Goal: Task Accomplishment & Management: Complete application form

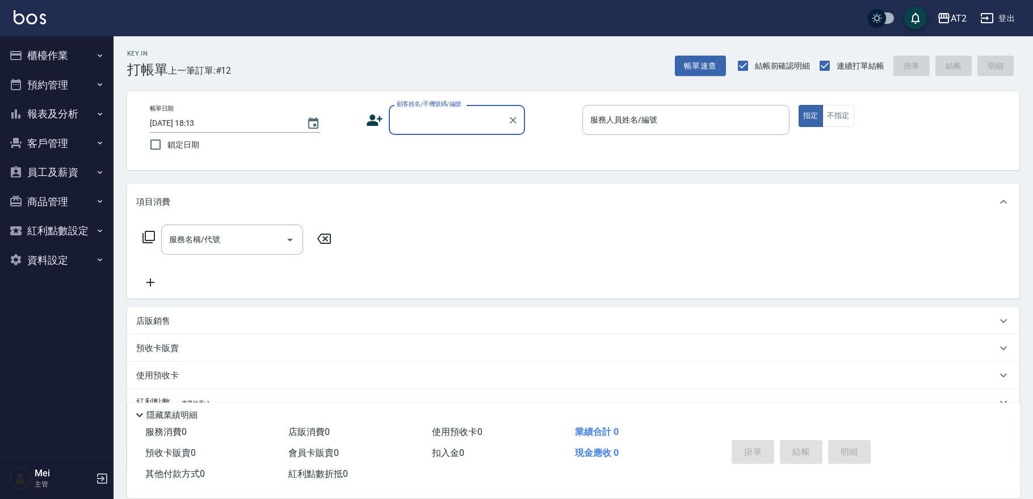
drag, startPoint x: 0, startPoint y: 0, endPoint x: 375, endPoint y: 111, distance: 390.7
click at [375, 112] on icon at bounding box center [374, 120] width 17 height 17
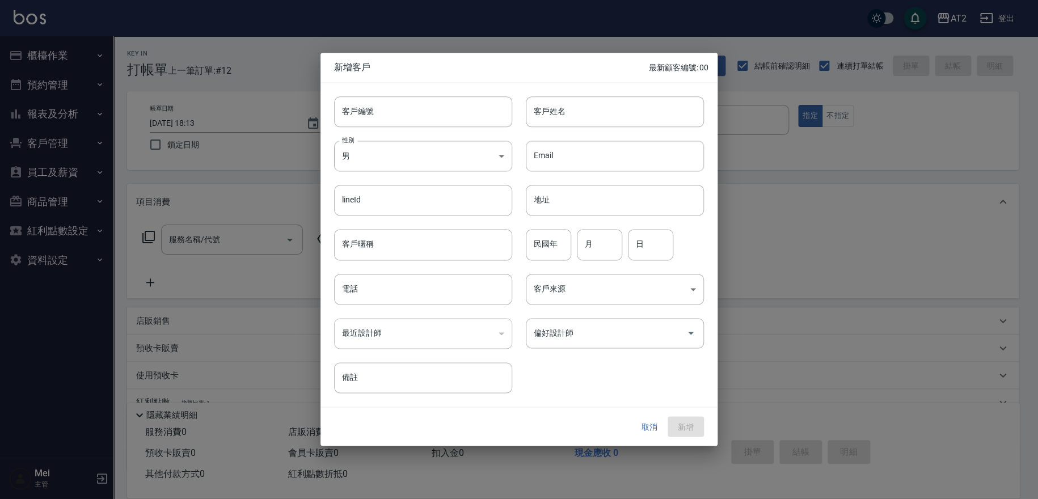
click at [774, 354] on div at bounding box center [519, 249] width 1038 height 499
click at [653, 428] on button "取消" at bounding box center [650, 427] width 36 height 21
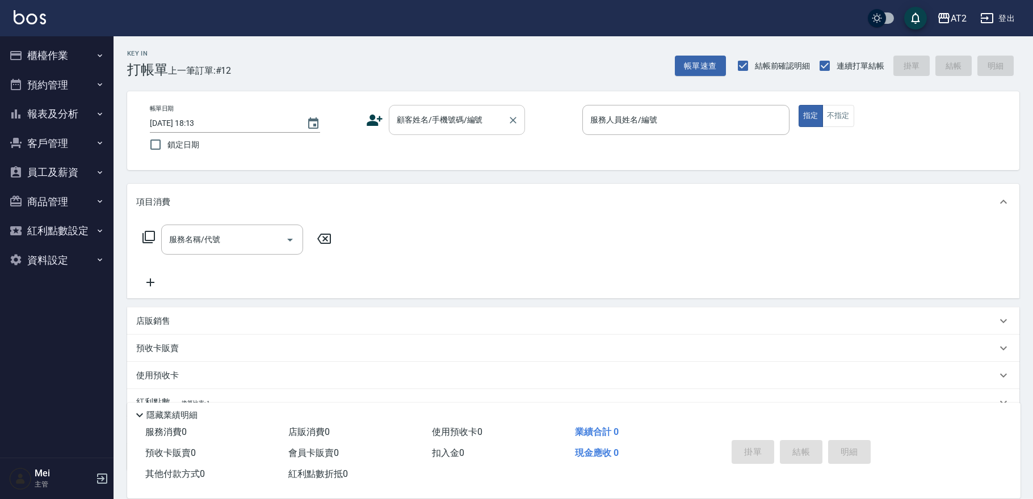
click at [455, 121] on input "顧客姓名/手機號碼/編號" at bounding box center [448, 120] width 109 height 20
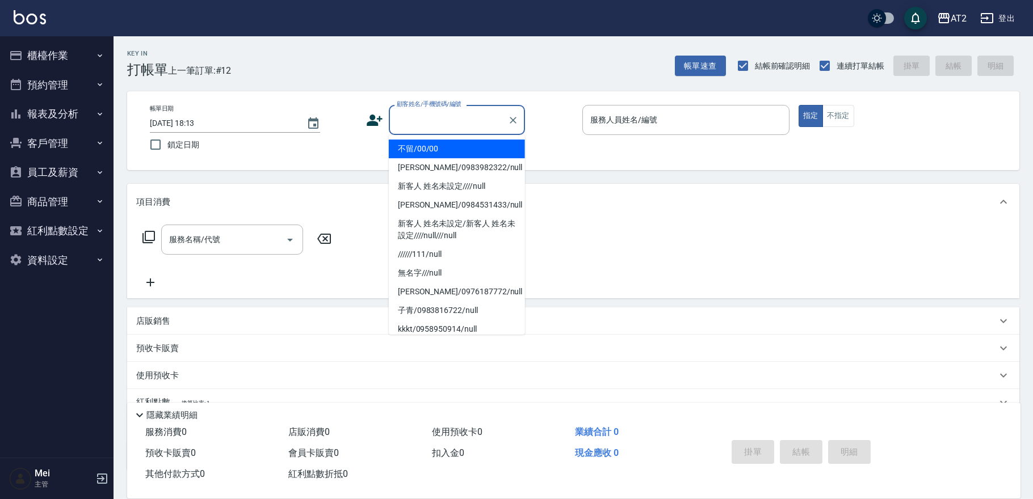
click at [462, 157] on li "不留/00/00" at bounding box center [457, 149] width 136 height 19
type input "不留/00/00"
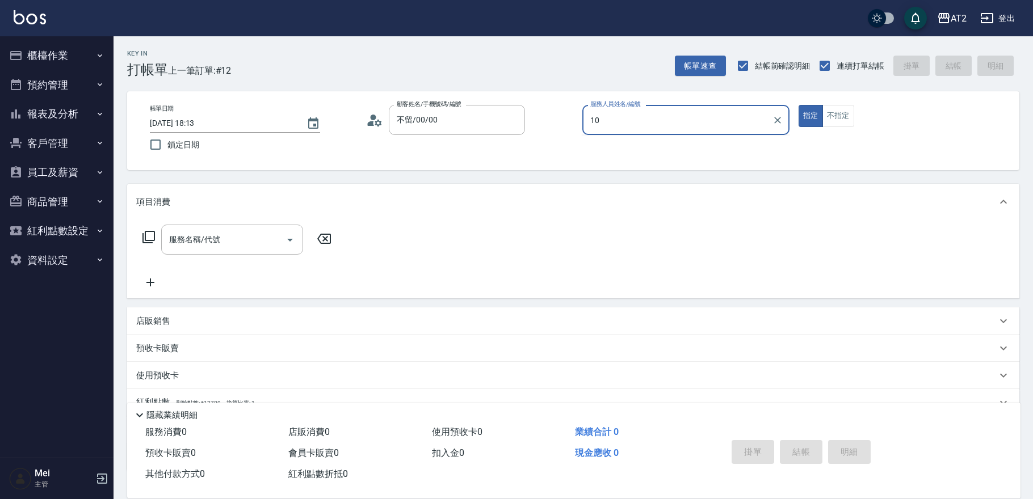
type input "10"
type button "true"
type input "Cindy-10"
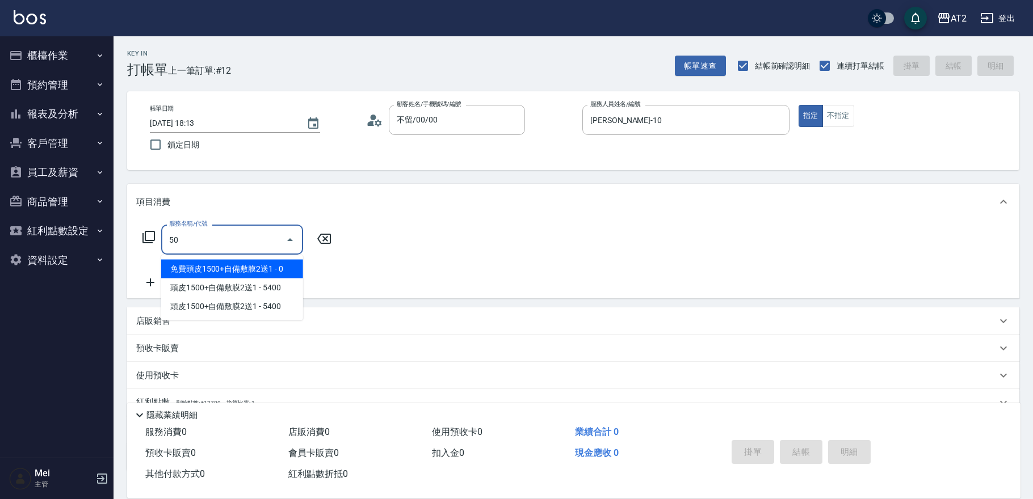
type input "501"
type input "100"
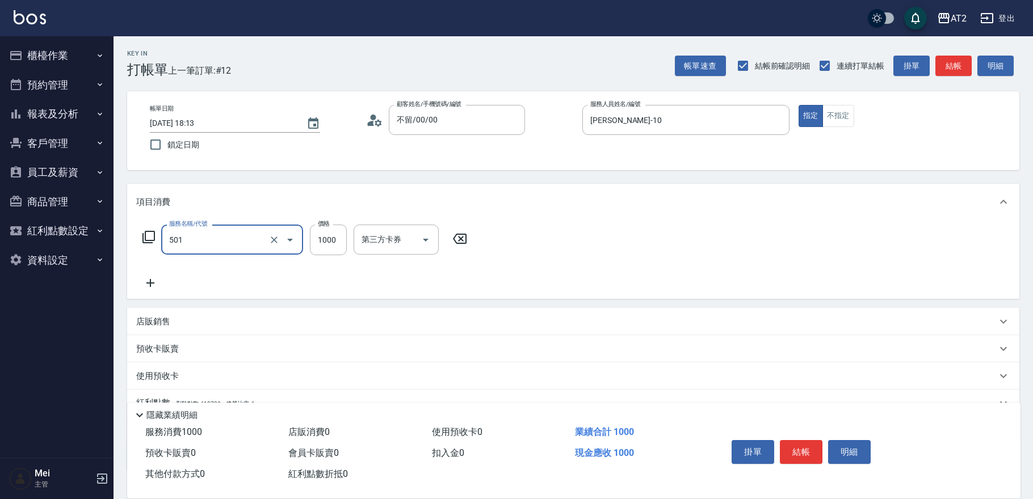
type input "染髮(501)"
type input "0"
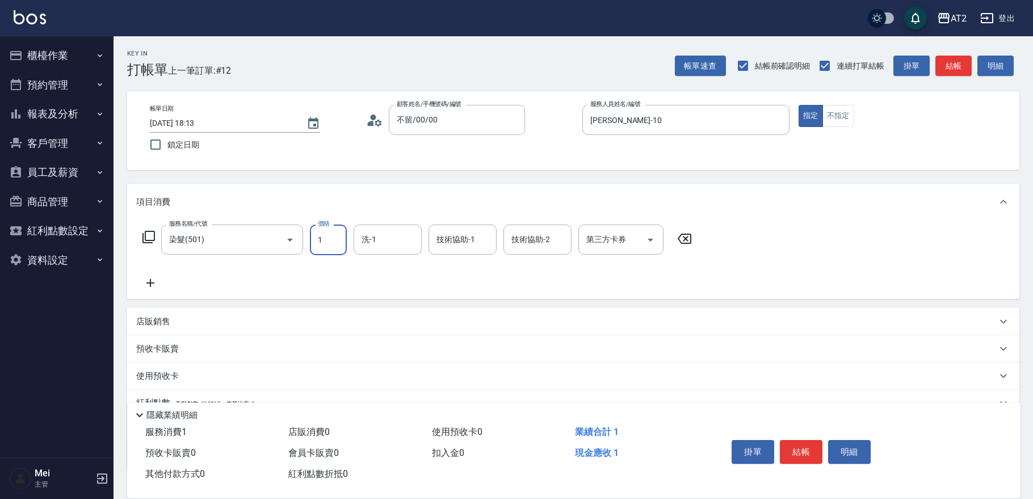
type input "15"
type input "10"
type input "158"
type input "150"
type input "1580"
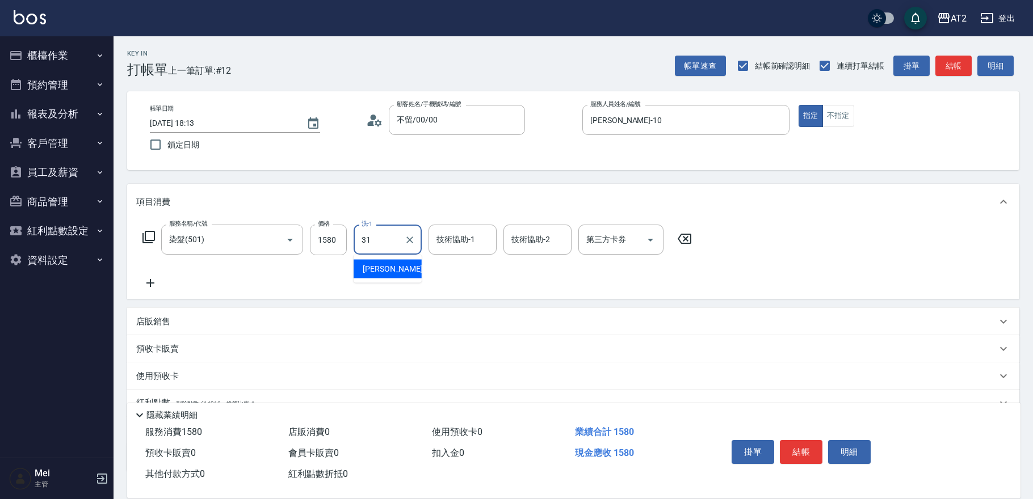
type input "小羿-31"
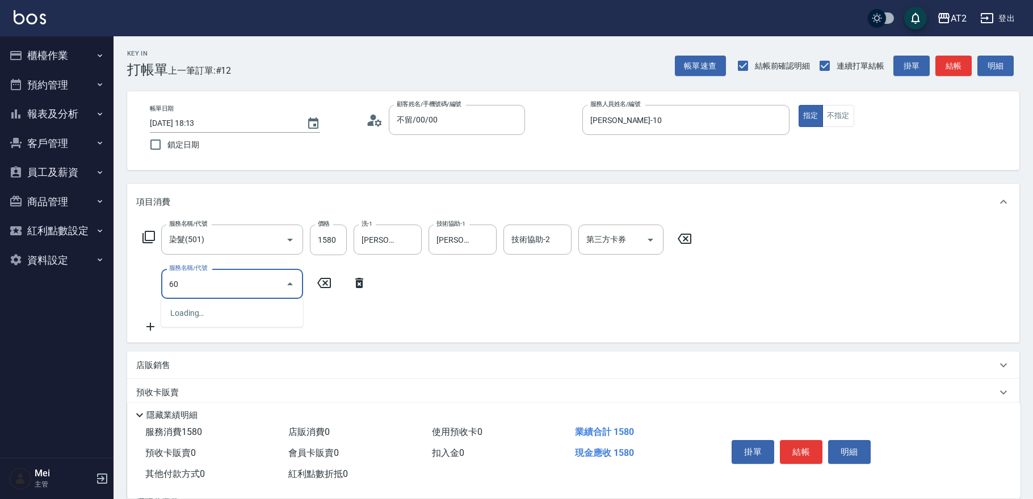
type input "601"
type input "250"
type input "自備護髮(601)"
type input "150"
type input "2"
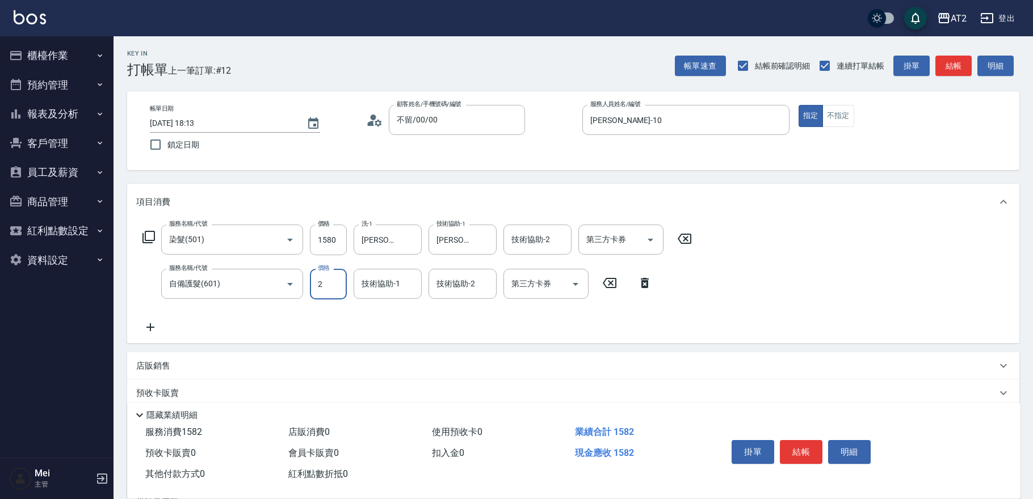
type input "160"
type input "25"
type input "180"
type input "250"
type input "400"
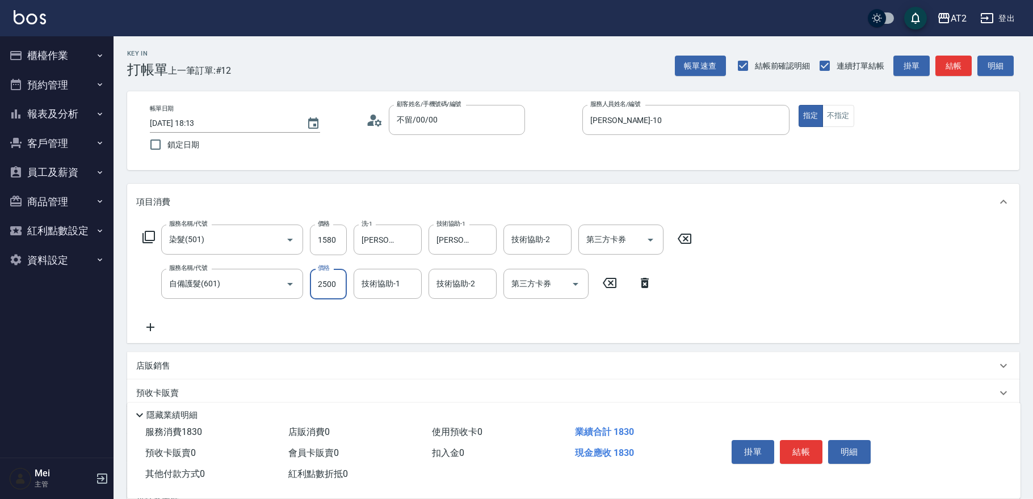
type input "2500"
type input "小羿-31"
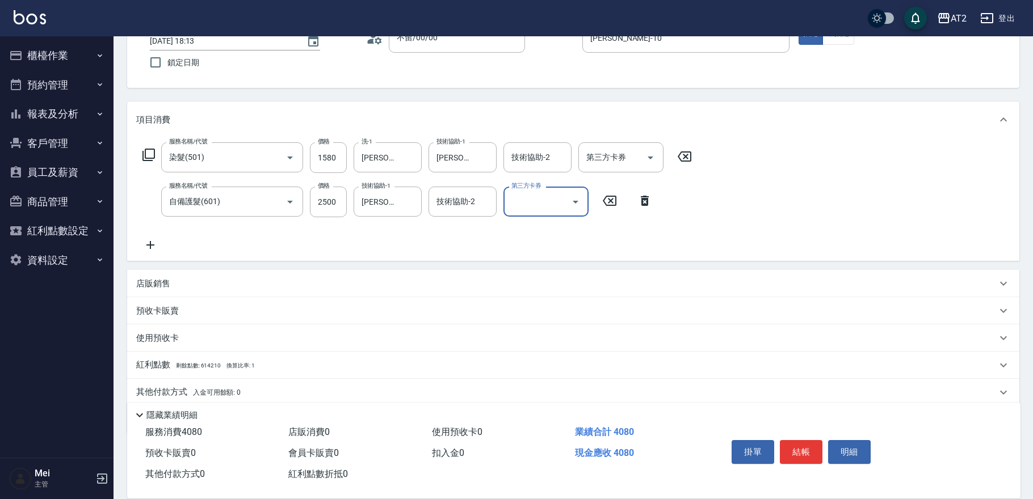
scroll to position [123, 0]
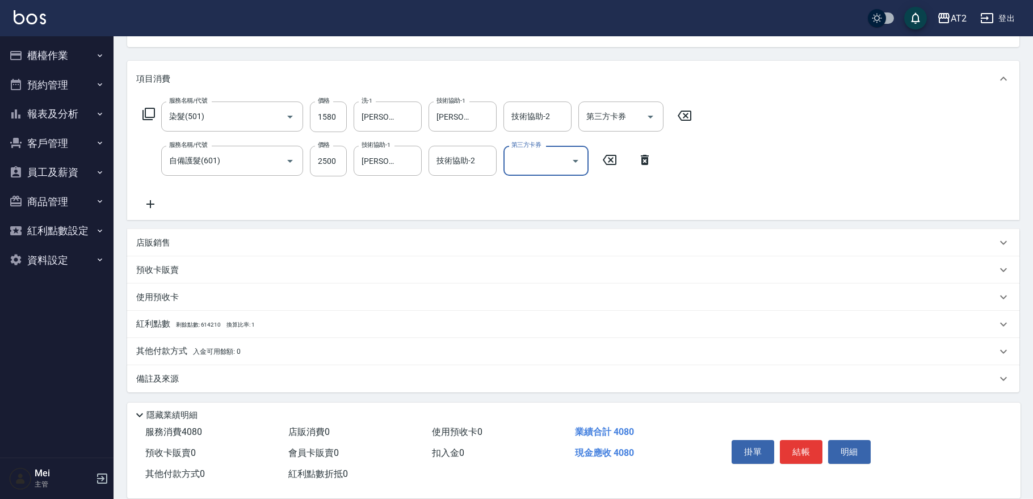
click at [285, 242] on div "店販銷售" at bounding box center [566, 243] width 860 height 12
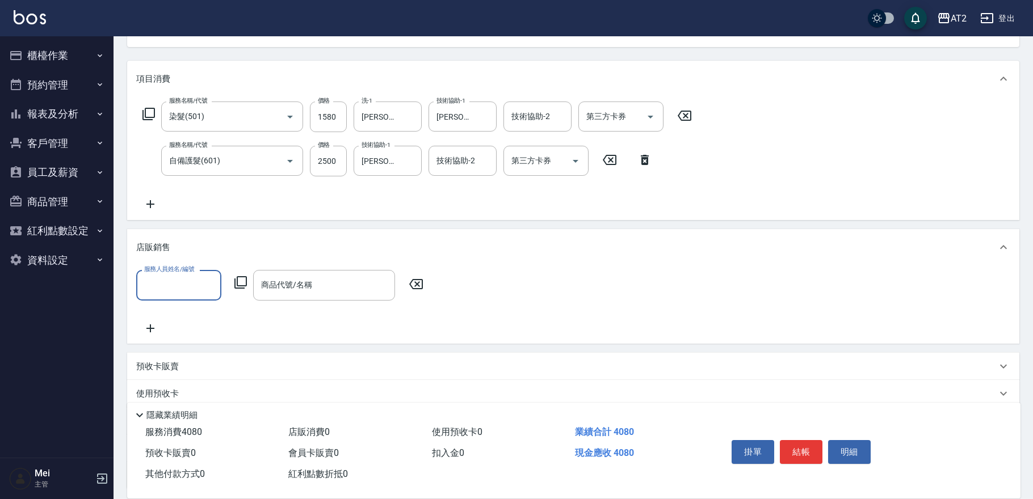
scroll to position [0, 0]
type input "Cindy-10"
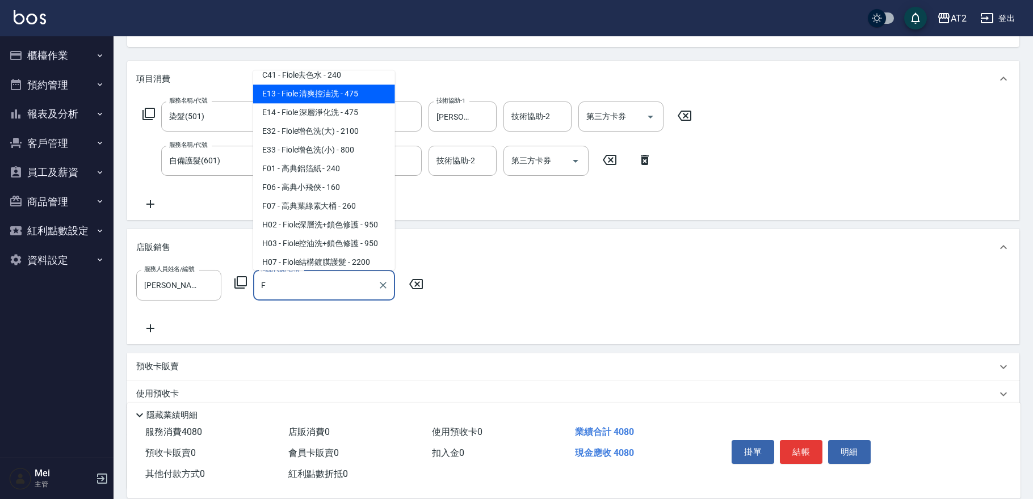
scroll to position [165, 0]
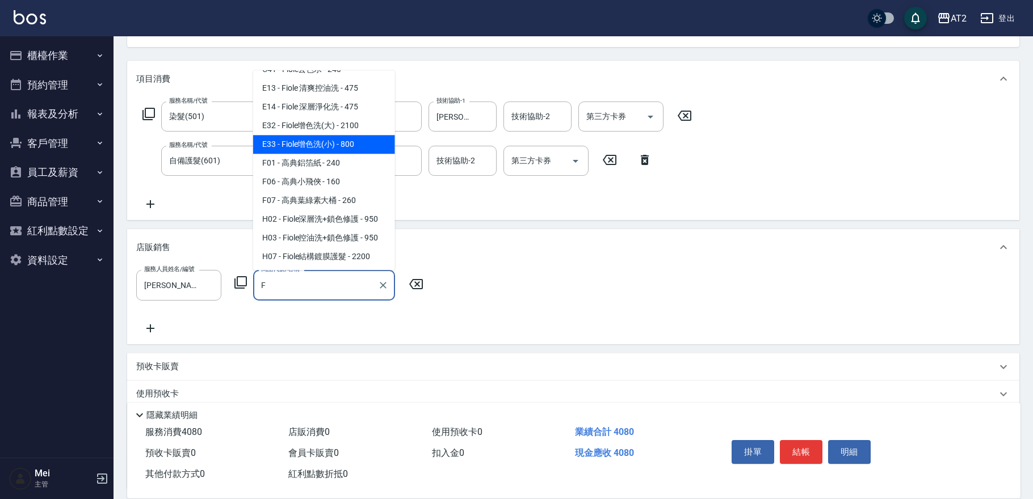
drag, startPoint x: 335, startPoint y: 128, endPoint x: 335, endPoint y: 138, distance: 9.6
click at [335, 138] on ul "B01 - Fiole極曜光精油 - 1680 C06 - Fiole潤色劑 - 188 C07 - Fiole雙氧 - 488 C08 - Fiole原子雙…" at bounding box center [324, 170] width 142 height 200
click at [335, 138] on span "E33 - Fiole增色洗(小) - 800" at bounding box center [324, 144] width 142 height 19
type input "Fiole增色洗(小)"
type input "480"
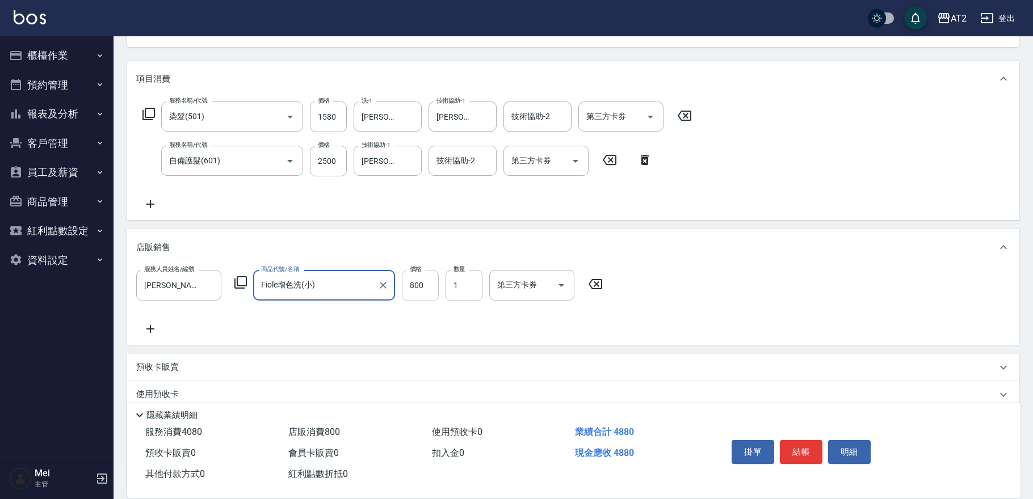
type input "Fiole增色洗(小)"
click at [427, 276] on input "800" at bounding box center [420, 285] width 37 height 31
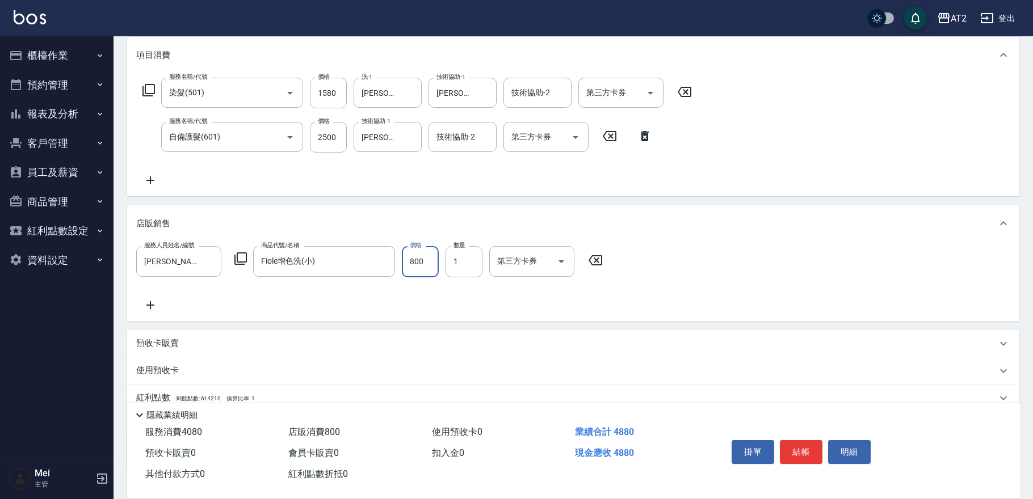
scroll to position [220, 0]
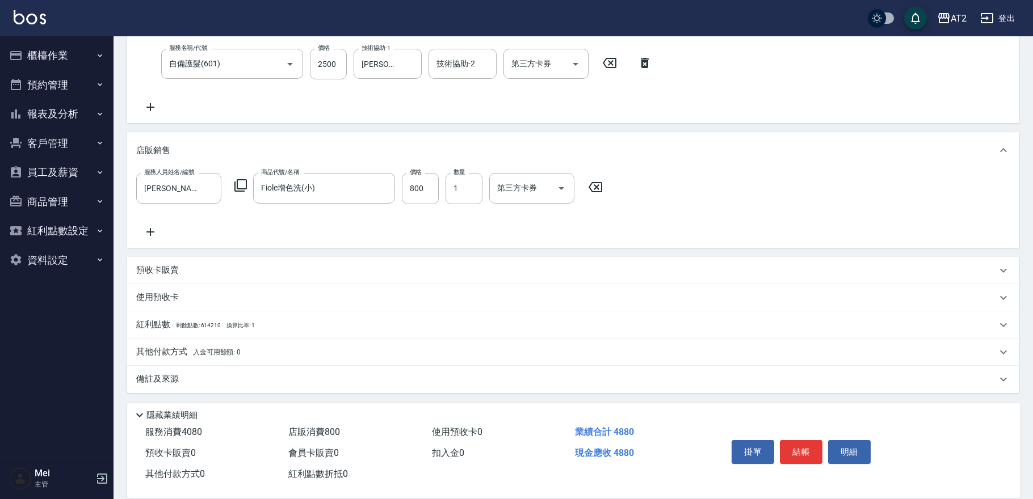
click at [222, 348] on span "入金可用餘額: 0" at bounding box center [217, 352] width 48 height 8
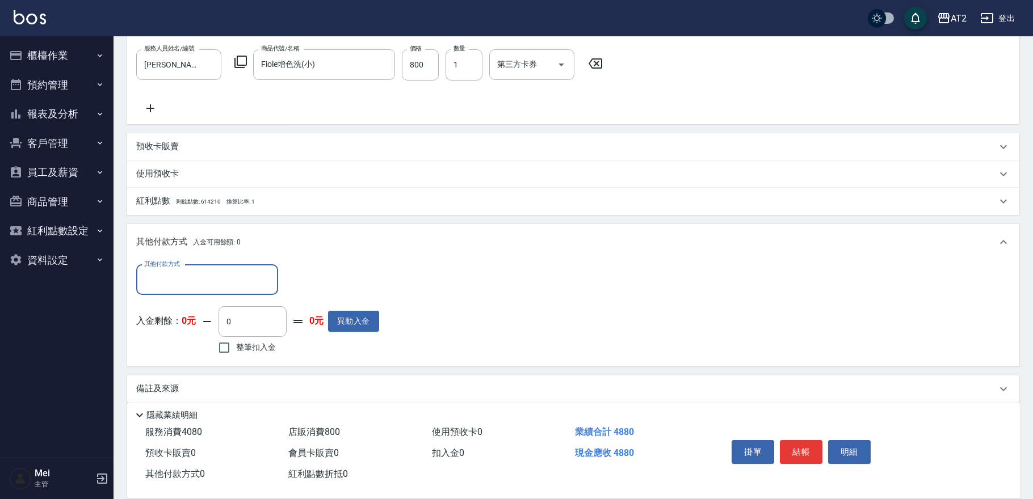
scroll to position [344, 0]
click at [204, 278] on input "其他付款方式" at bounding box center [207, 280] width 132 height 20
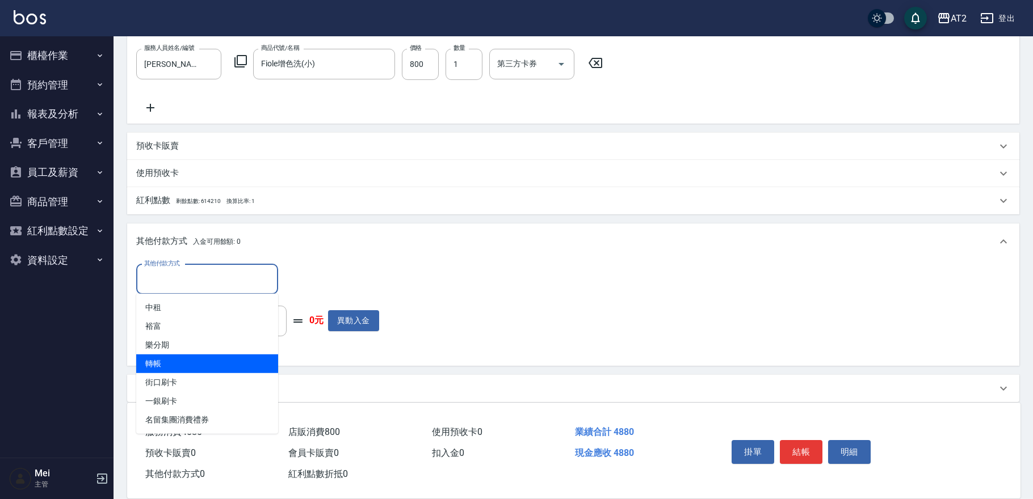
click at [168, 360] on span "轉帳" at bounding box center [207, 364] width 142 height 19
type input "轉帳"
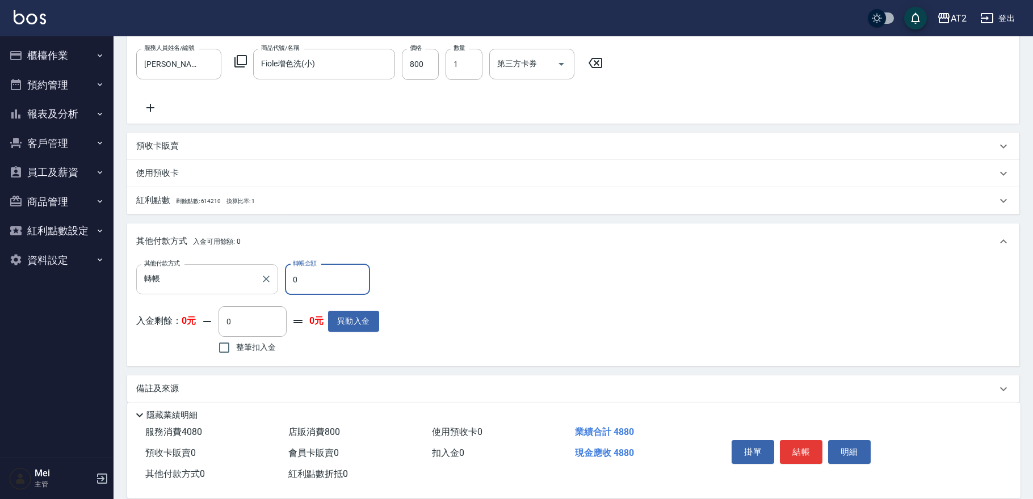
drag, startPoint x: 327, startPoint y: 281, endPoint x: 180, endPoint y: 283, distance: 147.6
click at [188, 283] on div "其他付款方式 轉帳 其他付款方式 轉帳金額 0 轉帳金額" at bounding box center [257, 279] width 243 height 31
type input "48"
type input "430"
type input "488"
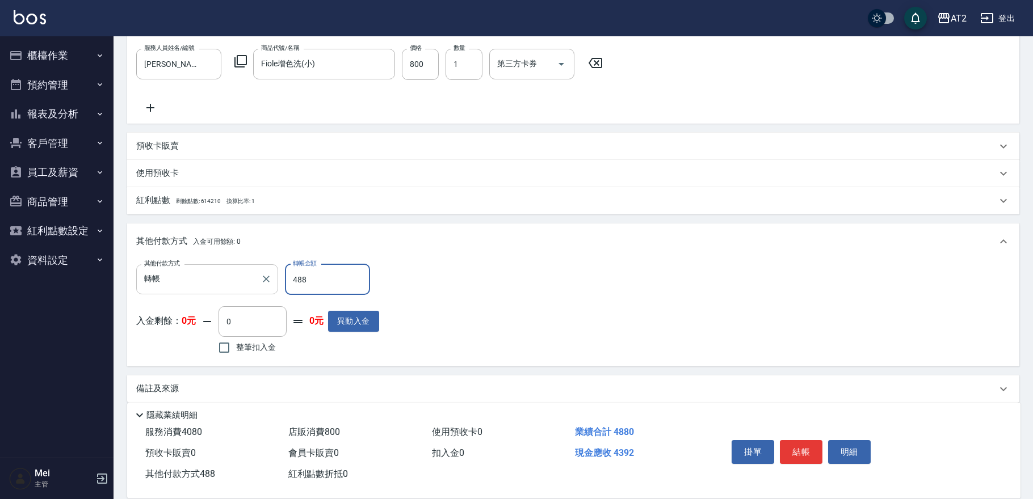
type input "0"
type input "4880"
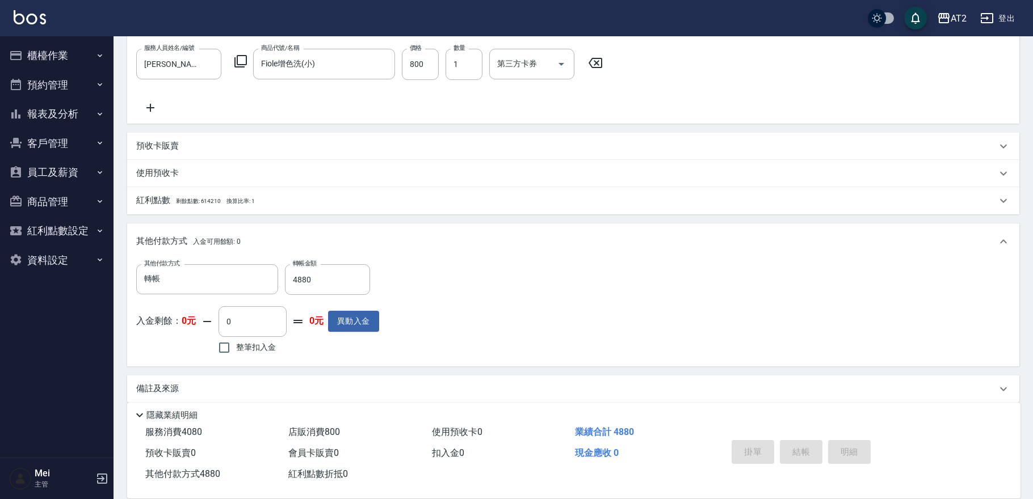
type input "2025/10/12 20:15"
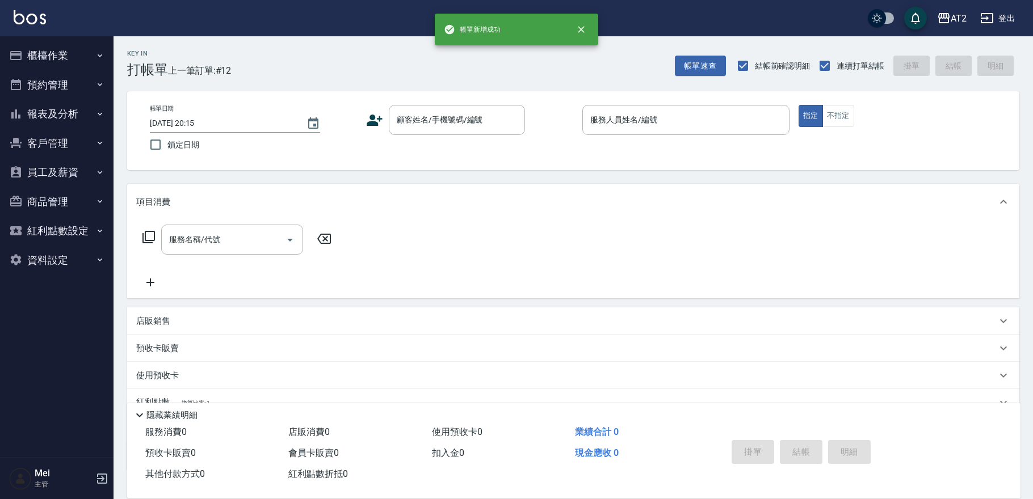
scroll to position [0, 0]
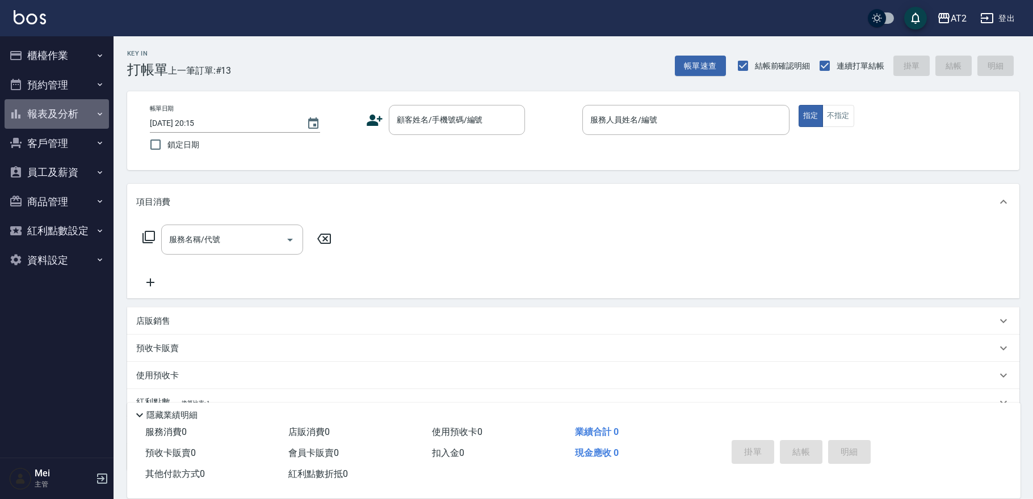
click at [35, 125] on button "報表及分析" at bounding box center [57, 114] width 104 height 30
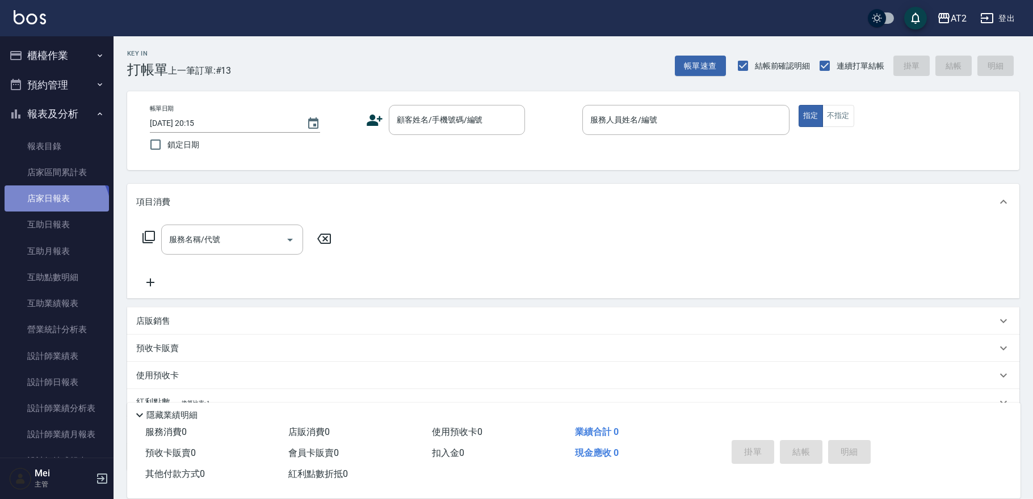
click at [54, 210] on link "店家日報表" at bounding box center [57, 199] width 104 height 26
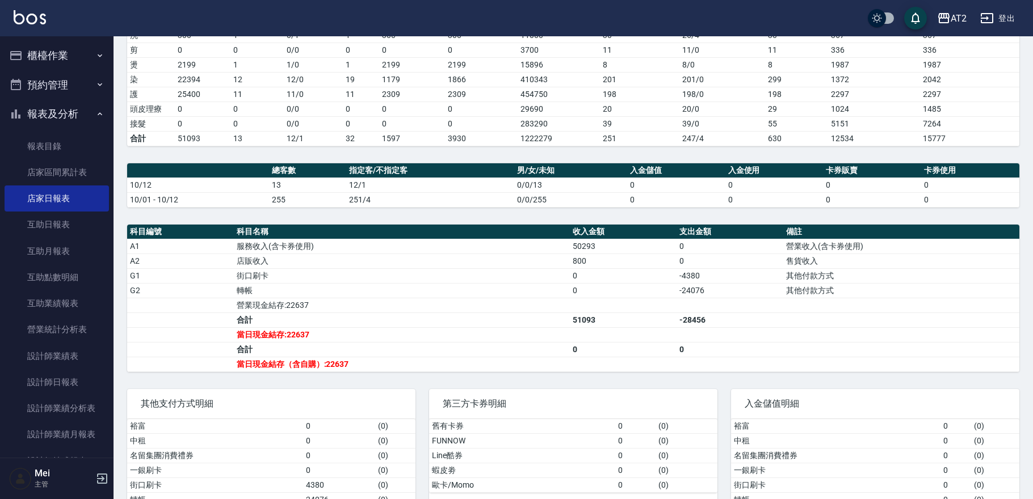
scroll to position [234, 0]
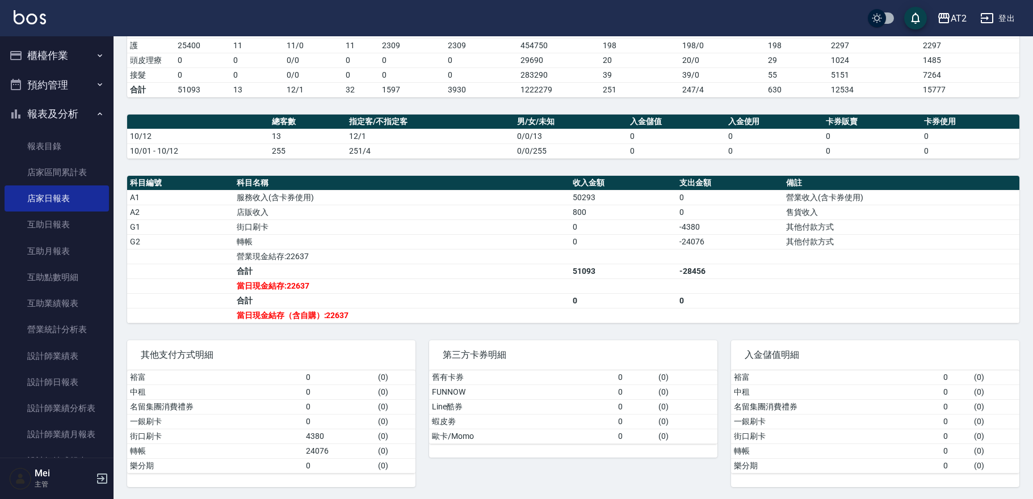
click at [67, 52] on button "櫃檯作業" at bounding box center [57, 56] width 104 height 30
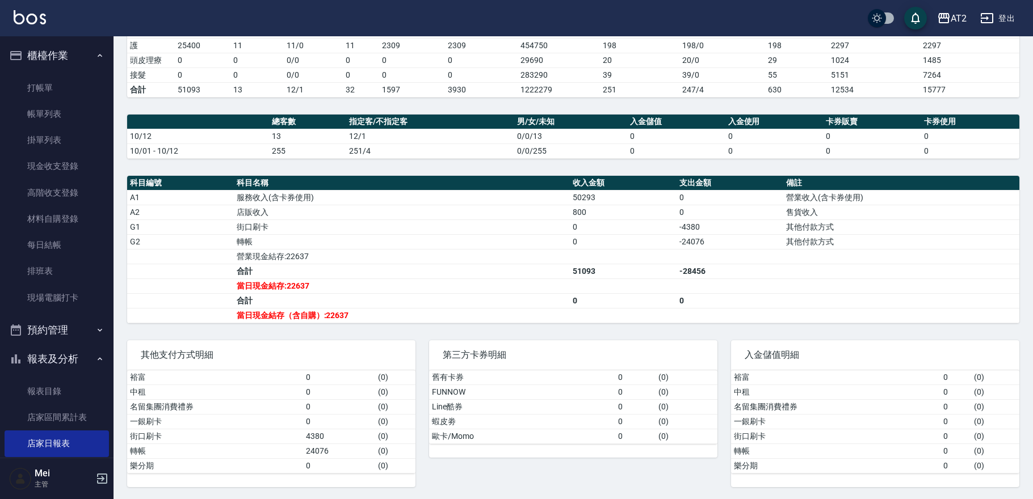
click at [525, 375] on td "舊有卡券" at bounding box center [522, 378] width 186 height 15
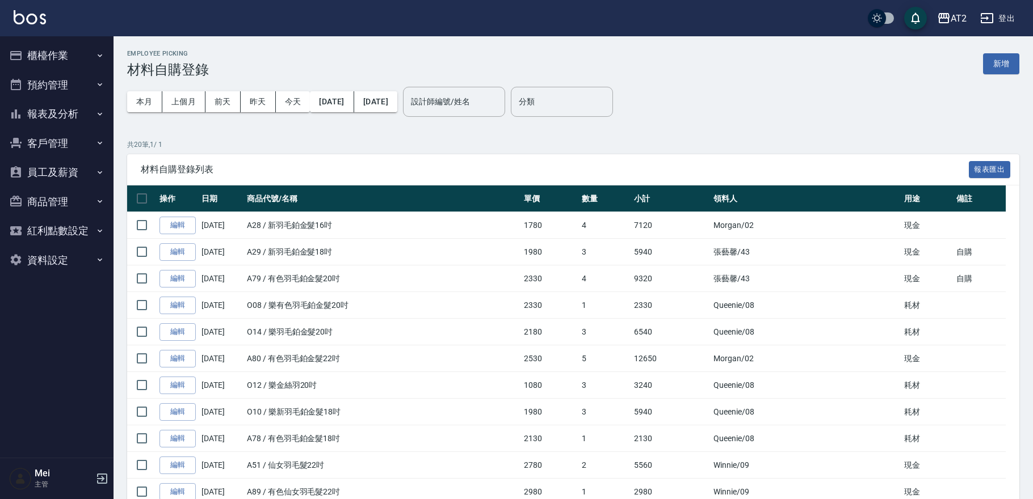
click at [999, 64] on button "新增" at bounding box center [1001, 63] width 36 height 21
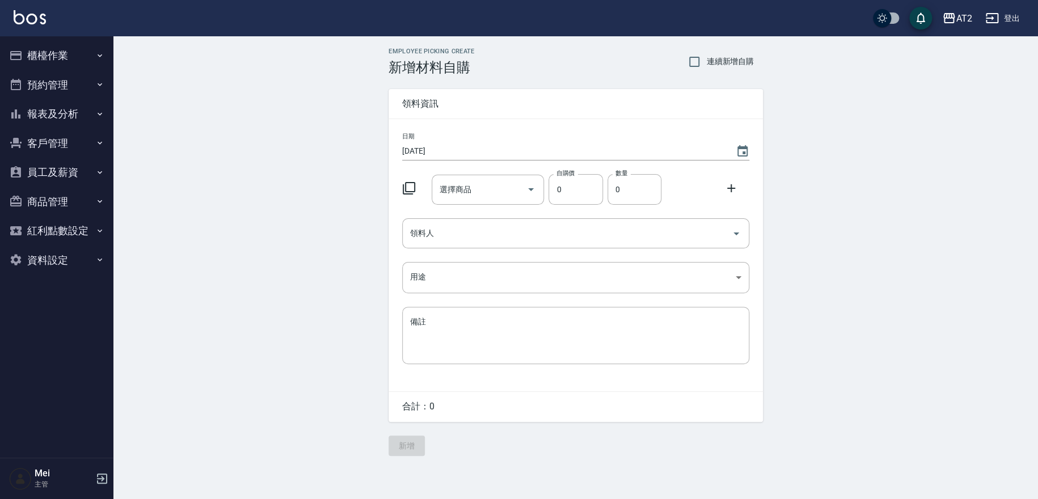
click at [706, 70] on label "連續新增自購" at bounding box center [719, 62] width 72 height 24
click at [706, 70] on input "連續新增自購" at bounding box center [695, 62] width 24 height 24
checkbox input "true"
click at [506, 197] on input "選擇商品" at bounding box center [480, 190] width 86 height 20
type input "有"
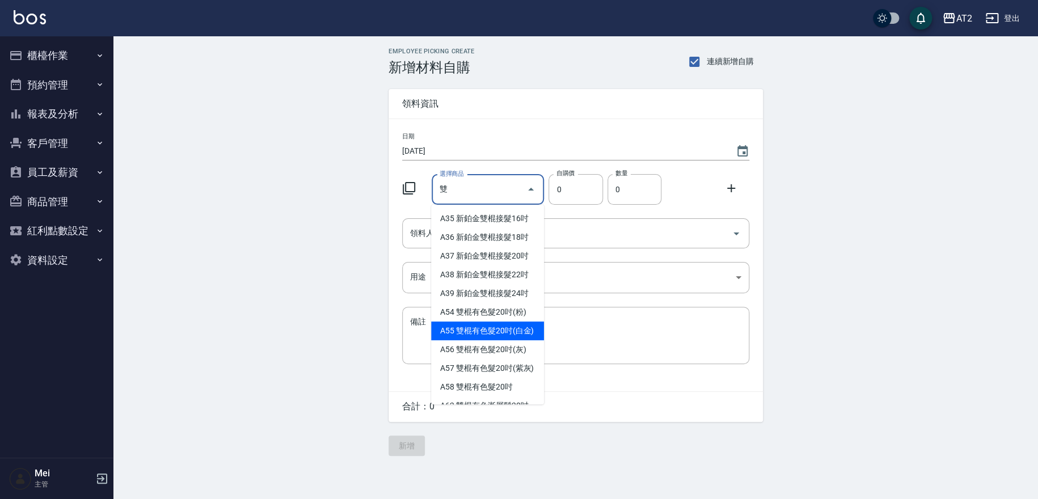
click at [497, 332] on li "A55 雙棍有色髮20吋(白金)" at bounding box center [487, 331] width 113 height 19
type input "雙棍有色髮20吋(白金)"
type input "560"
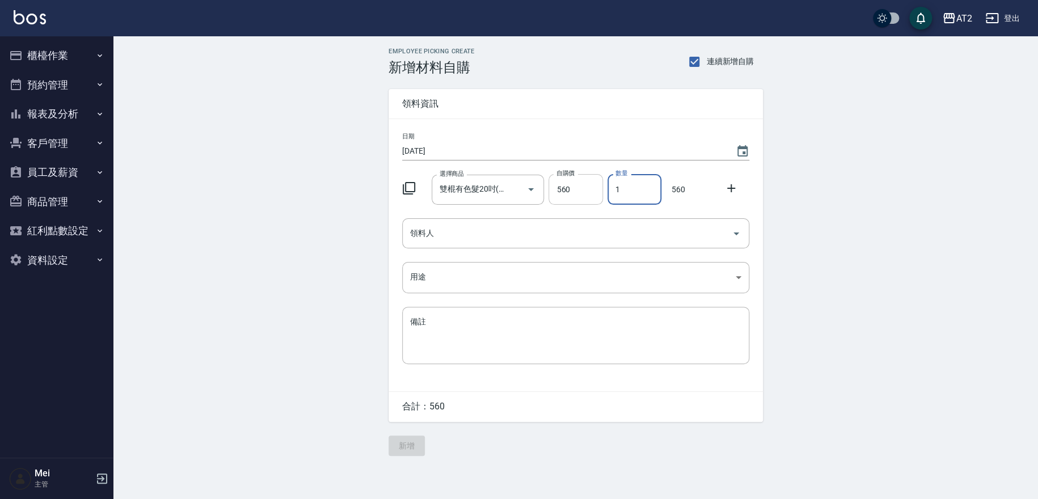
drag, startPoint x: 623, startPoint y: 178, endPoint x: 596, endPoint y: 179, distance: 27.3
click at [596, 179] on div "選擇商品 雙棍有色髮20吋(白金) 選擇商品 自購價 560 自購價 數量 1 數量 560" at bounding box center [574, 187] width 352 height 35
type input "4"
click at [584, 237] on input "領料人" at bounding box center [567, 234] width 320 height 20
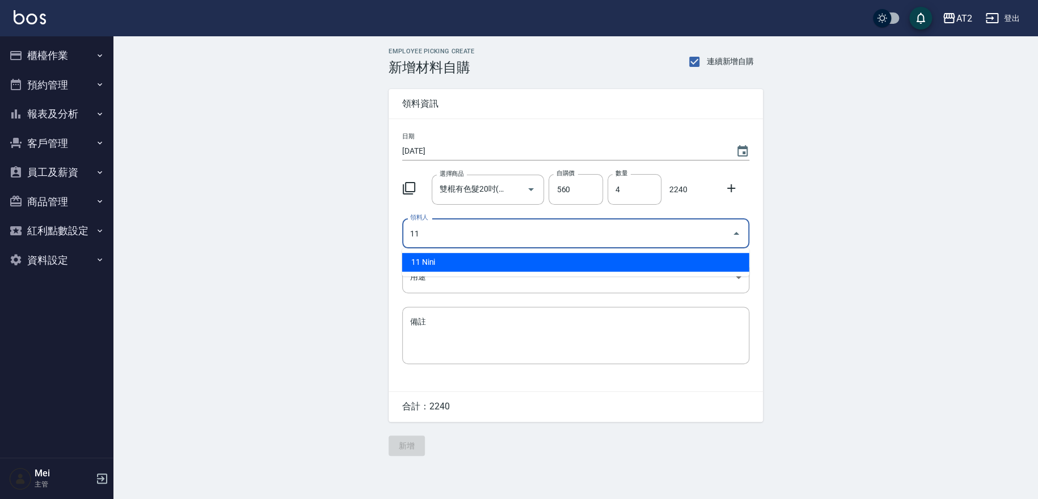
click at [430, 264] on li "11 Nini" at bounding box center [575, 262] width 347 height 19
type input "11 Nini"
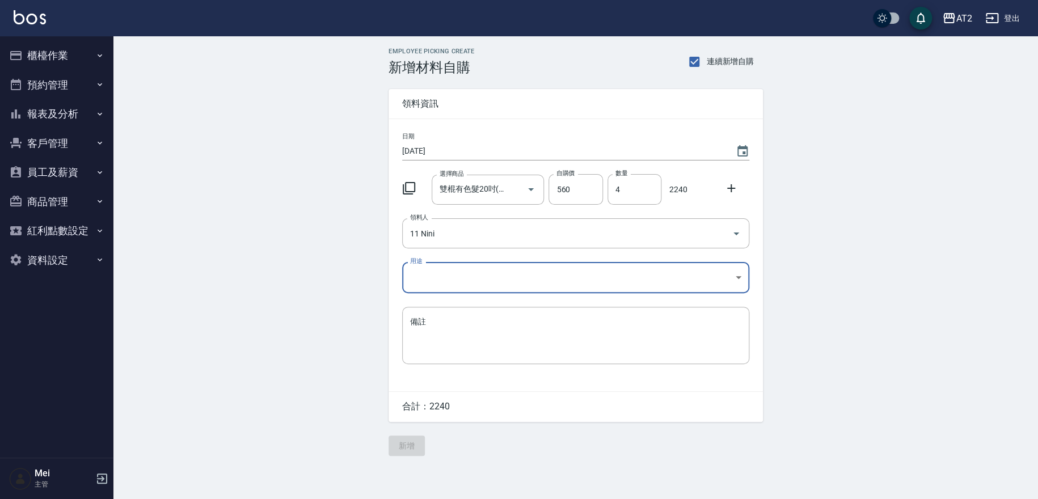
click at [432, 287] on body "AT2 登出 櫃檯作業 打帳單 帳單列表 掛單列表 現金收支登錄 高階收支登錄 材料自購登錄 每日結帳 排班表 現場電腦打卡 預約管理 預約管理 單日預約紀錄…" at bounding box center [519, 249] width 1038 height 499
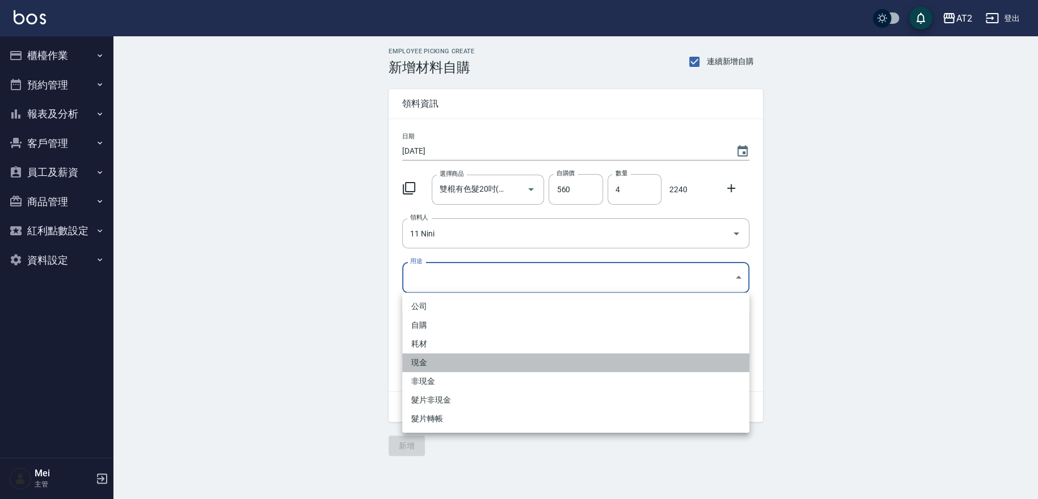
click at [445, 363] on li "現金" at bounding box center [575, 363] width 347 height 19
type input "現金"
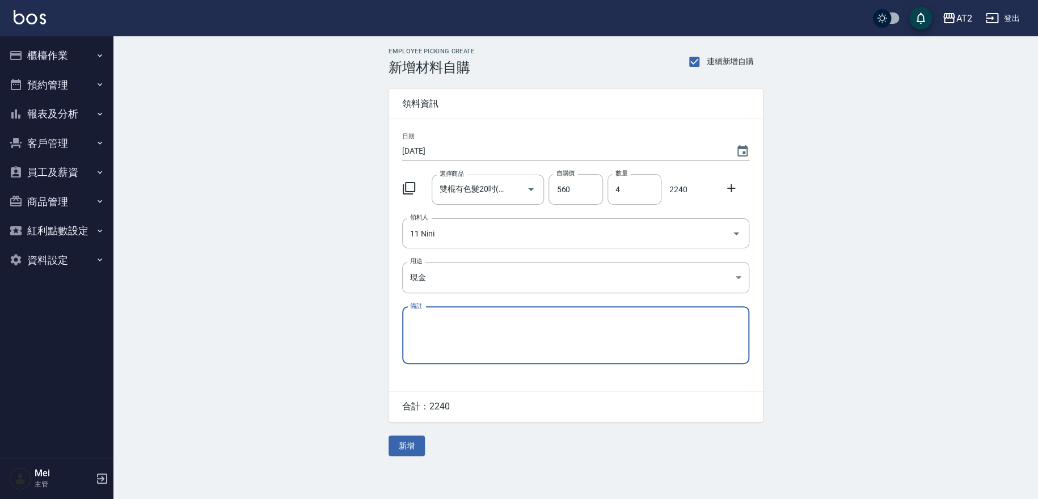
click at [446, 363] on ul "公司 自購 耗材 現金 非現金 髮片非現金 髮片轉帳" at bounding box center [576, 332] width 260 height 79
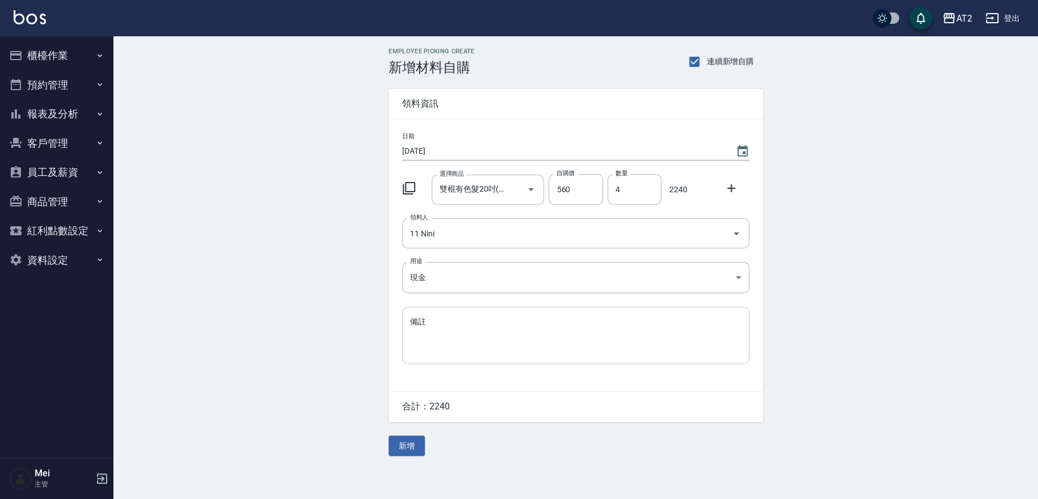
click at [450, 354] on textarea "備註" at bounding box center [575, 335] width 331 height 39
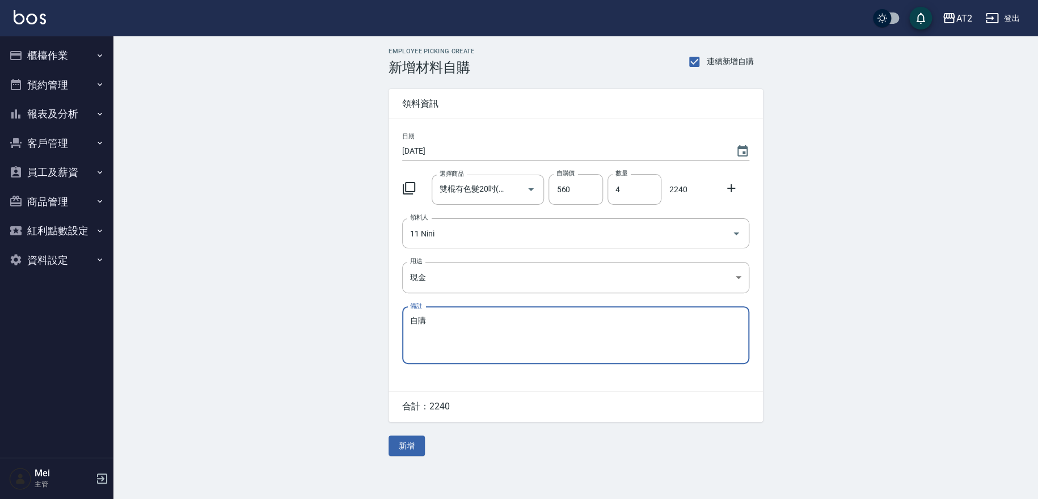
type textarea "自購"
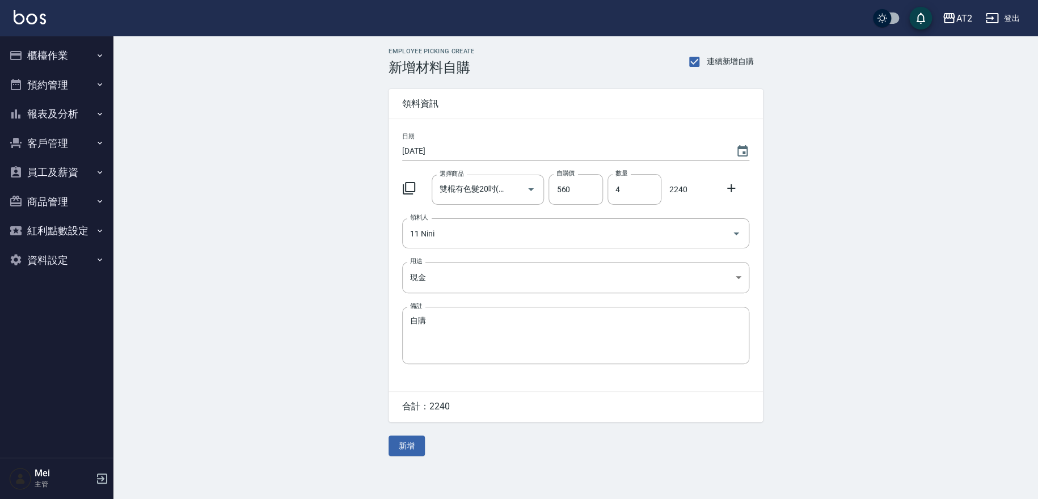
click at [520, 388] on div "日期 2025/10/12 選擇商品 雙棍有色髮20吋(白金) 選擇商品 自購價 560 自購價 數量 4 數量 2240 領料人 11 Nini 領料人 用…" at bounding box center [576, 255] width 375 height 272
click at [403, 441] on button "新增" at bounding box center [407, 446] width 36 height 21
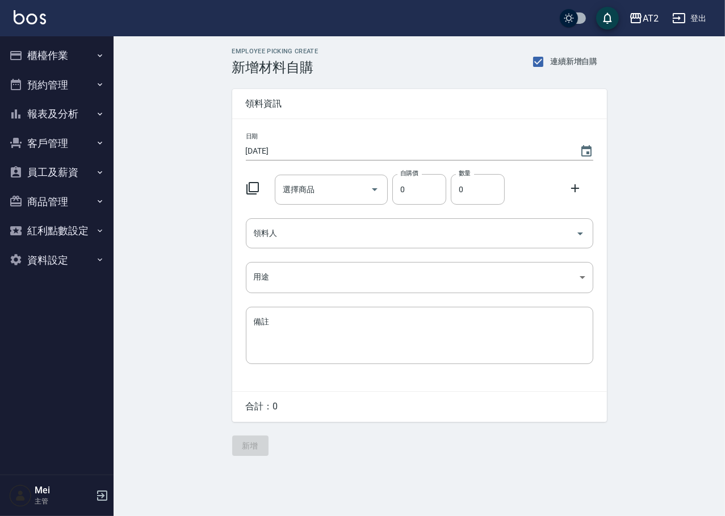
click at [43, 58] on button "櫃檯作業" at bounding box center [57, 56] width 104 height 30
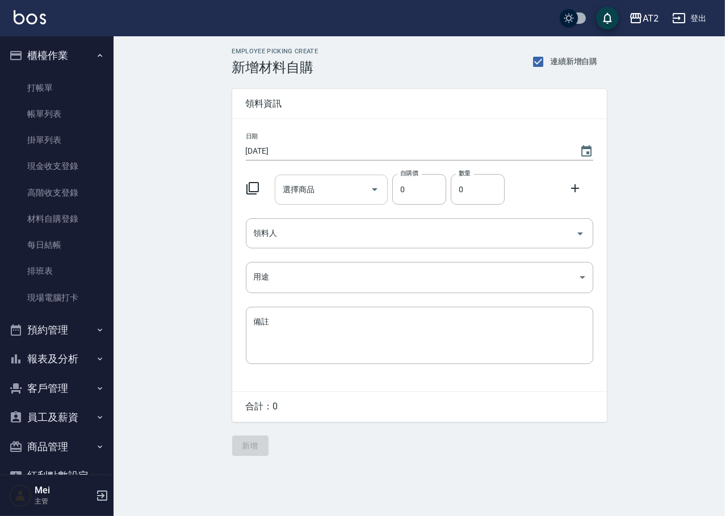
click at [339, 190] on input "選擇商品" at bounding box center [323, 190] width 86 height 20
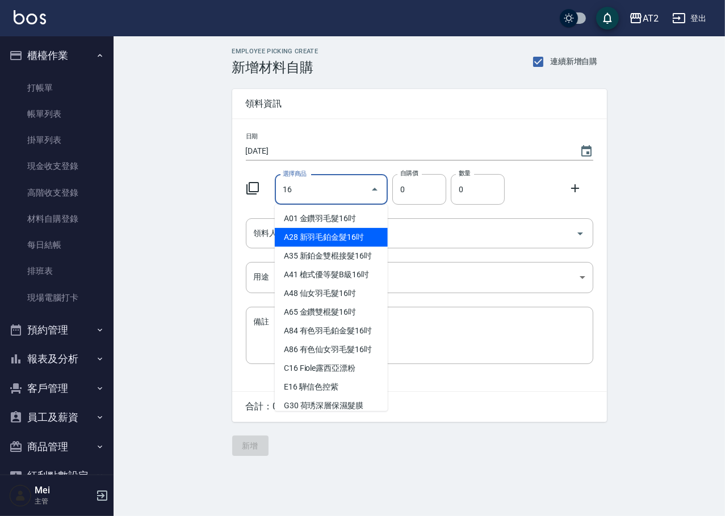
click at [339, 243] on li "A28 新羽毛鉑金髮16吋" at bounding box center [331, 237] width 113 height 19
type input "新羽毛鉑金髮16吋"
type input "1780"
type input "1"
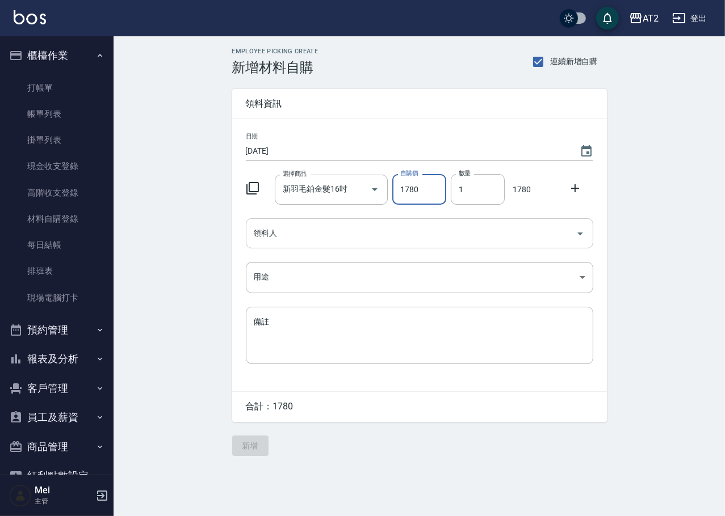
click at [303, 228] on input "領料人" at bounding box center [411, 234] width 320 height 20
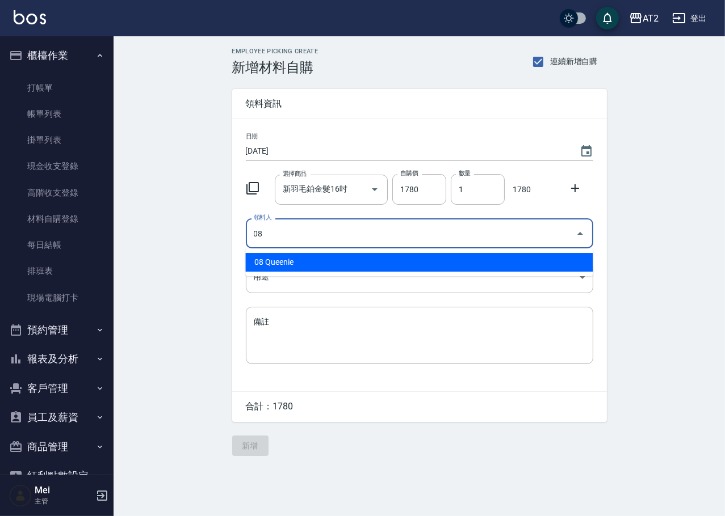
type input "08 Queenie"
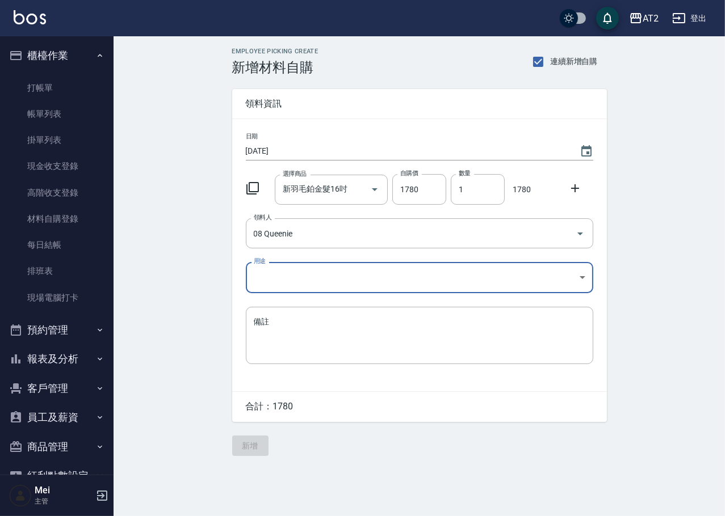
click at [293, 284] on body "AT2 登出 櫃檯作業 打帳單 帳單列表 掛單列表 現金收支登錄 高階收支登錄 材料自購登錄 每日結帳 排班表 現場電腦打卡 預約管理 預約管理 單日預約紀錄…" at bounding box center [362, 258] width 725 height 516
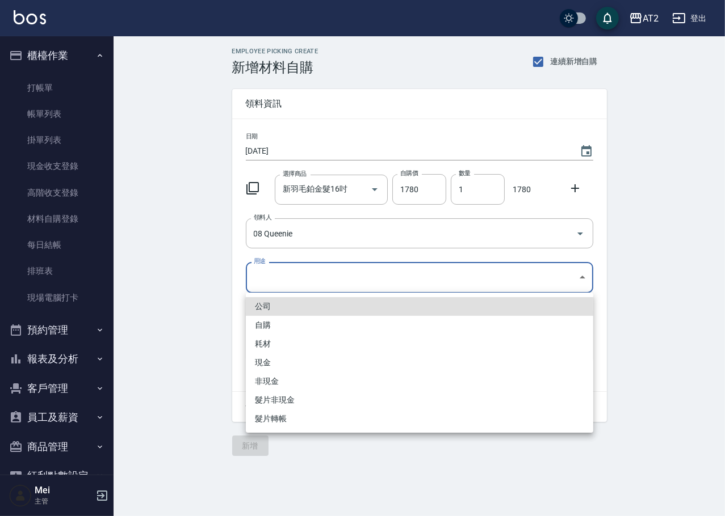
click at [281, 359] on li "現金" at bounding box center [419, 363] width 347 height 19
type input "現金"
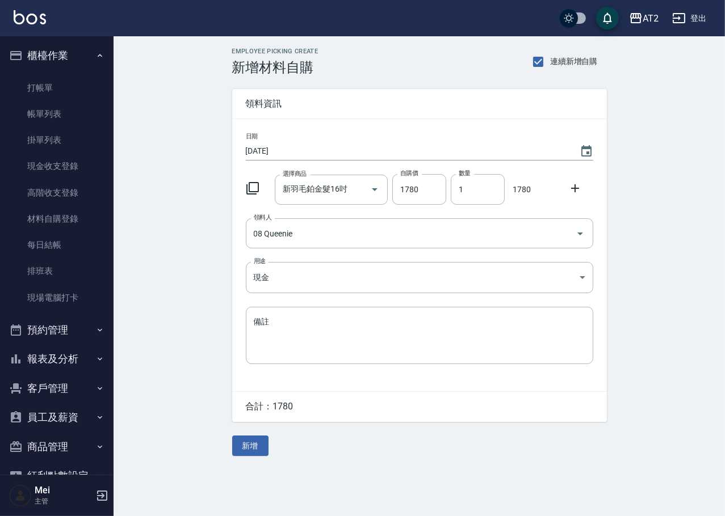
click at [207, 306] on div "Employee Picking Create 新增材料自購 連續新增自購 領料資訊 日期 2025/10/12 選擇商品 新羽毛鉑金髮16吋 選擇商品 自購…" at bounding box center [418, 251] width 611 height 431
click at [325, 188] on input "新羽毛鉑金髮16吋" at bounding box center [315, 190] width 71 height 20
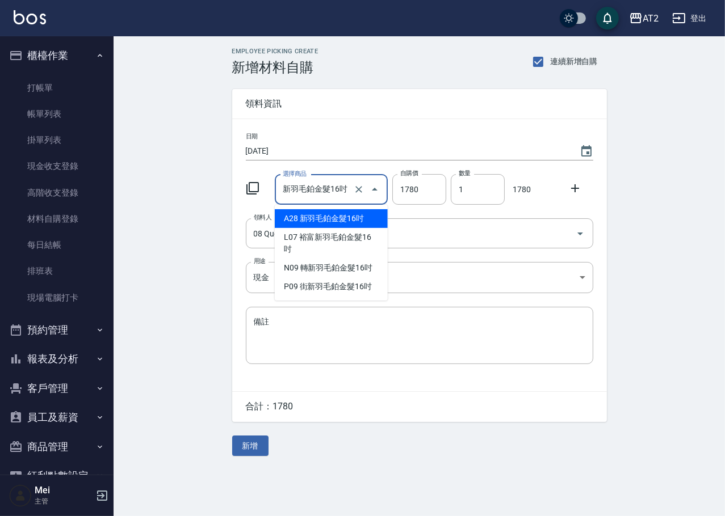
click at [333, 188] on input "新羽毛鉑金髮16吋" at bounding box center [315, 190] width 71 height 20
drag, startPoint x: 330, startPoint y: 191, endPoint x: 54, endPoint y: 200, distance: 275.9
click at [61, 196] on div "AT2 登出 櫃檯作業 打帳單 帳單列表 掛單列表 現金收支登錄 高階收支登錄 材料自購登錄 每日結帳 排班表 現場電腦打卡 預約管理 預約管理 單日預約紀錄…" at bounding box center [362, 258] width 725 height 516
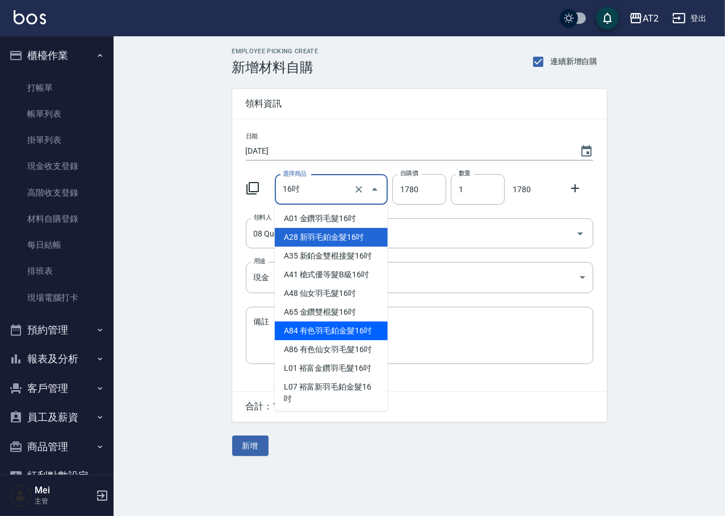
click at [312, 333] on li "A84 有色羽毛鉑金髮16吋" at bounding box center [331, 331] width 113 height 19
type input "有色羽毛鉑金髮16吋"
type input "1930"
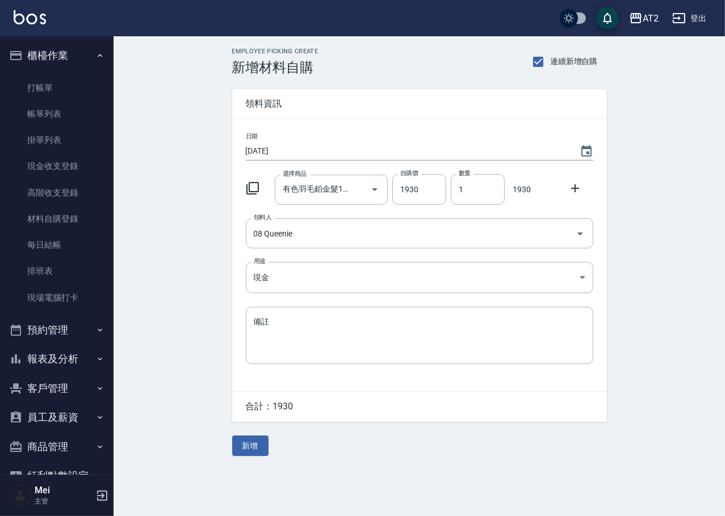
drag, startPoint x: 155, startPoint y: 251, endPoint x: 199, endPoint y: 237, distance: 45.9
click at [154, 251] on div "Employee Picking Create 新增材料自購 連續新增自購 領料資訊 日期 2025/10/12 選擇商品 有色羽毛鉑金髮16吋 選擇商品 自…" at bounding box center [418, 251] width 611 height 431
click at [321, 192] on input "有色羽毛鉑金髮16吋" at bounding box center [315, 190] width 71 height 20
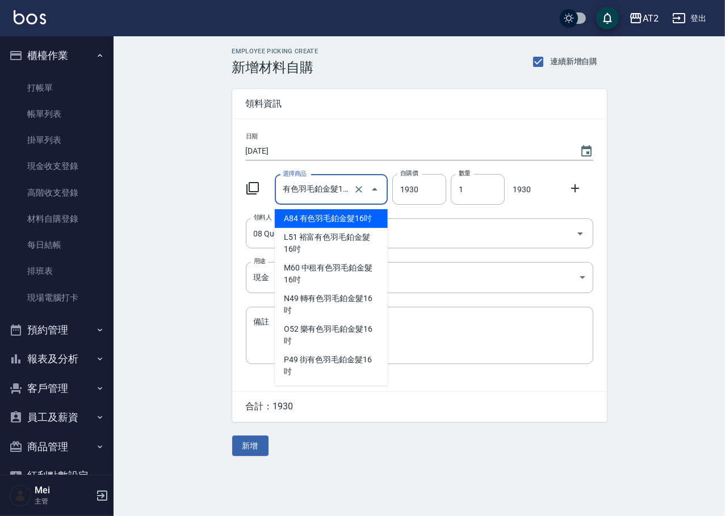
click at [316, 217] on li "A84 有色羽毛鉑金髮16吋" at bounding box center [331, 218] width 113 height 19
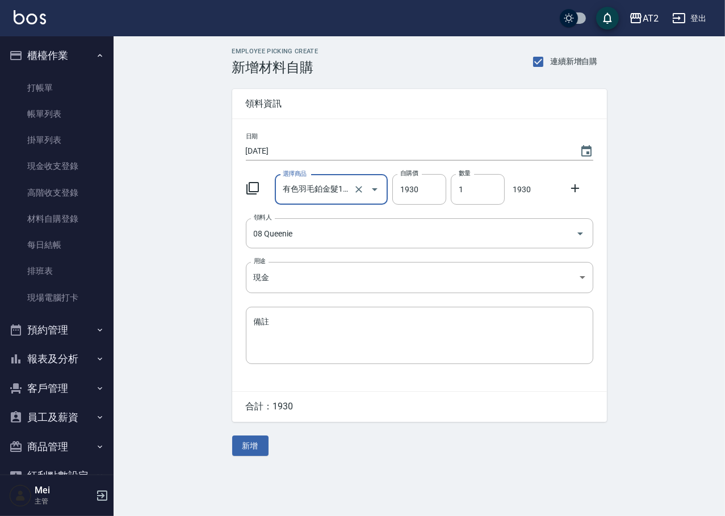
click at [157, 272] on div "Employee Picking Create 新增材料自購 連續新增自購 領料資訊 日期 2025/10/12 選擇商品 有色羽毛鉑金髮16吋 選擇商品 自…" at bounding box center [418, 251] width 611 height 431
click at [321, 61] on div "Employee Picking Create 新增材料自購 連續新增自購" at bounding box center [419, 62] width 375 height 28
click at [254, 456] on button "新增" at bounding box center [250, 446] width 36 height 21
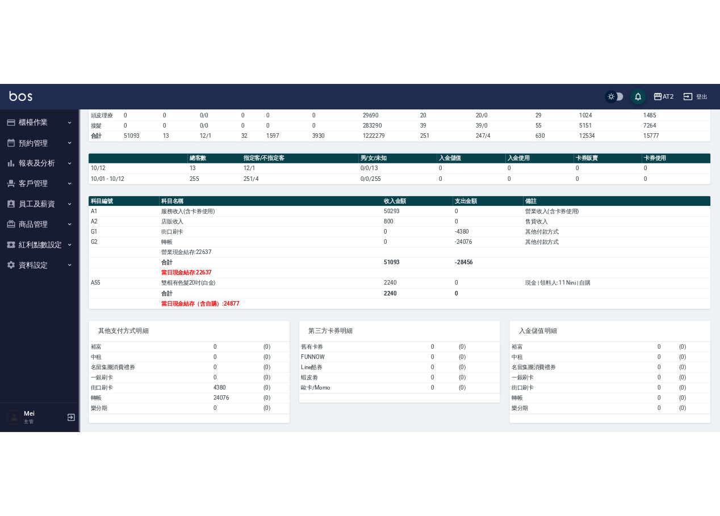
scroll to position [242, 0]
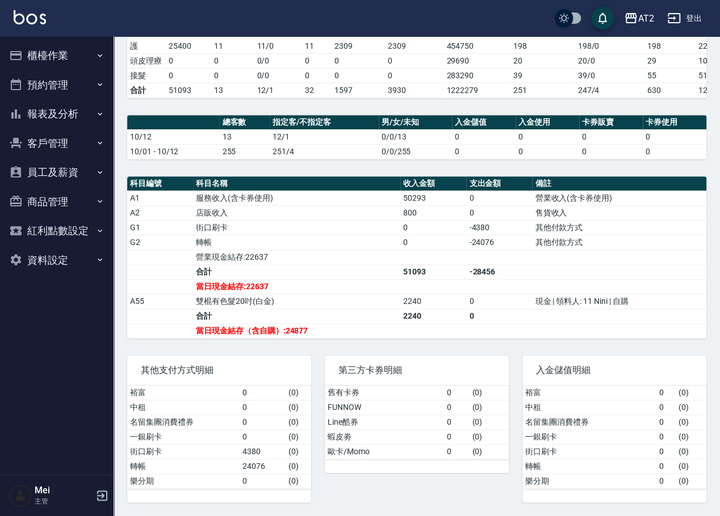
click at [482, 123] on th "入金儲值" at bounding box center [484, 122] width 64 height 15
click at [94, 64] on button "櫃檯作業" at bounding box center [57, 56] width 104 height 30
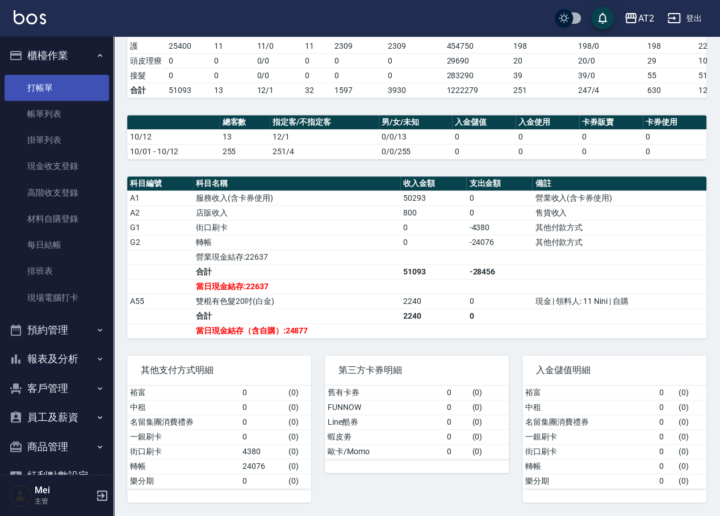
click at [77, 98] on link "打帳單" at bounding box center [57, 88] width 104 height 26
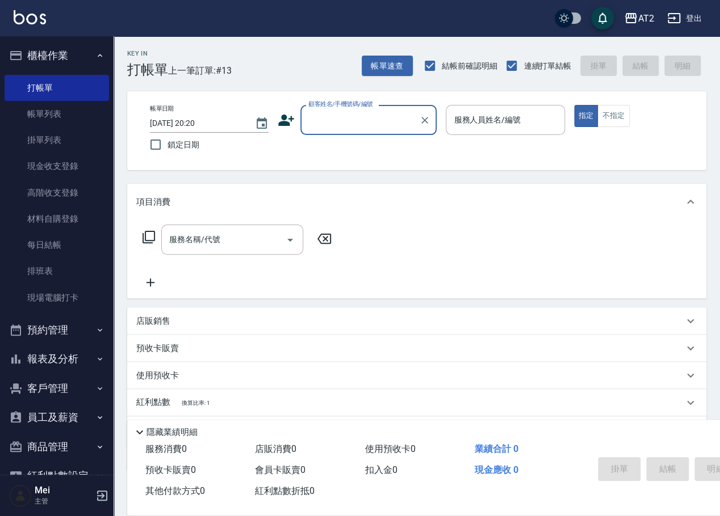
click at [340, 107] on label "顧客姓名/手機號碼/編號" at bounding box center [340, 104] width 65 height 9
click at [340, 110] on input "顧客姓名/手機號碼/編號" at bounding box center [359, 120] width 109 height 20
click at [339, 111] on input "顧客姓名/手機號碼/編號" at bounding box center [359, 120] width 109 height 20
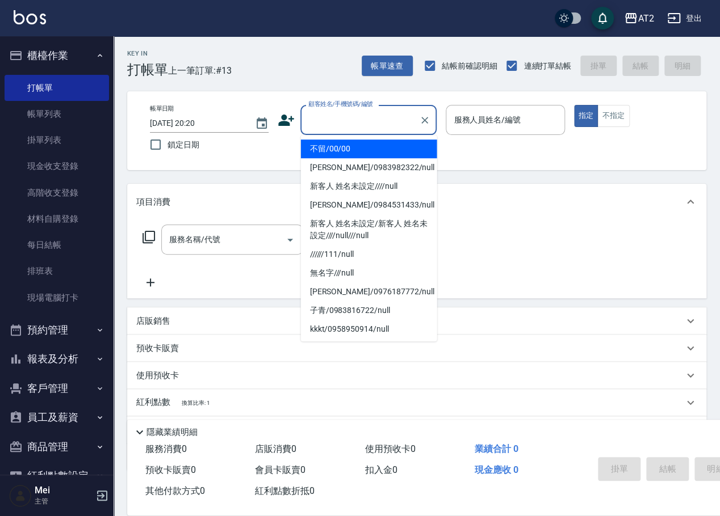
click at [346, 140] on li "不留/00/00" at bounding box center [369, 149] width 136 height 19
type input "不留/00/00"
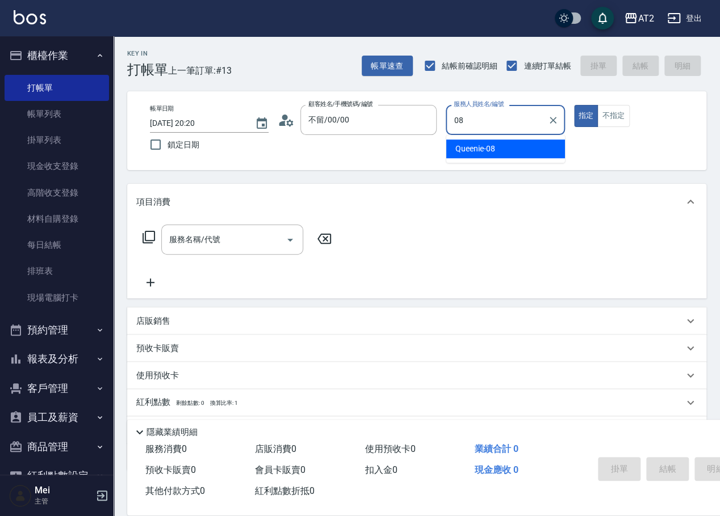
type input "Queenie-08"
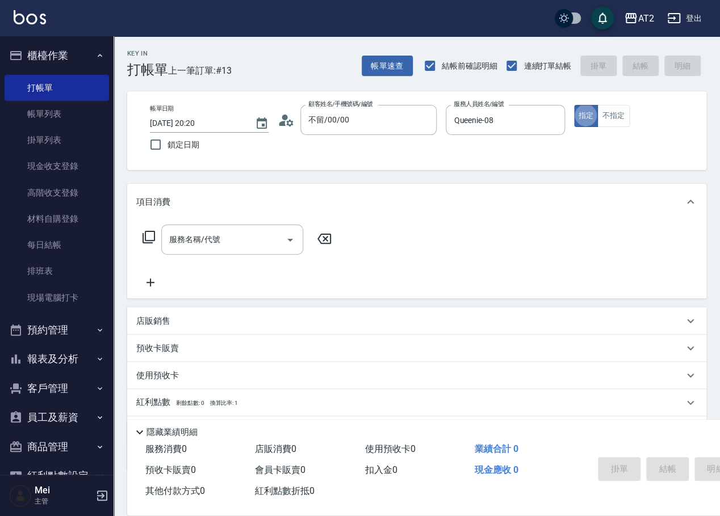
type button "true"
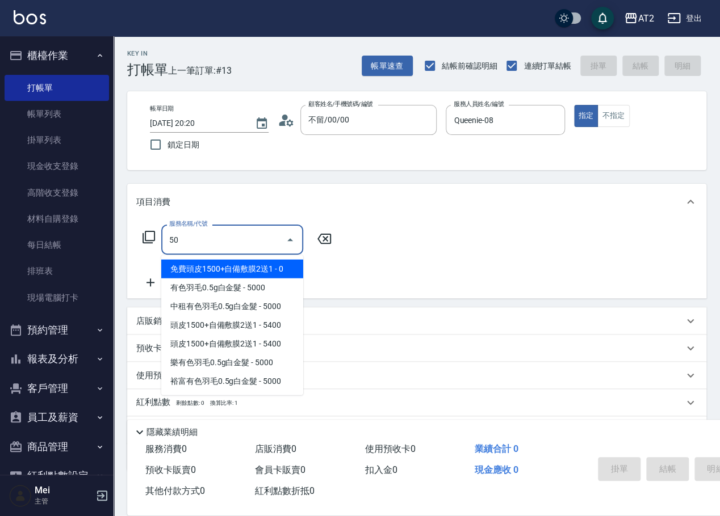
type input "501"
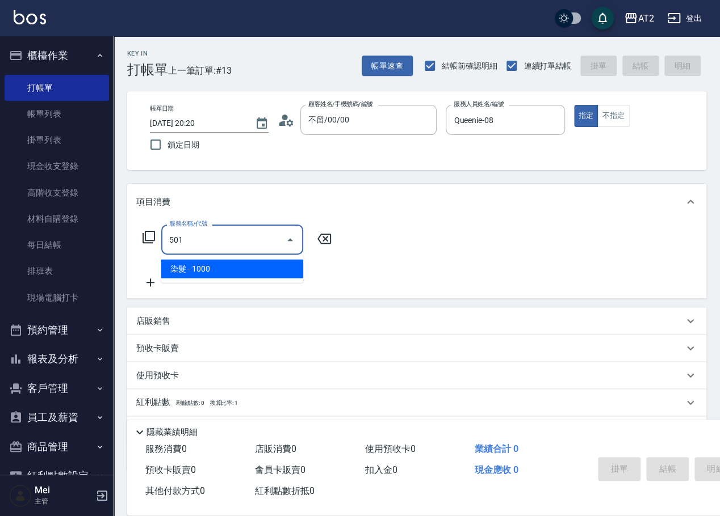
type input "100"
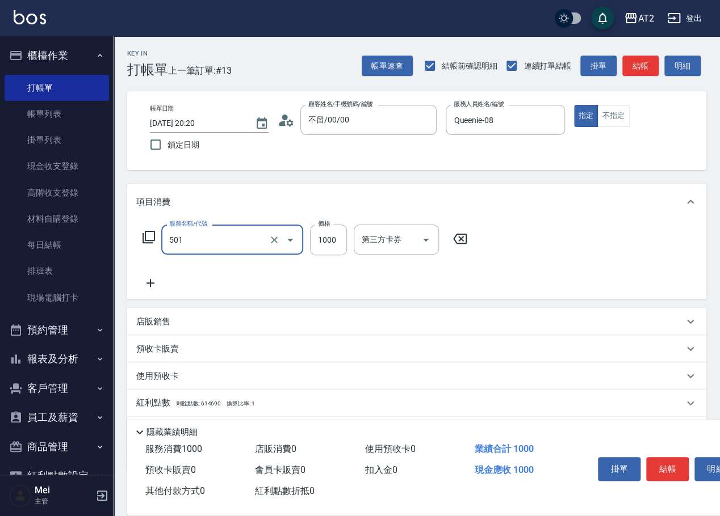
type input "染髮(501)"
type input "0"
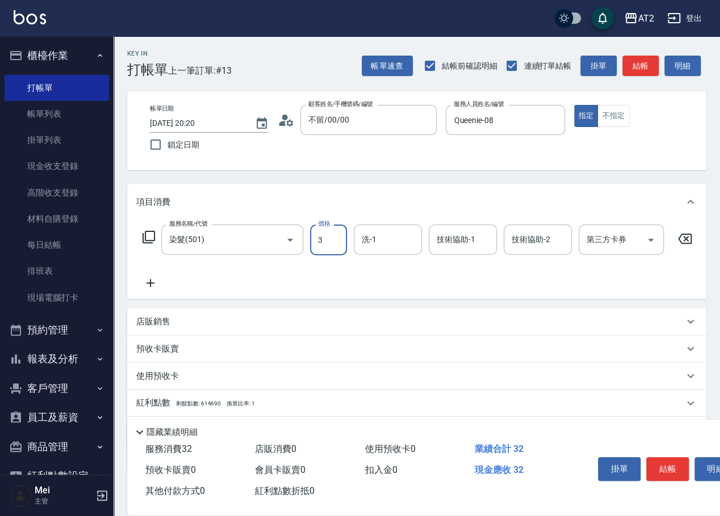
type input "32"
type input "30"
type input "329"
type input "320"
type input "3299"
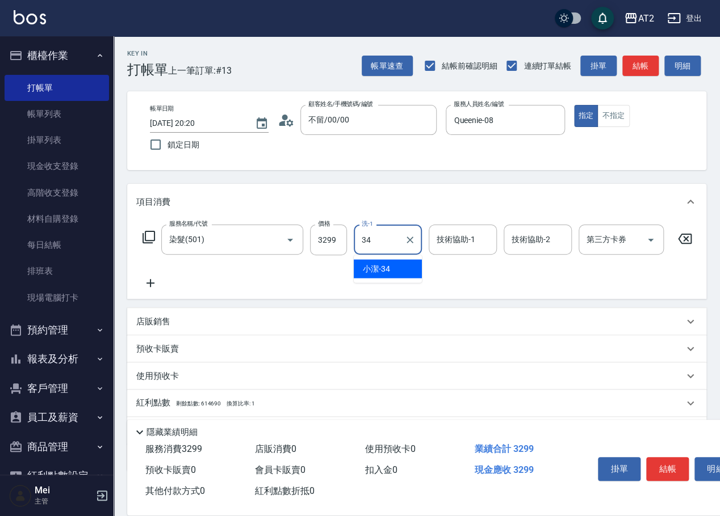
type input "小潔-34"
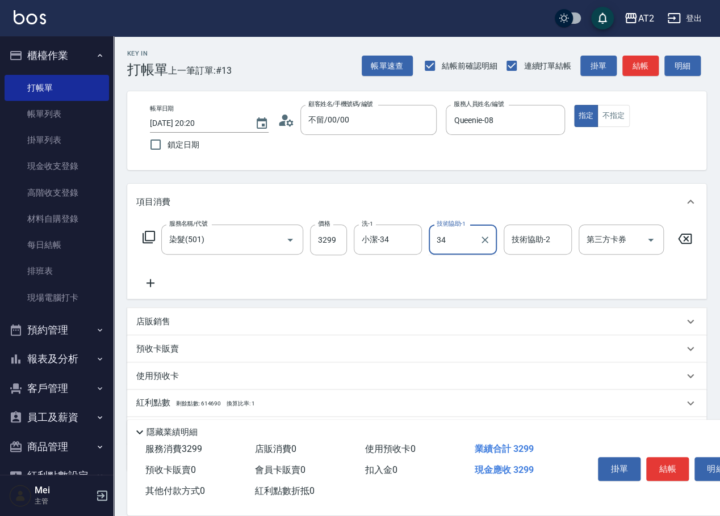
type input "小潔-34"
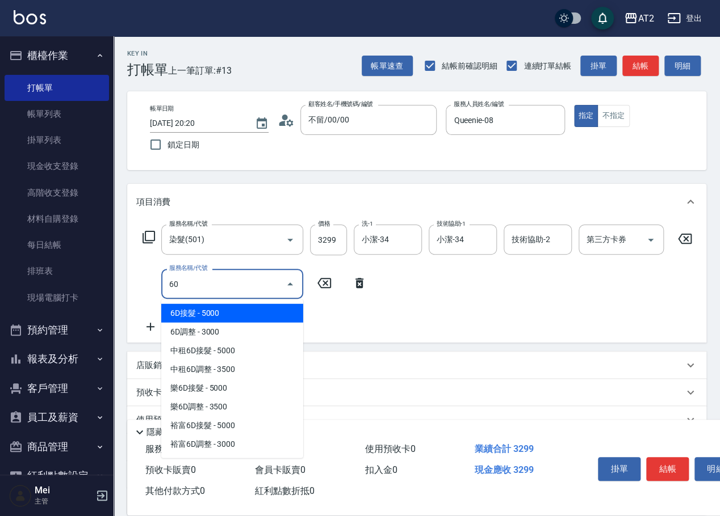
type input "601"
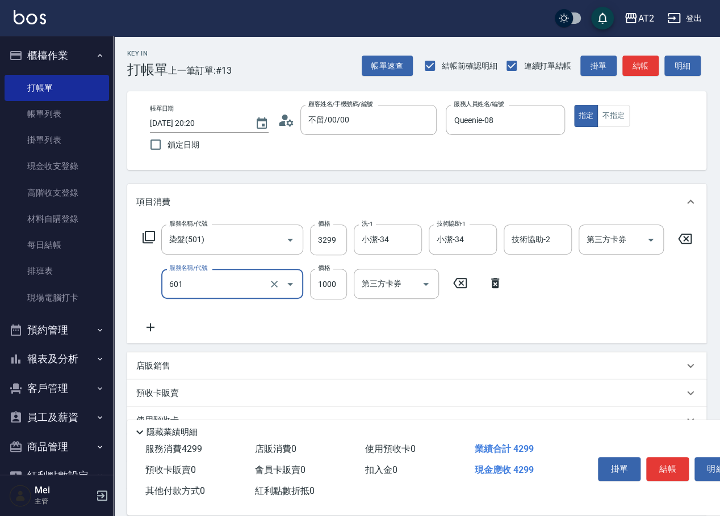
type input "420"
type input "自備護髮(601)"
type input "2"
type input "330"
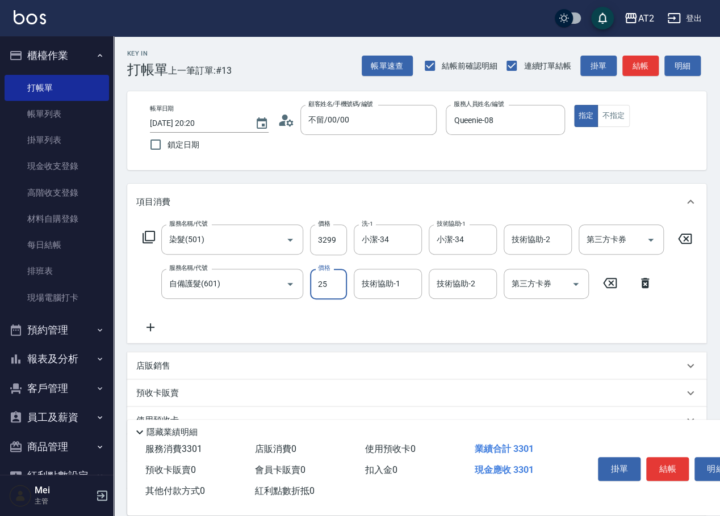
type input "250"
type input "350"
type input "2500"
type input "570"
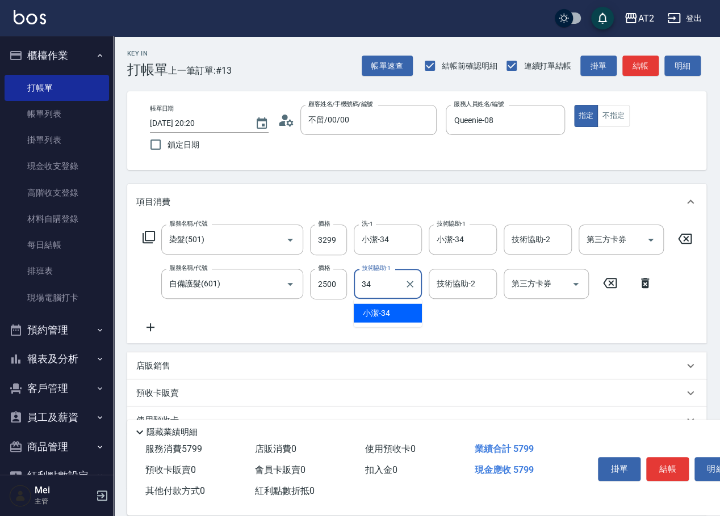
type input "小潔-34"
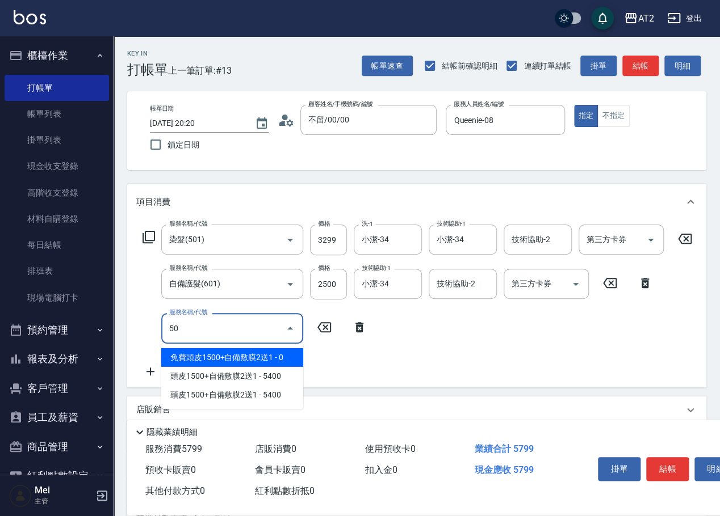
type input "502"
type input "620"
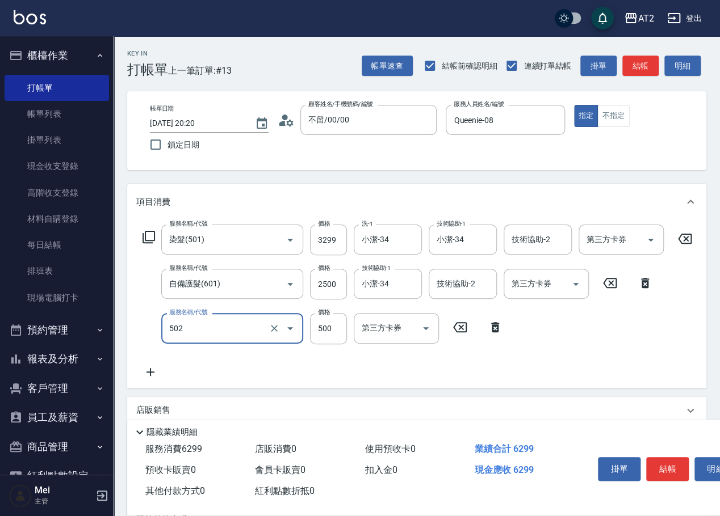
type input "漂髮(502)"
type input "0"
type input "570"
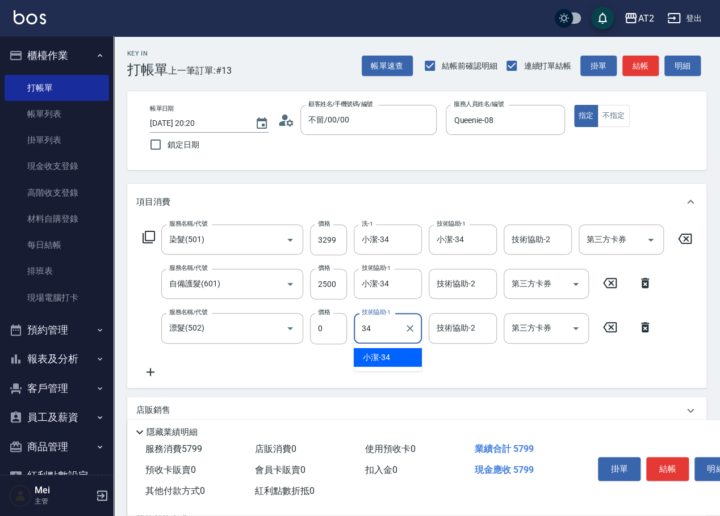
type input "小潔-34"
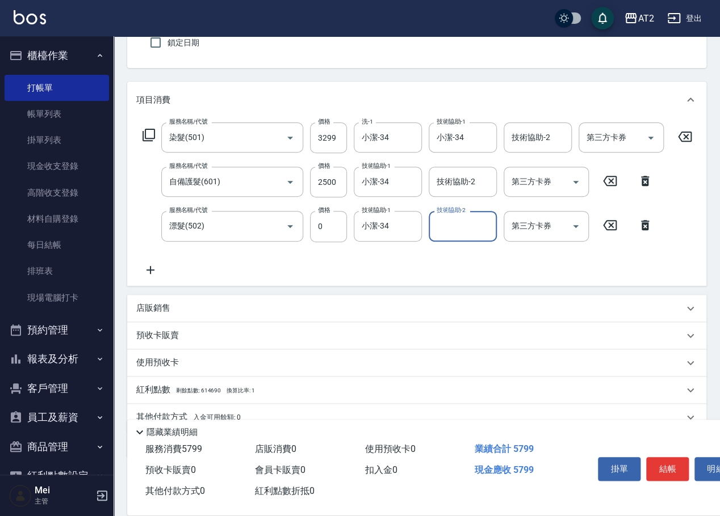
scroll to position [160, 0]
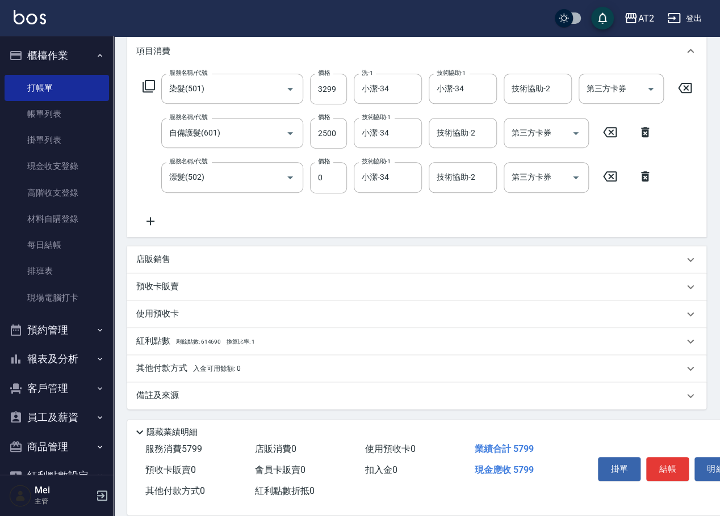
click at [157, 373] on p "其他付款方式 入金可用餘額: 0" at bounding box center [188, 369] width 104 height 12
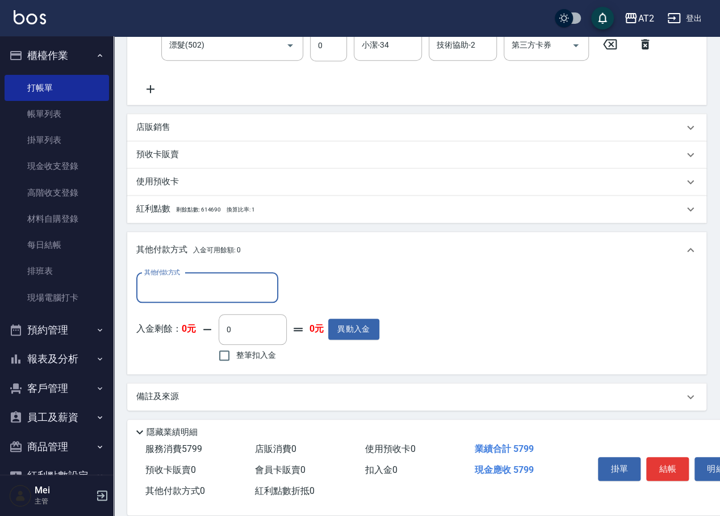
scroll to position [292, 0]
click at [169, 283] on input "其他付款方式" at bounding box center [207, 287] width 132 height 20
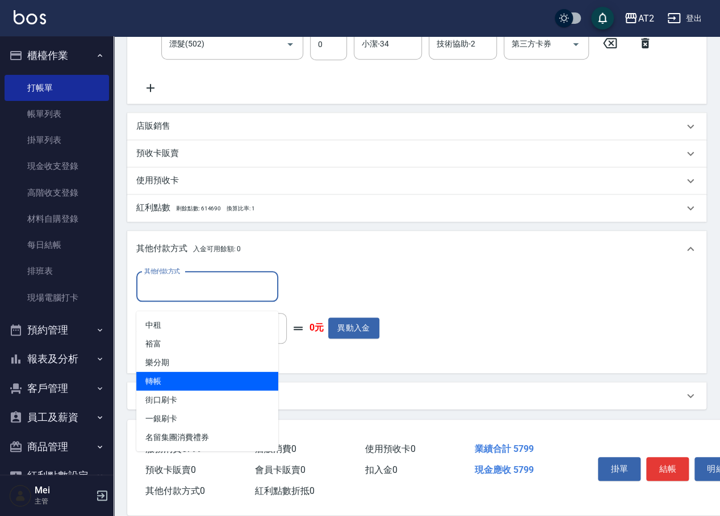
click at [175, 372] on span "轉帳" at bounding box center [207, 381] width 142 height 19
type input "轉帳"
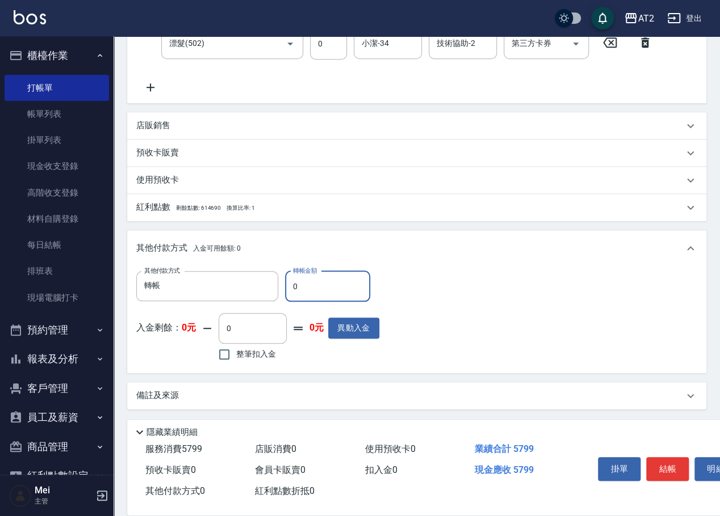
drag, startPoint x: 308, startPoint y: 281, endPoint x: 292, endPoint y: 282, distance: 15.9
click at [298, 282] on input "0" at bounding box center [327, 286] width 85 height 31
drag, startPoint x: 292, startPoint y: 282, endPoint x: 307, endPoint y: 282, distance: 14.8
click at [307, 282] on input "0" at bounding box center [327, 286] width 85 height 31
type input "57"
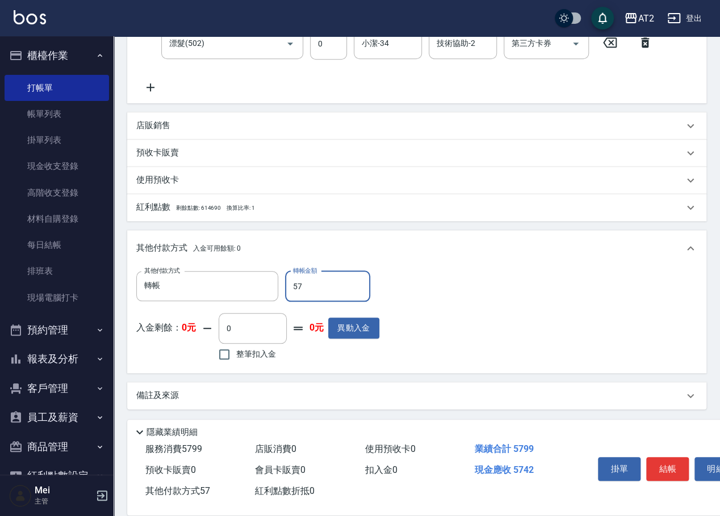
type input "520"
type input "579"
type input "0"
type input "5799"
type input "2025/10/12 20:21"
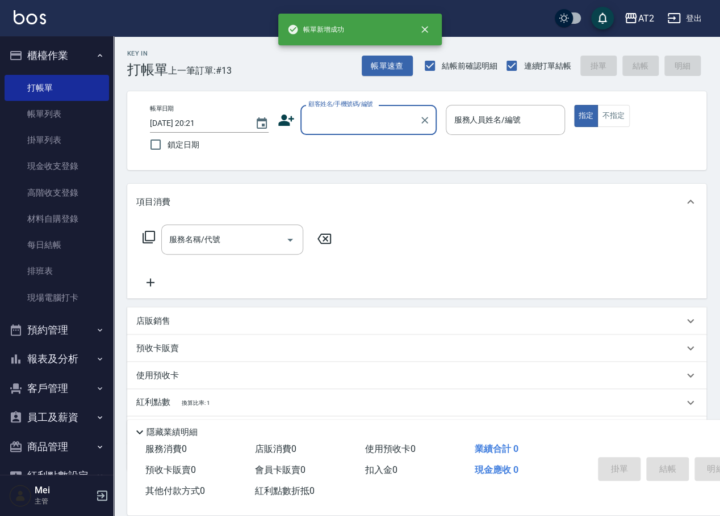
scroll to position [0, 0]
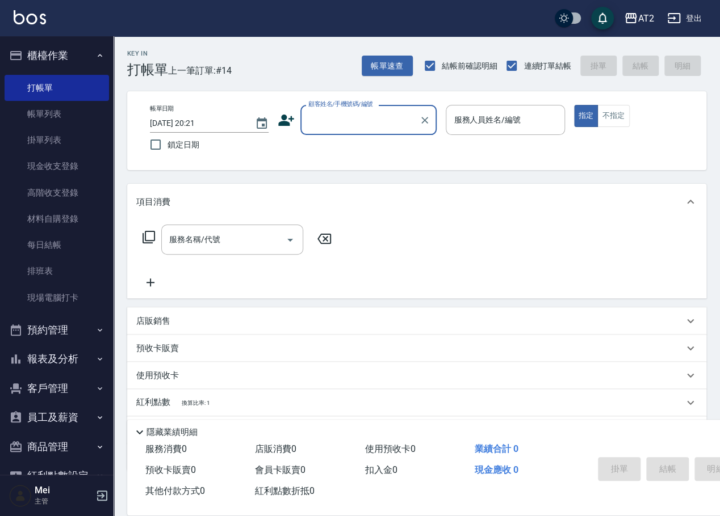
click at [361, 113] on input "顧客姓名/手機號碼/編號" at bounding box center [359, 120] width 109 height 20
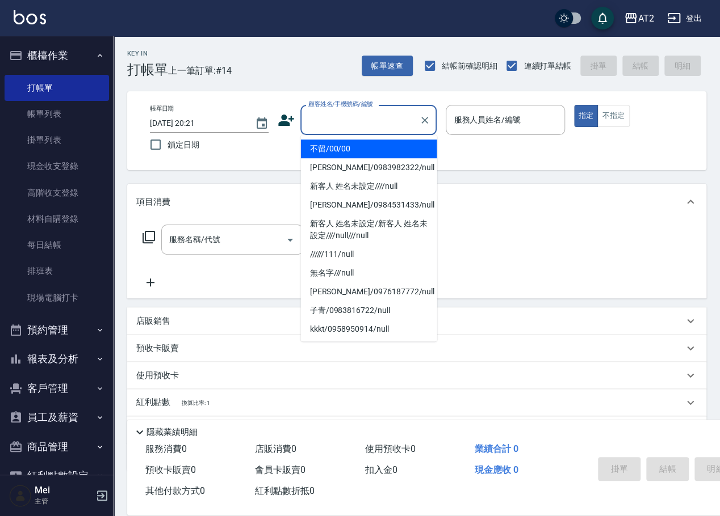
click at [355, 151] on li "不留/00/00" at bounding box center [369, 149] width 136 height 19
type input "不留/00/00"
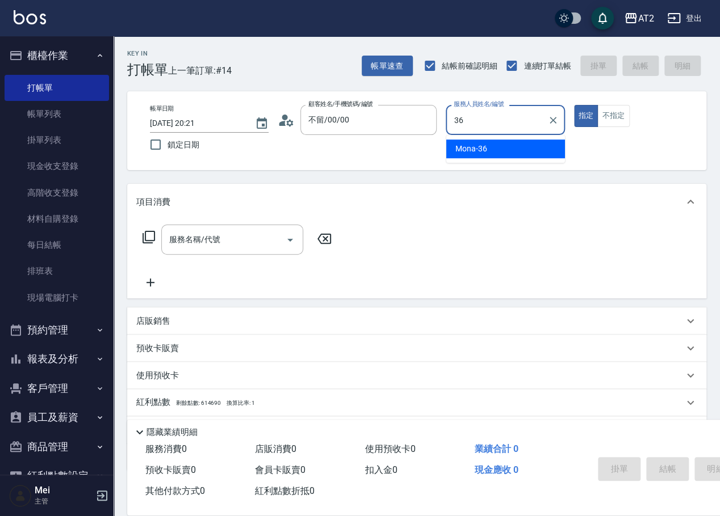
type input "Mona-36"
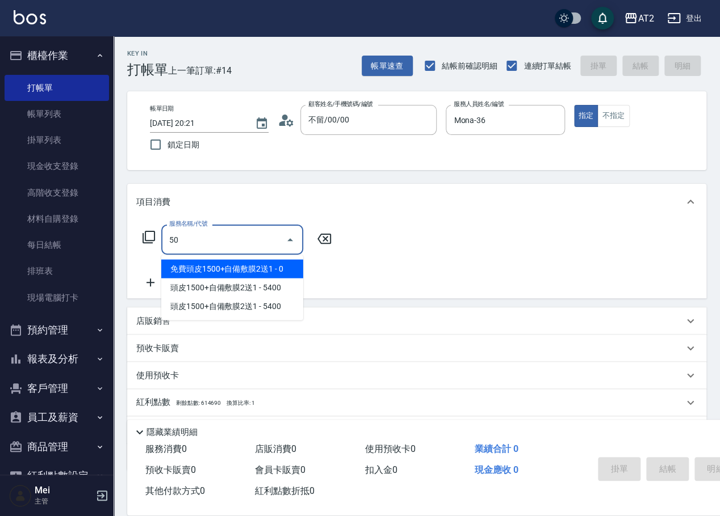
type input "501"
type input "100"
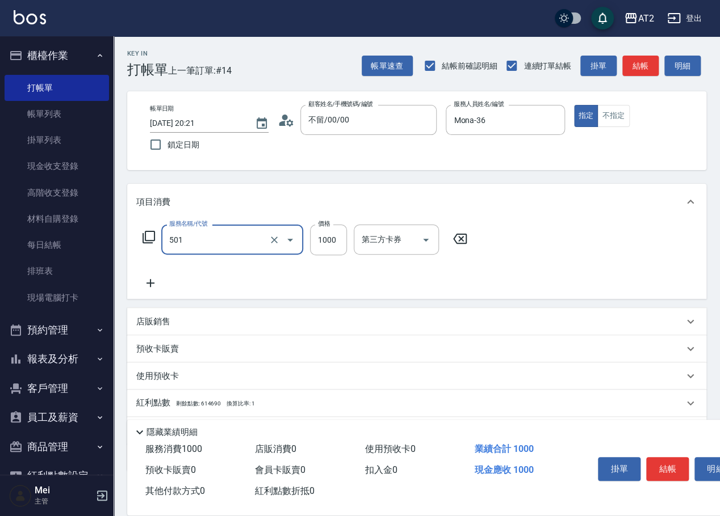
type input "染髮(501)"
type input "1"
type input "0"
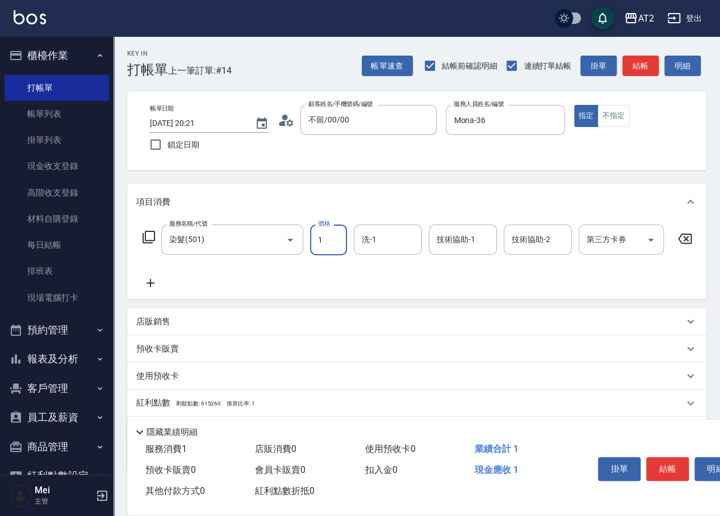
type input "14"
type input "10"
type input "149"
type input "140"
type input "1499"
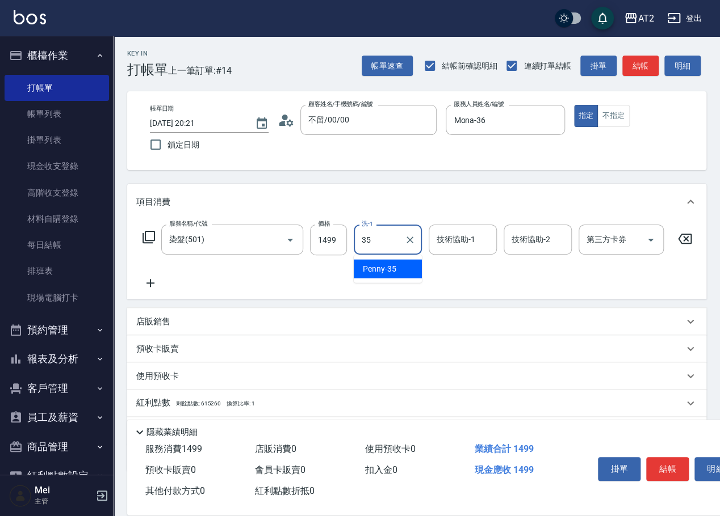
type input "Penny-35"
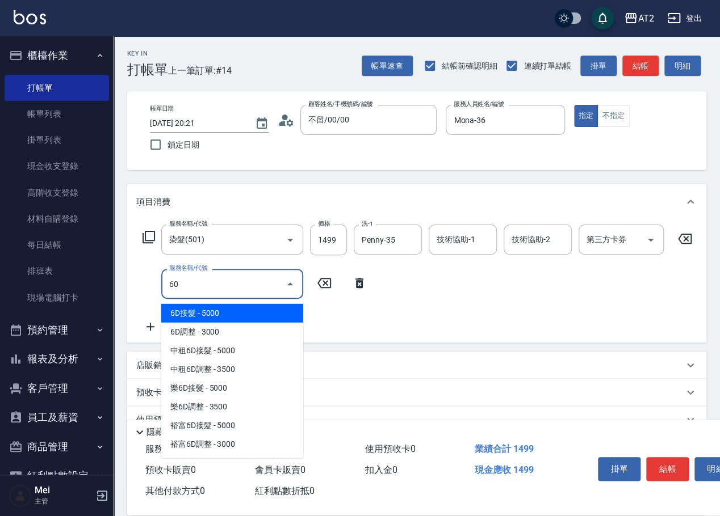
type input "601"
type input "240"
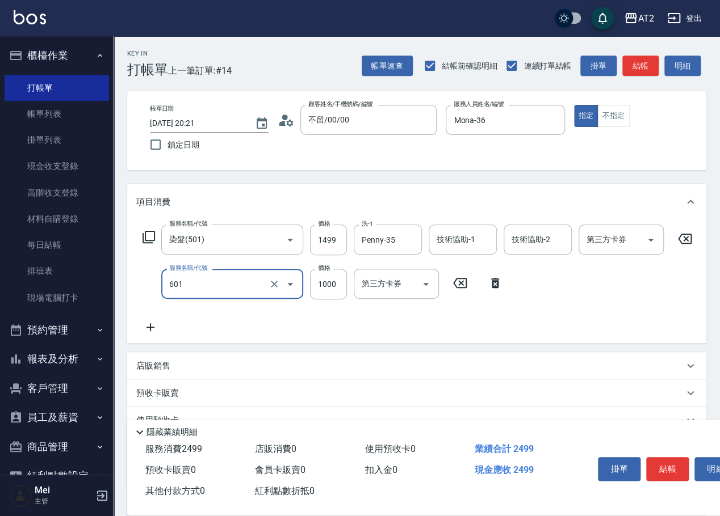
type input "自備護髮(601)"
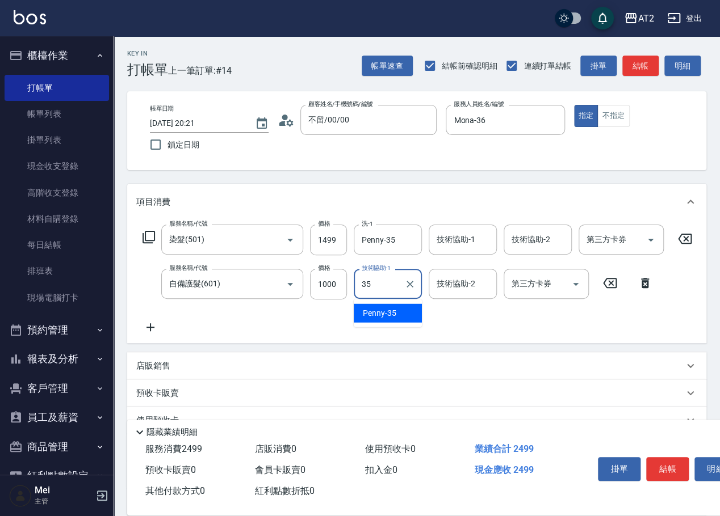
type input "Penny-35"
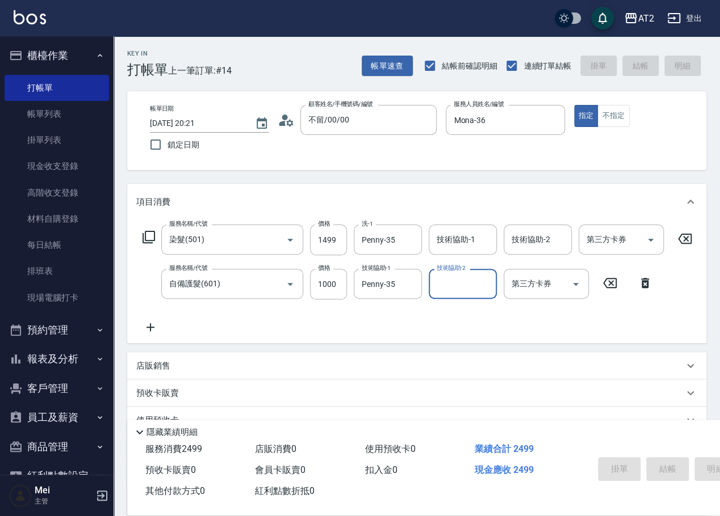
type input "2025/10/12 20:22"
type input "0"
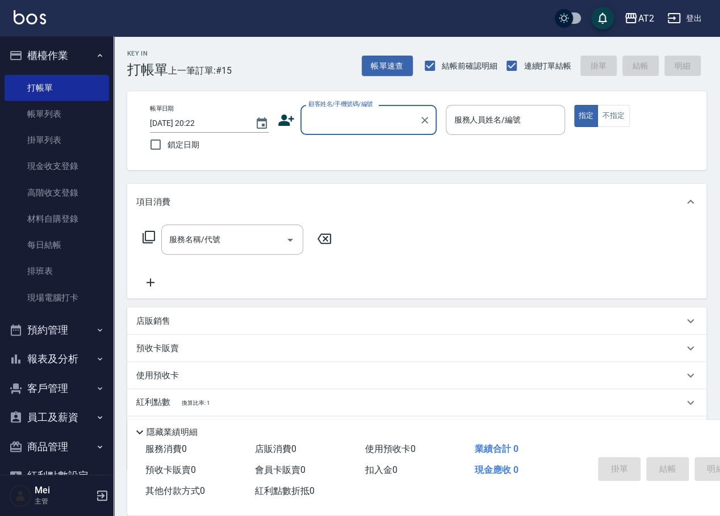
click at [371, 136] on div "帳單日期 2025/10/12 20:22 鎖定日期 顧客姓名/手機號碼/編號 顧客姓名/手機號碼/編號 服務人員姓名/編號 服務人員姓名/編號 指定 不指定" at bounding box center [417, 131] width 552 height 52
click at [375, 105] on div "顧客姓名/手機號碼/編號" at bounding box center [368, 120] width 136 height 30
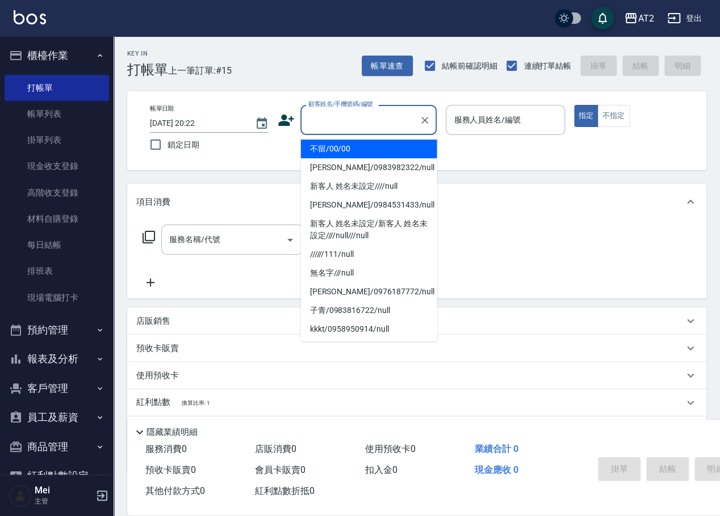
click at [397, 151] on li "不留/00/00" at bounding box center [369, 149] width 136 height 19
type input "不留/00/00"
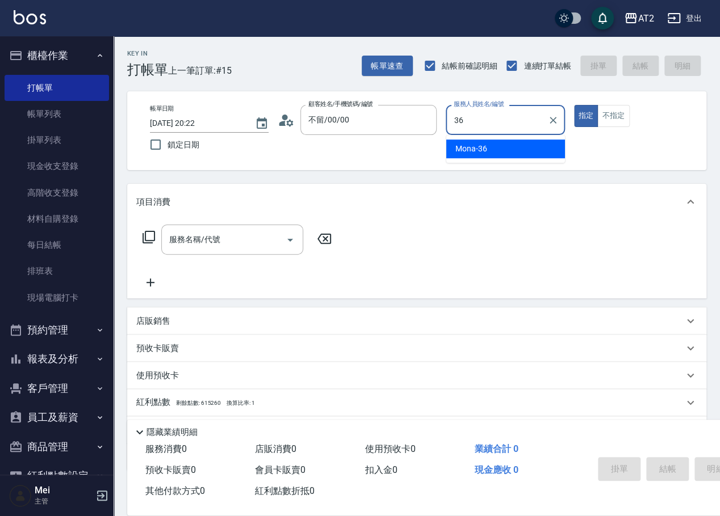
type input "Mona-36"
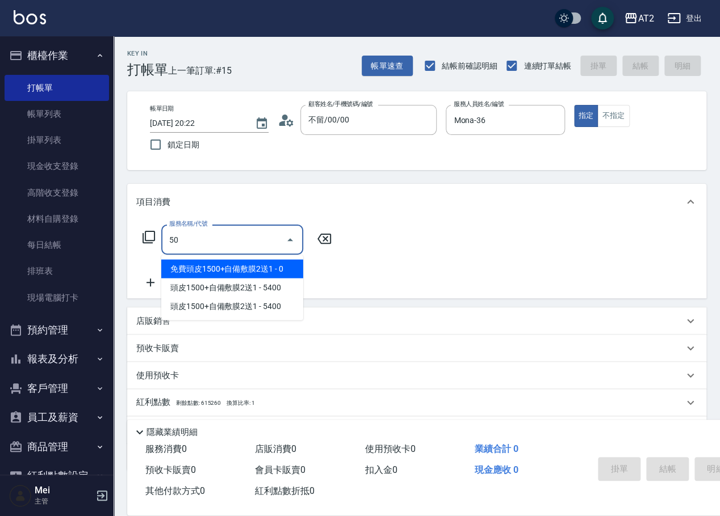
type input "501"
type input "100"
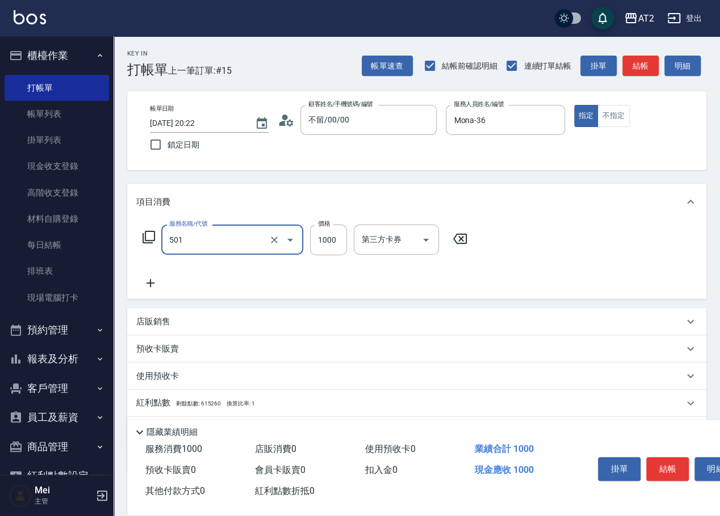
type input "染髮(501)"
type input "0"
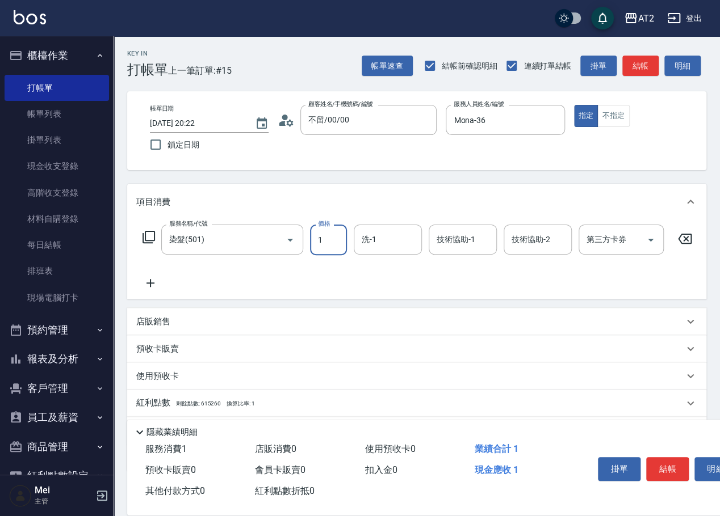
type input "14"
type input "10"
type input "148"
type input "140"
type input "1480"
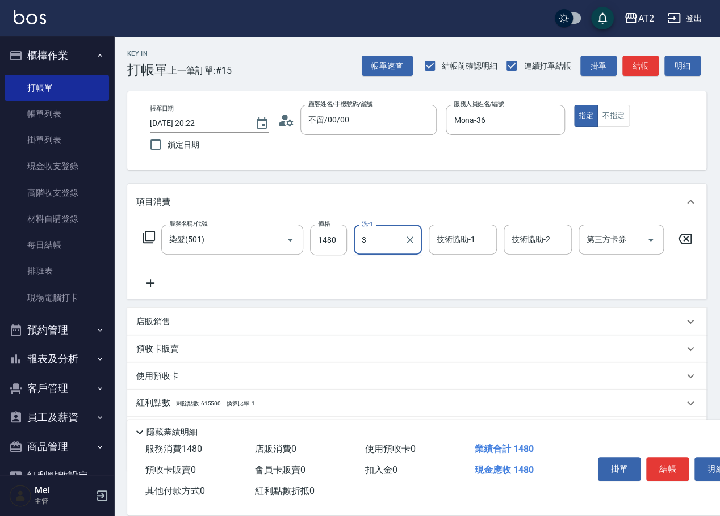
type input "3"
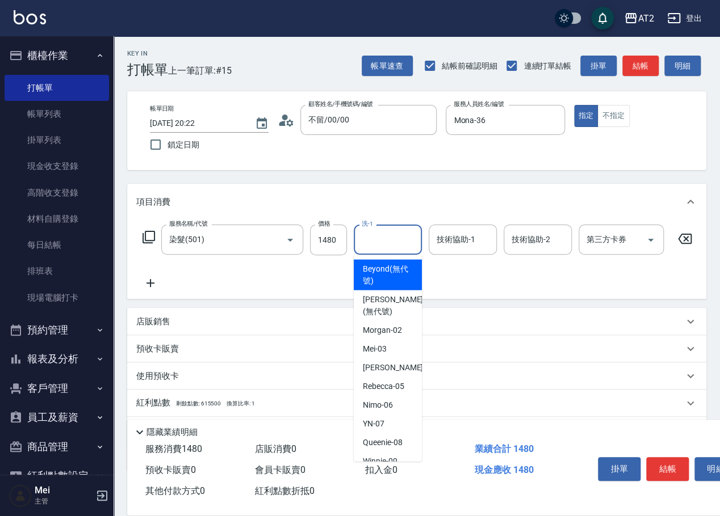
type input "Beyond(無代號)"
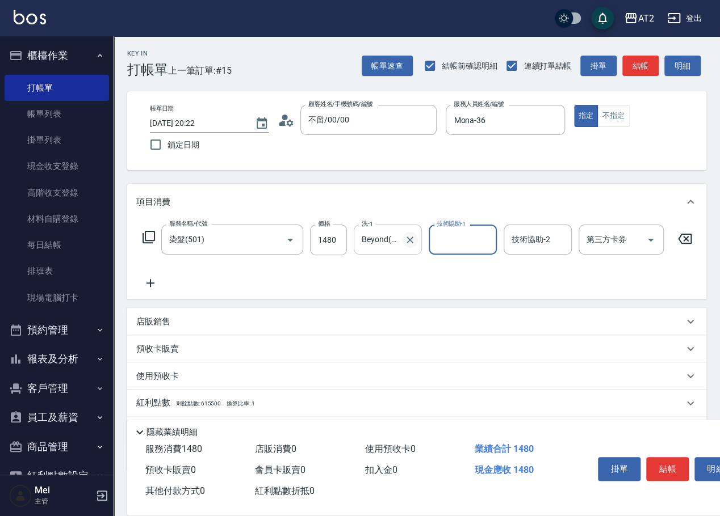
click at [409, 242] on icon "Clear" at bounding box center [409, 239] width 11 height 11
click at [449, 234] on div "技術協助-1 技術協助-1" at bounding box center [462, 240] width 68 height 30
type input "Penny-35"
click at [422, 173] on div "Key In 打帳單 上一筆訂單:#15 帳單速查 結帳前確認明細 連續打單結帳 掛單 結帳 明細 帳單日期 2025/10/12 20:22 鎖定日期 顧客…" at bounding box center [416, 307] width 606 height 542
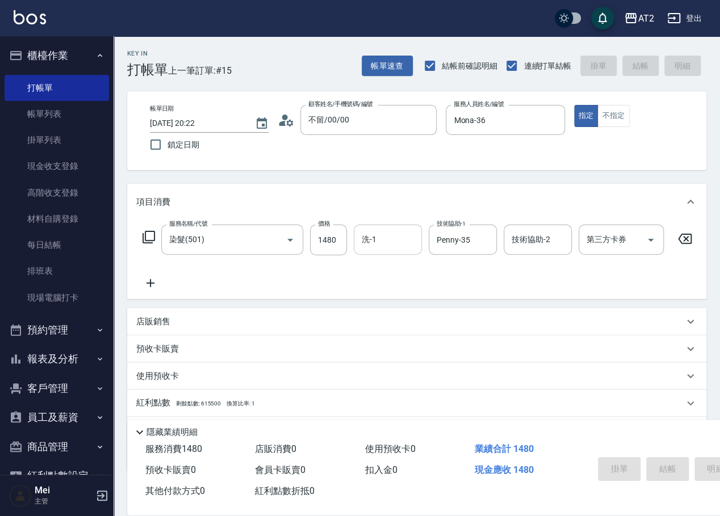
type input "0"
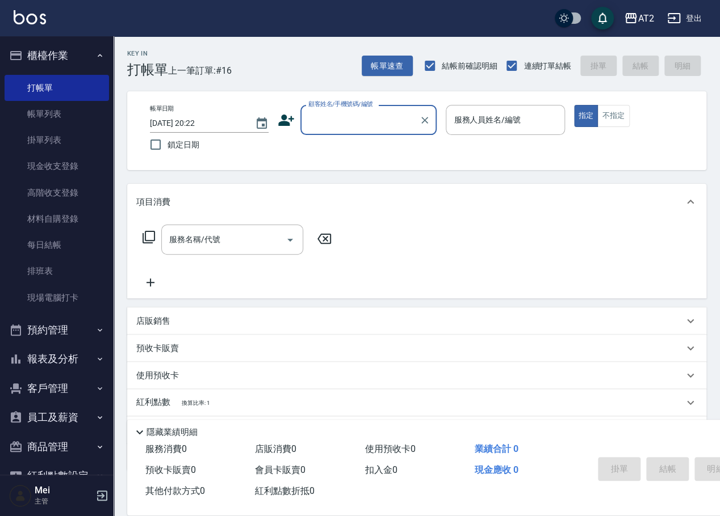
click at [372, 118] on input "顧客姓名/手機號碼/編號" at bounding box center [359, 120] width 109 height 20
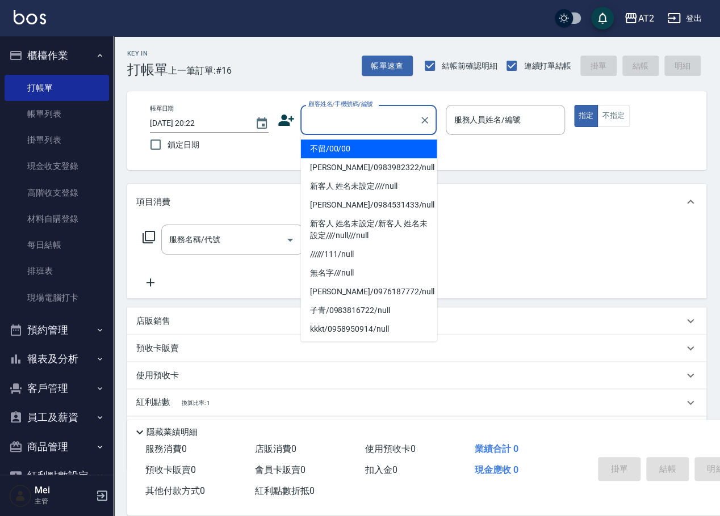
click at [370, 150] on li "不留/00/00" at bounding box center [369, 149] width 136 height 19
type input "不留/00/00"
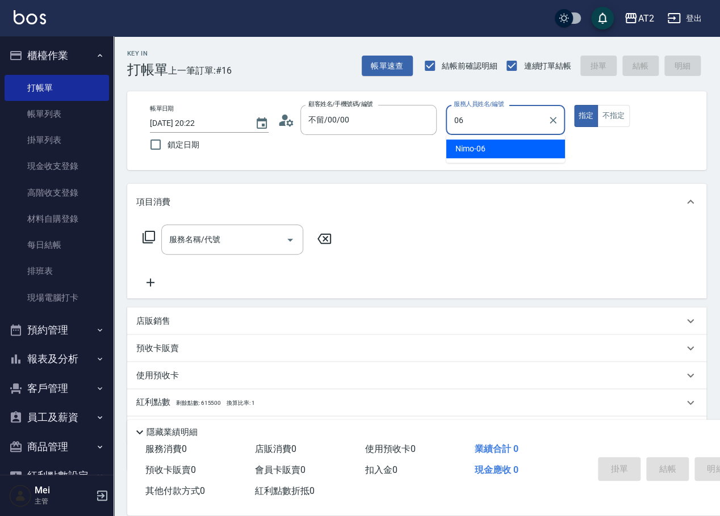
type input "Nimo-06"
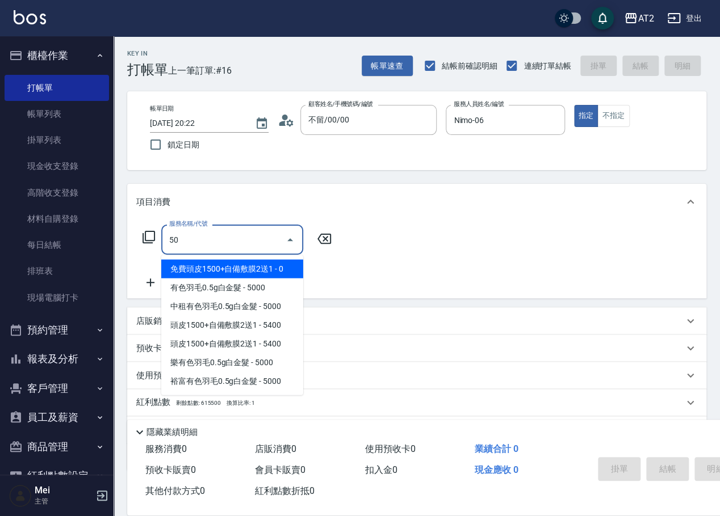
type input "501"
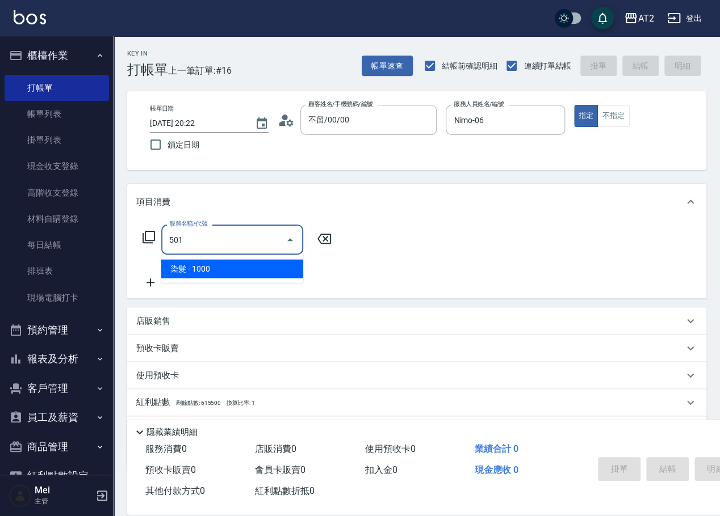
type input "100"
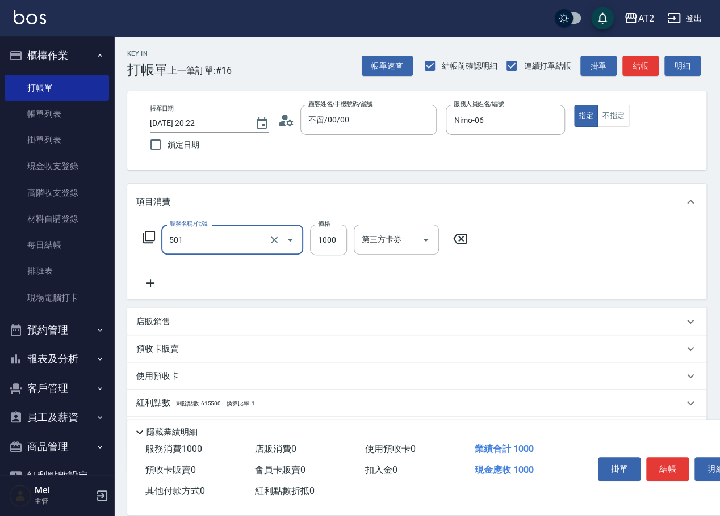
type input "染髮(501)"
type input "2"
type input "0"
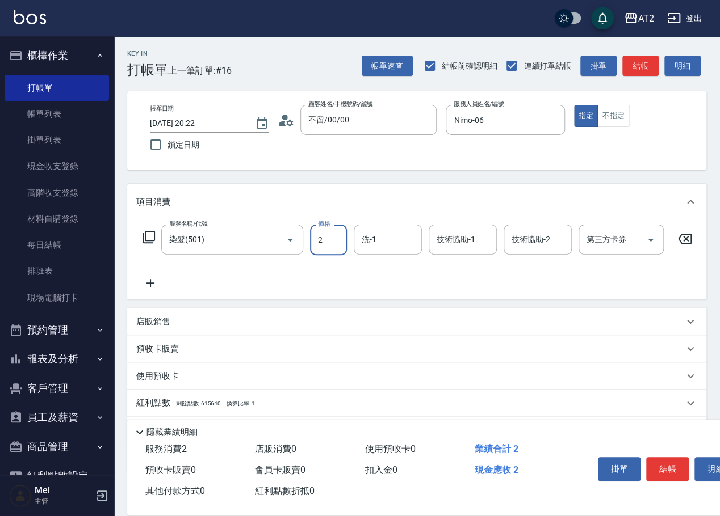
type input "22"
type input "20"
type input "228"
type input "220"
type input "2280"
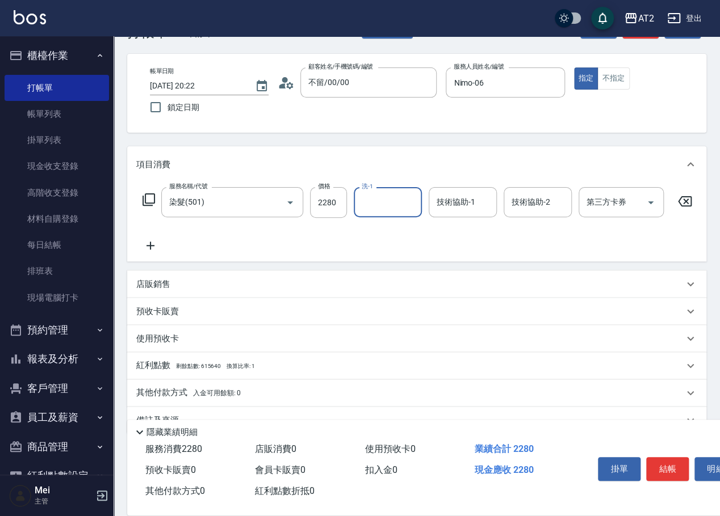
scroll to position [72, 0]
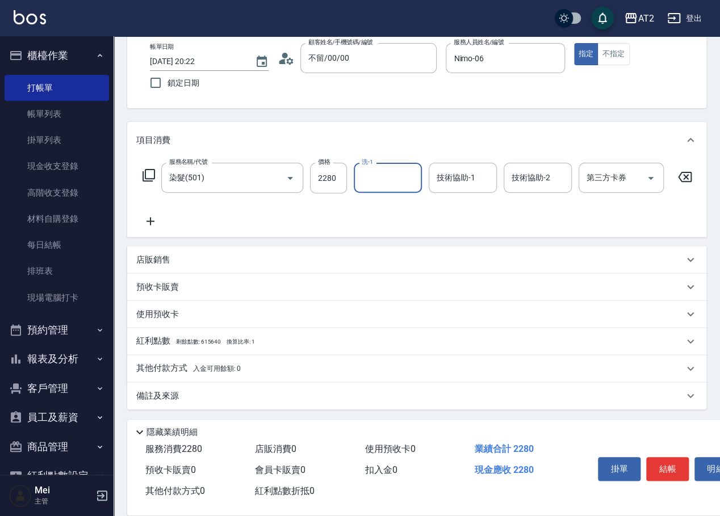
click at [185, 366] on p "其他付款方式 入金可用餘額: 0" at bounding box center [188, 369] width 104 height 12
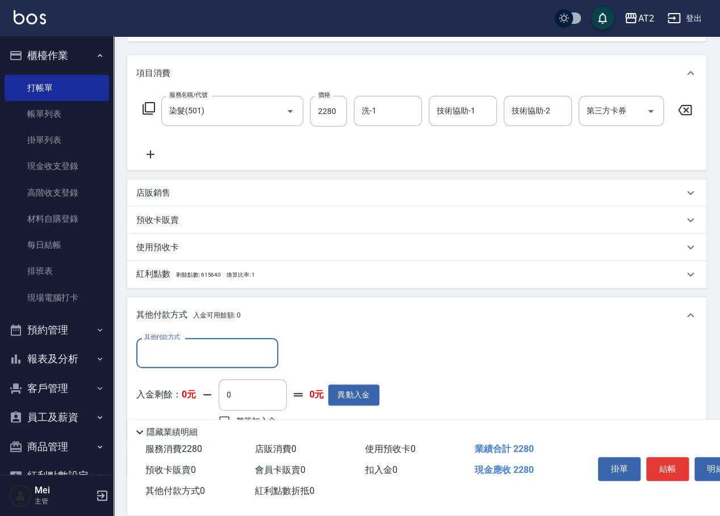
scroll to position [205, 0]
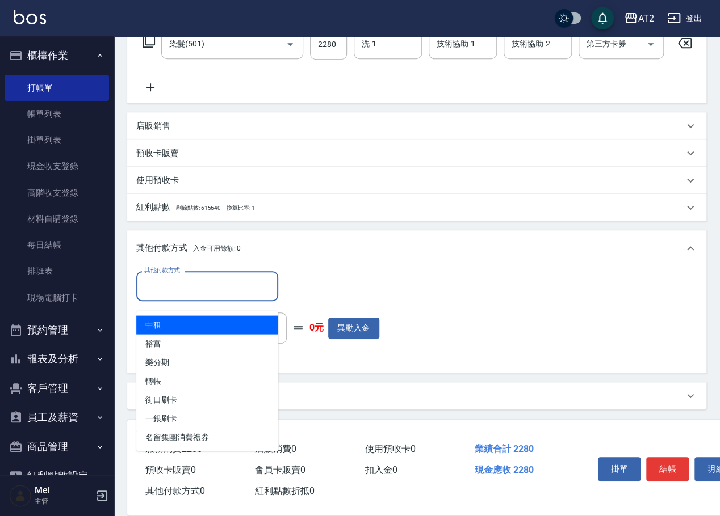
click at [196, 279] on input "其他付款方式" at bounding box center [207, 286] width 132 height 20
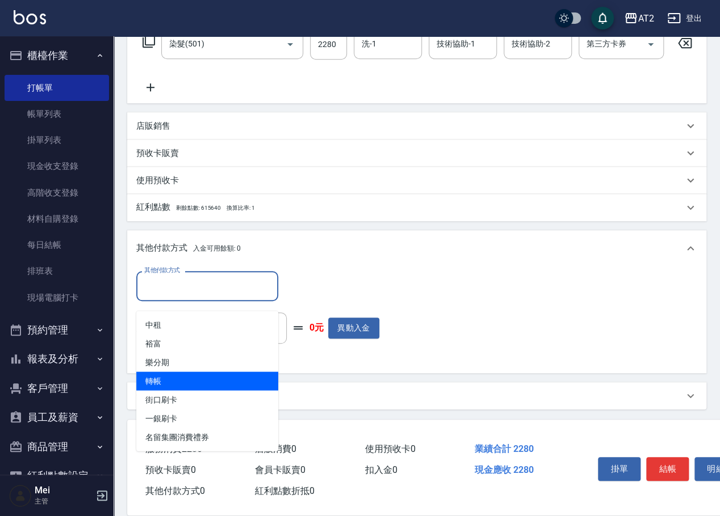
click at [176, 372] on span "轉帳" at bounding box center [207, 381] width 142 height 19
type input "轉帳"
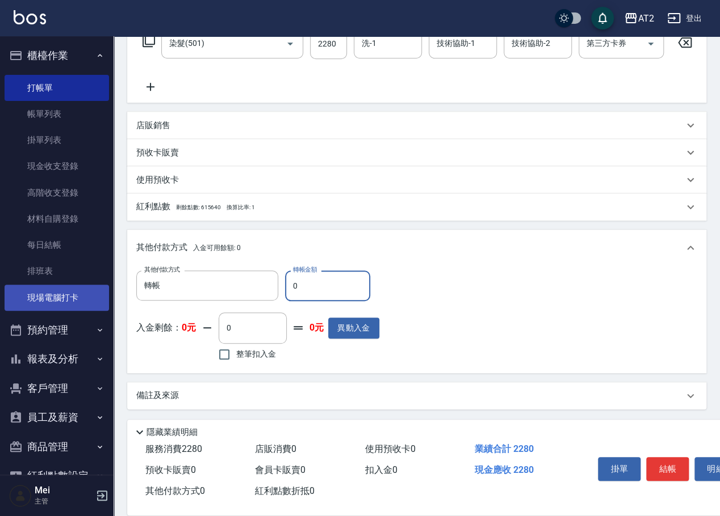
drag, startPoint x: 244, startPoint y: 300, endPoint x: 91, endPoint y: 308, distance: 152.9
click at [148, 302] on div "其他付款方式 轉帳 其他付款方式 轉帳金額 0 轉帳金額 入金剩餘： 0元 0 ​ 整筆扣入金 0元 異動入金" at bounding box center [257, 317] width 243 height 93
type input "22"
type input "200"
type input "228"
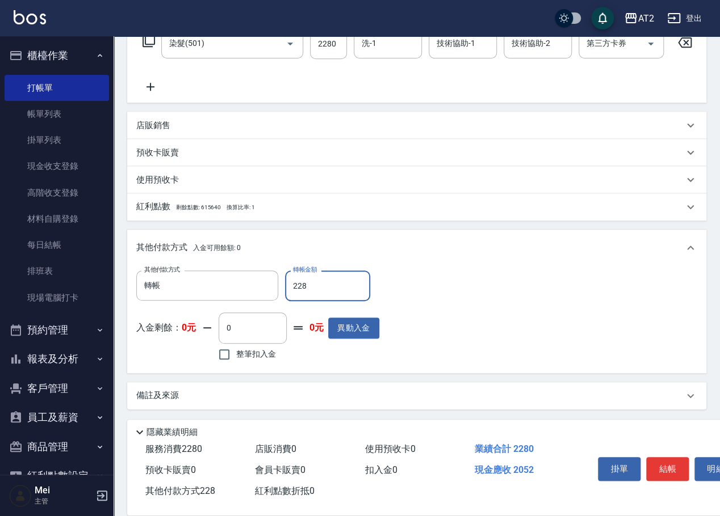
type input "0"
type input "2280"
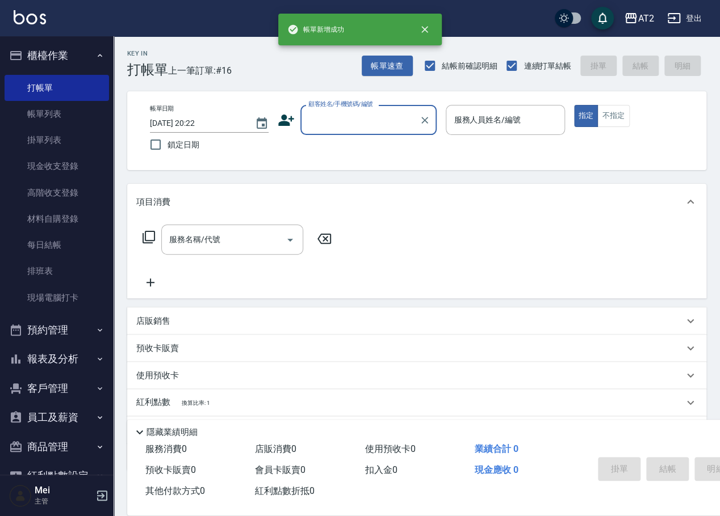
scroll to position [0, 0]
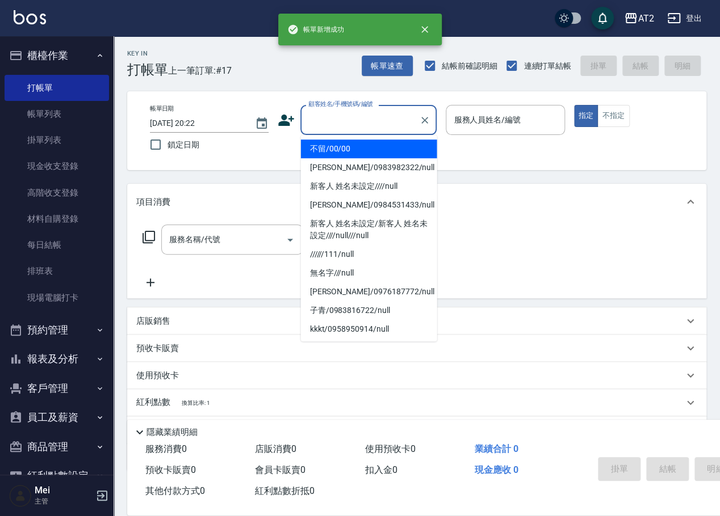
drag, startPoint x: 383, startPoint y: 124, endPoint x: 372, endPoint y: 158, distance: 35.7
click at [381, 125] on input "顧客姓名/手機號碼/編號" at bounding box center [359, 120] width 109 height 20
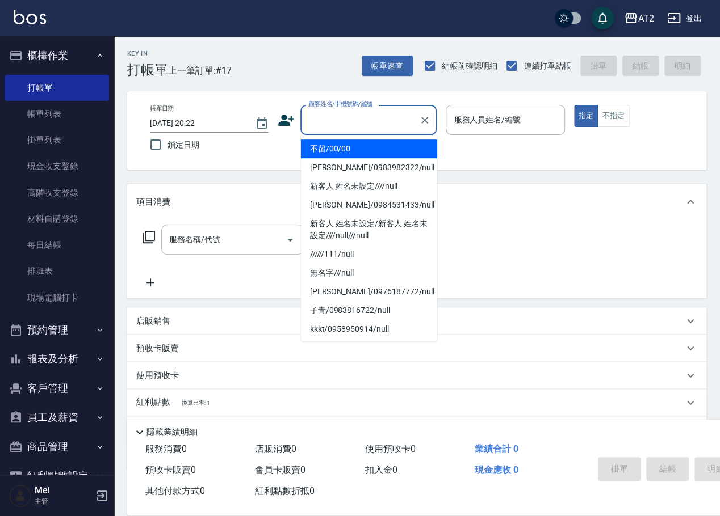
click at [372, 150] on li "不留/00/00" at bounding box center [369, 149] width 136 height 19
type input "不留/00/00"
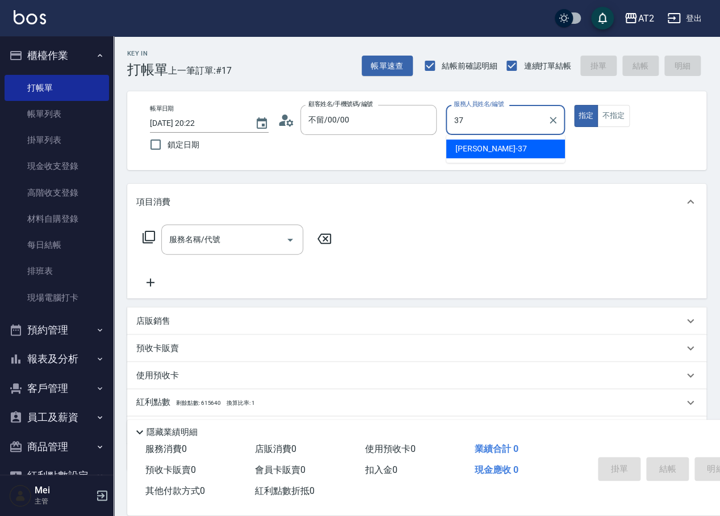
type input "小玥-37"
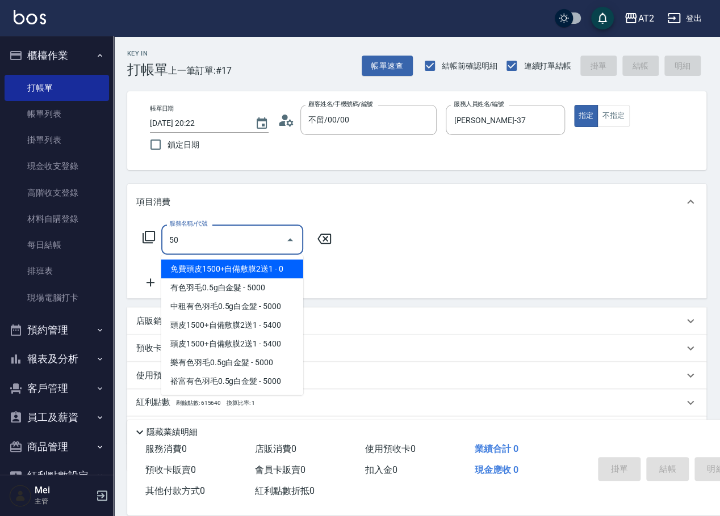
type input "501"
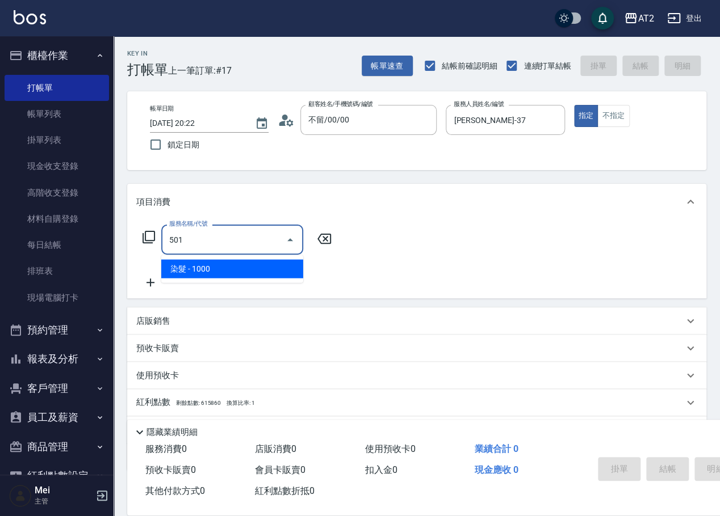
type input "100"
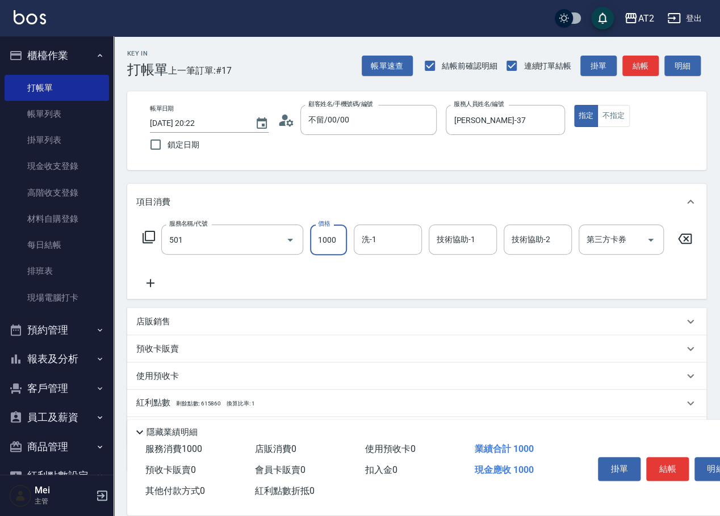
type input "染髮(501)"
type input "0"
type input "19"
type input "10"
type input "199"
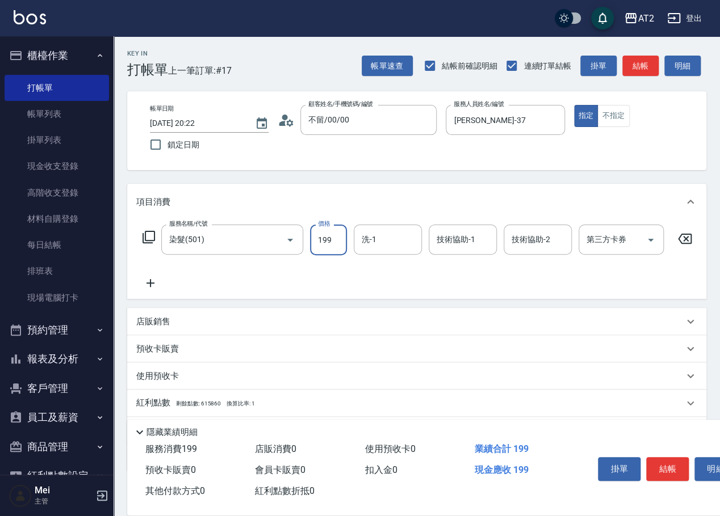
type input "190"
type input "1999"
type input "小妍-46"
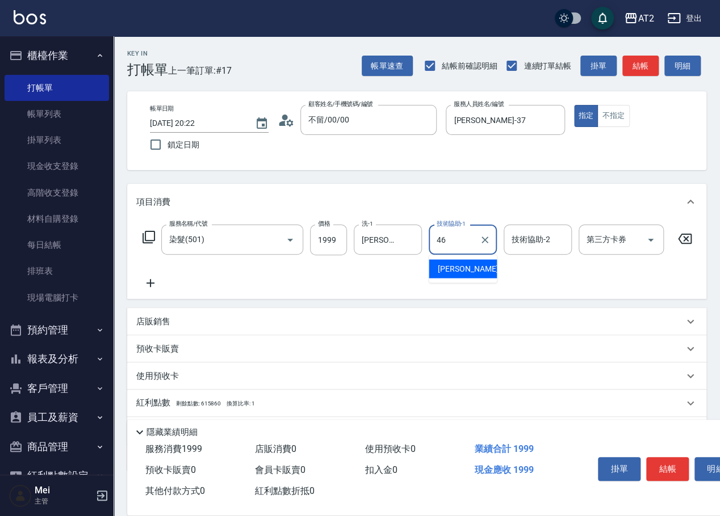
type input "小妍-46"
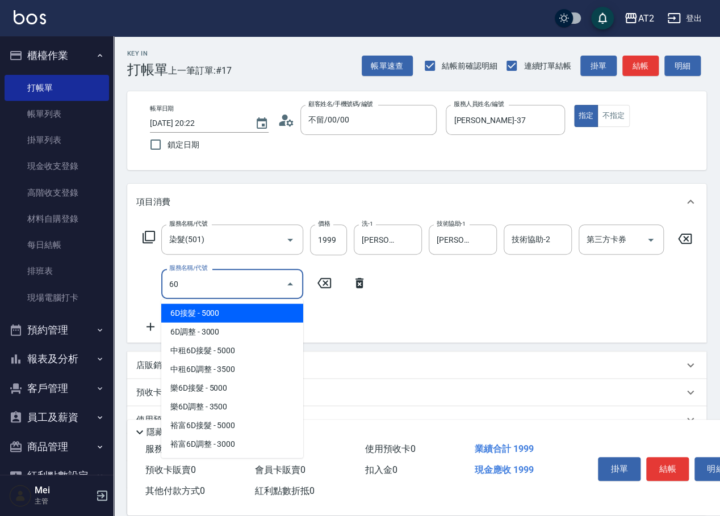
type input "601"
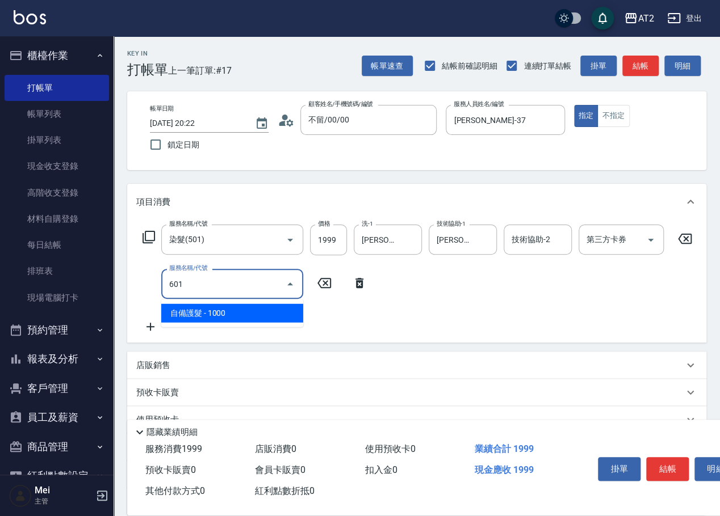
type input "290"
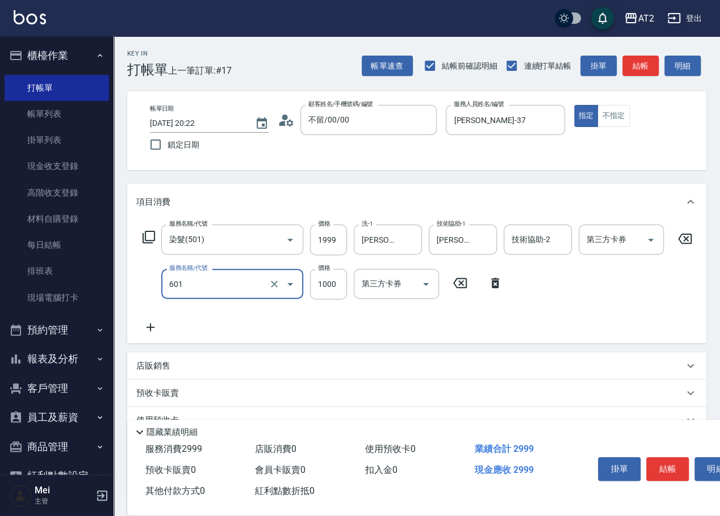
type input "自備護髮(601)"
type input "200"
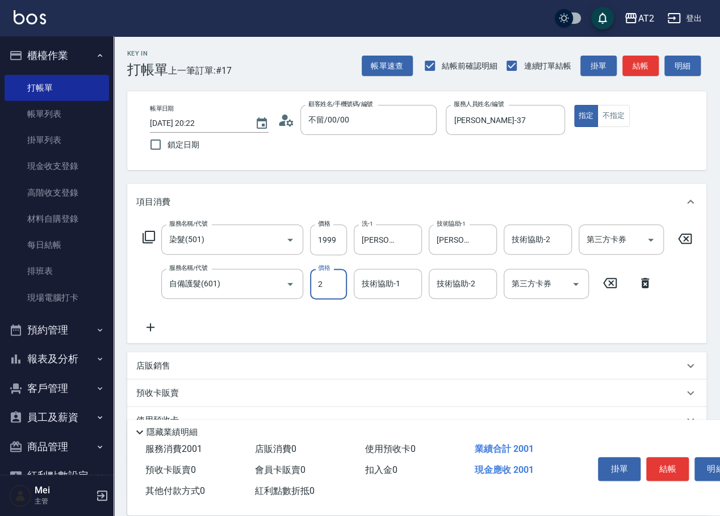
type input "25"
type input "220"
type input "2500"
type input "440"
type input "小妍-46"
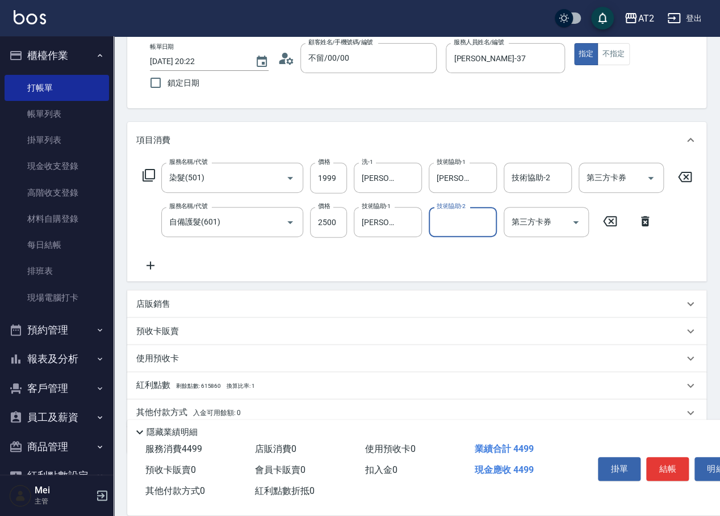
scroll to position [116, 0]
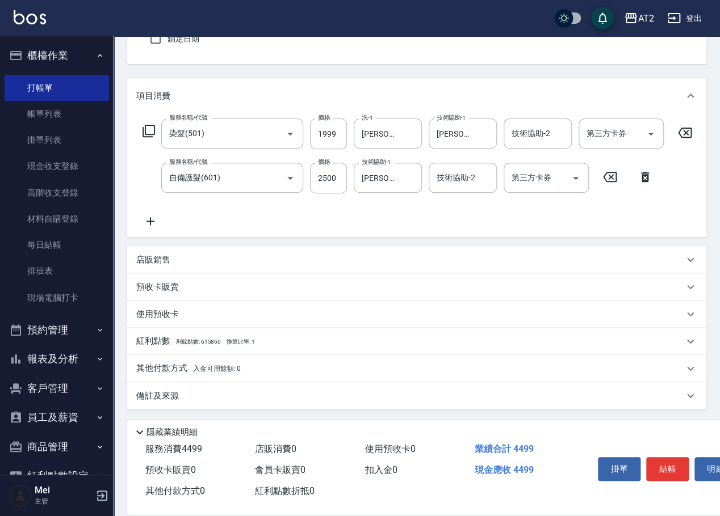
click at [186, 360] on div "其他付款方式 入金可用餘額: 0" at bounding box center [416, 368] width 579 height 27
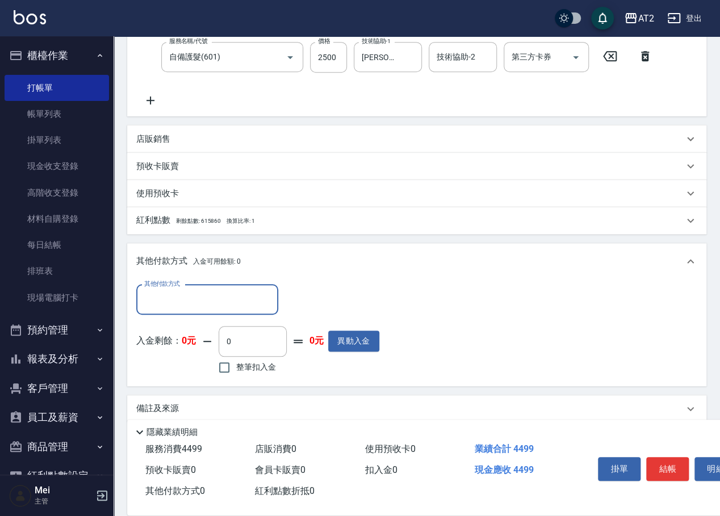
scroll to position [230, 0]
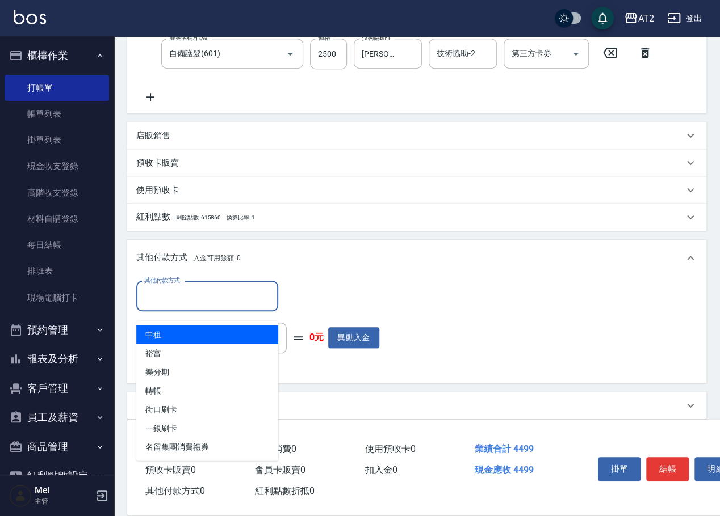
click at [197, 298] on input "其他付款方式" at bounding box center [207, 296] width 132 height 20
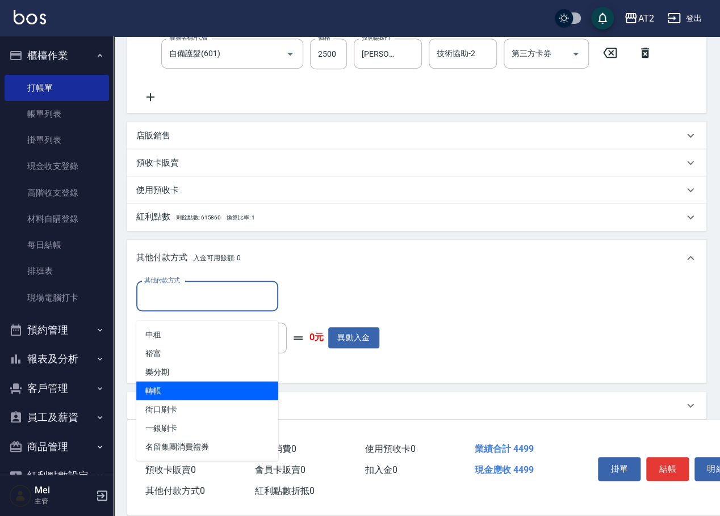
click at [202, 389] on span "轉帳" at bounding box center [207, 390] width 142 height 19
type input "轉帳"
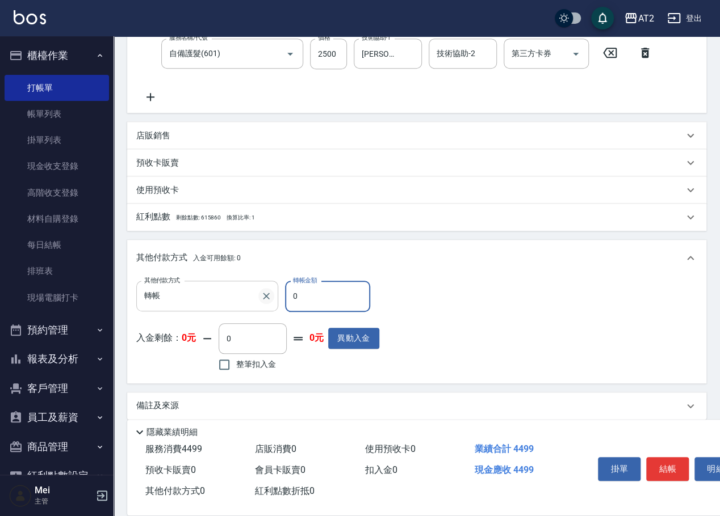
click at [267, 305] on div "其他付款方式 轉帳 其他付款方式 轉帳金額 0 轉帳金額" at bounding box center [257, 296] width 243 height 31
type input "44"
type input "400"
type input "449"
type input "0"
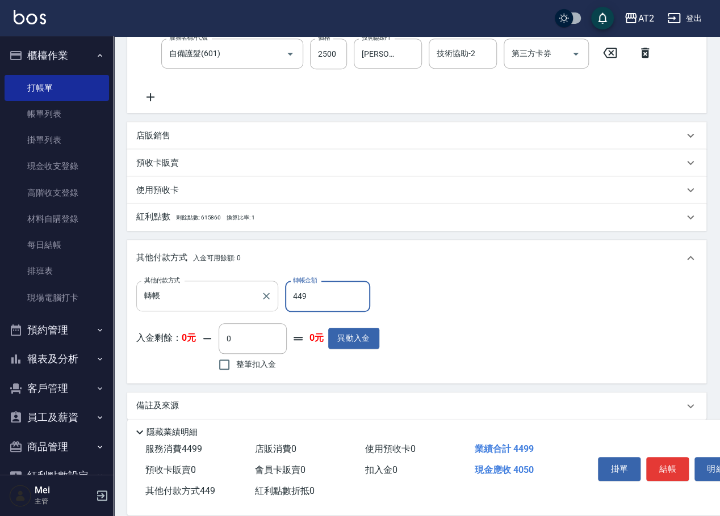
type input "4499"
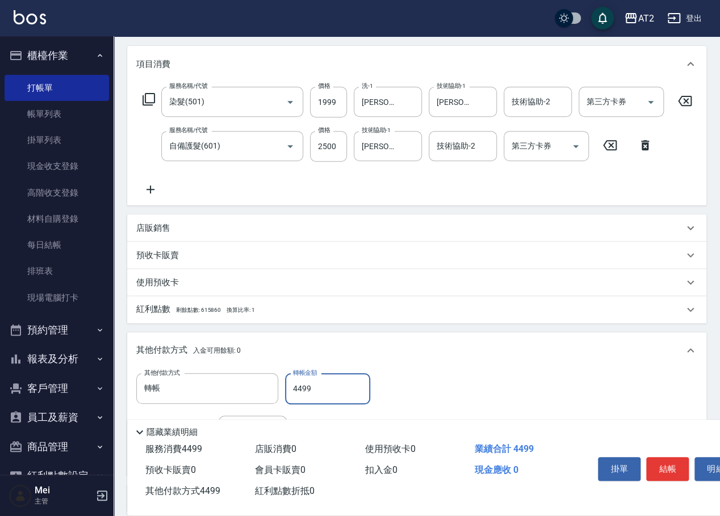
scroll to position [0, 0]
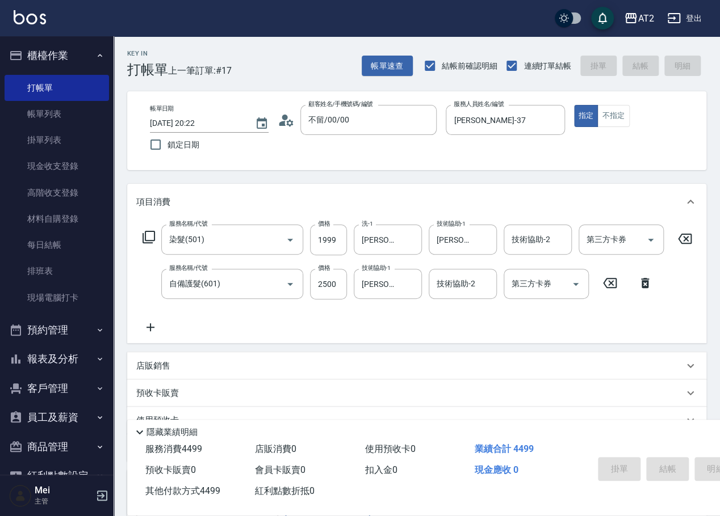
type input "2025/10/12 20:23"
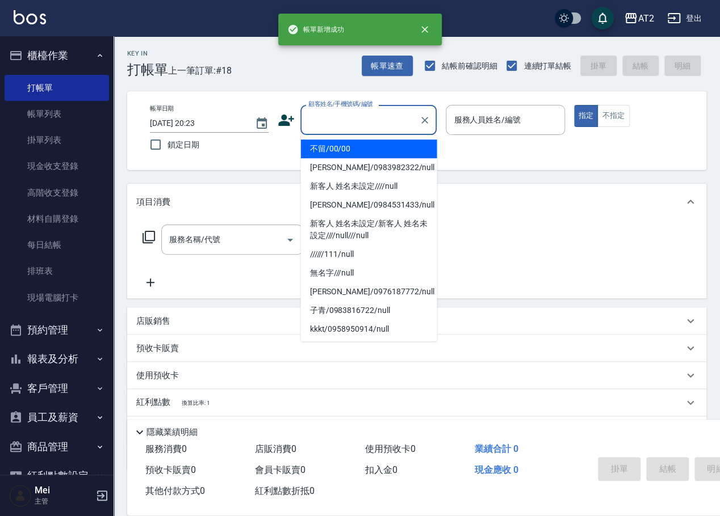
click at [323, 129] on input "顧客姓名/手機號碼/編號" at bounding box center [359, 120] width 109 height 20
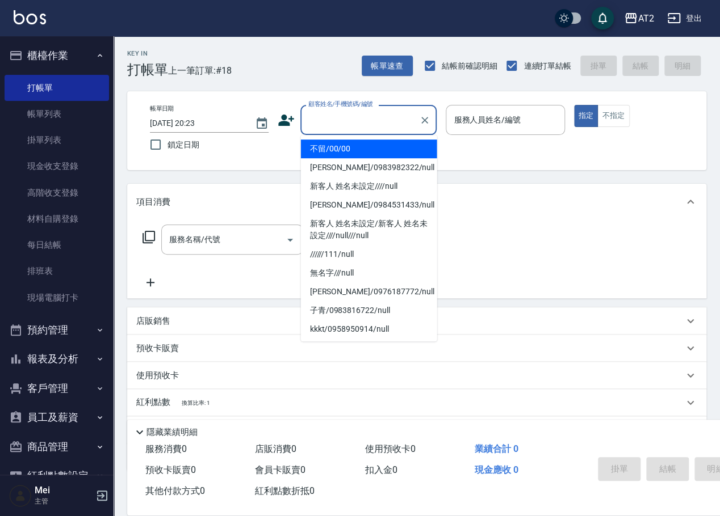
click at [355, 149] on li "不留/00/00" at bounding box center [369, 149] width 136 height 19
type input "不留/00/00"
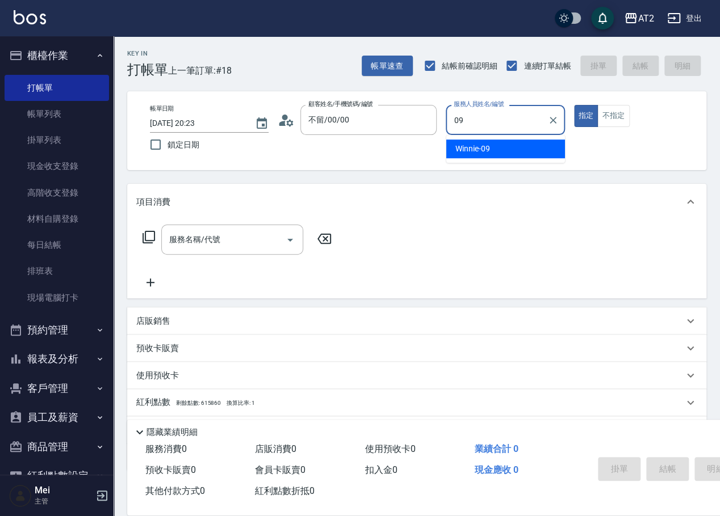
type input "Winnie-09"
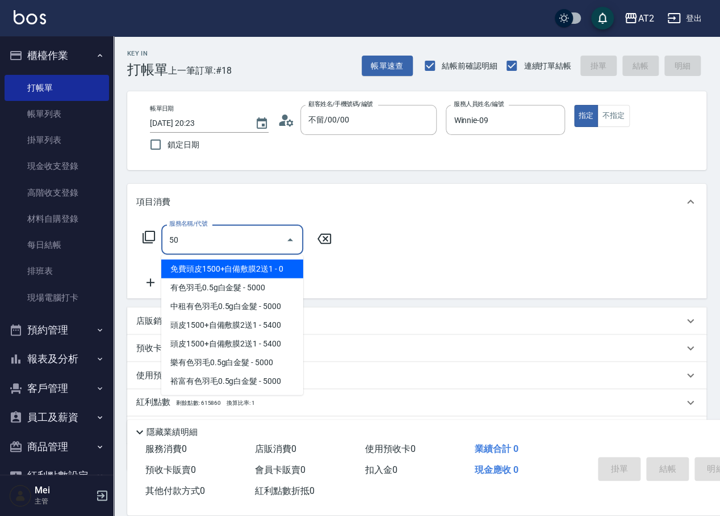
type input "501"
type input "100"
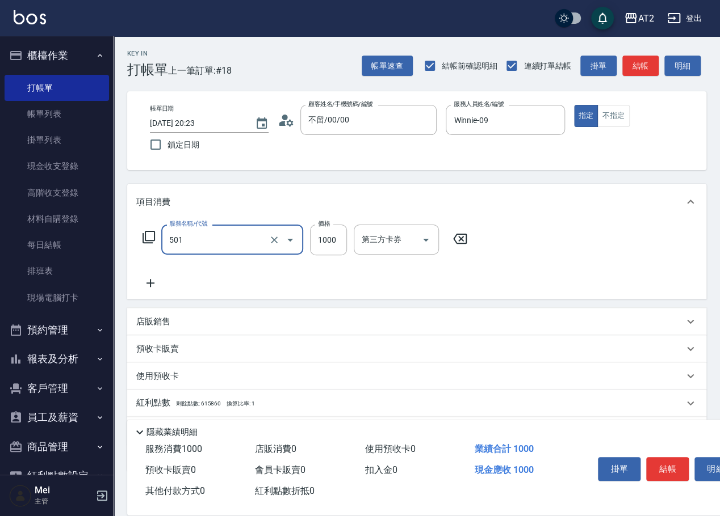
type input "染髮(501)"
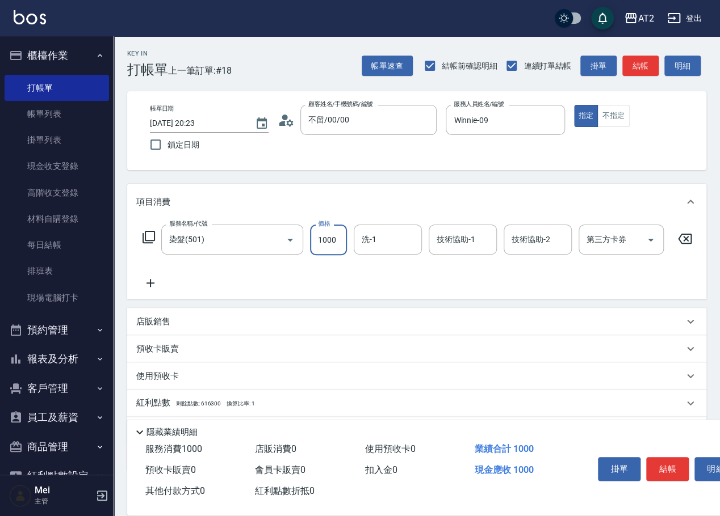
type input "0"
type input "35"
type input "30"
type input "359"
type input "350"
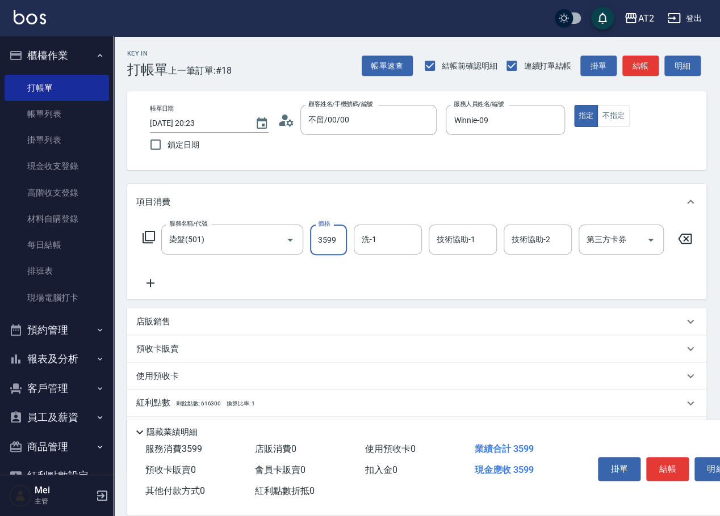
type input "3599"
type input "宣宣-40"
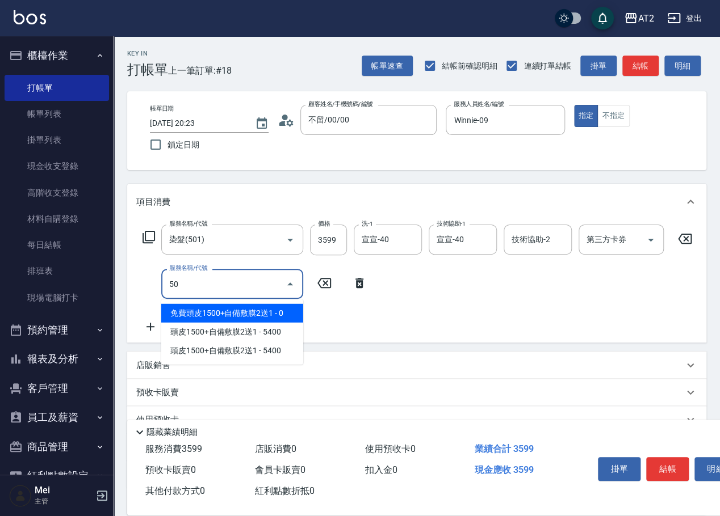
type input "502"
type input "400"
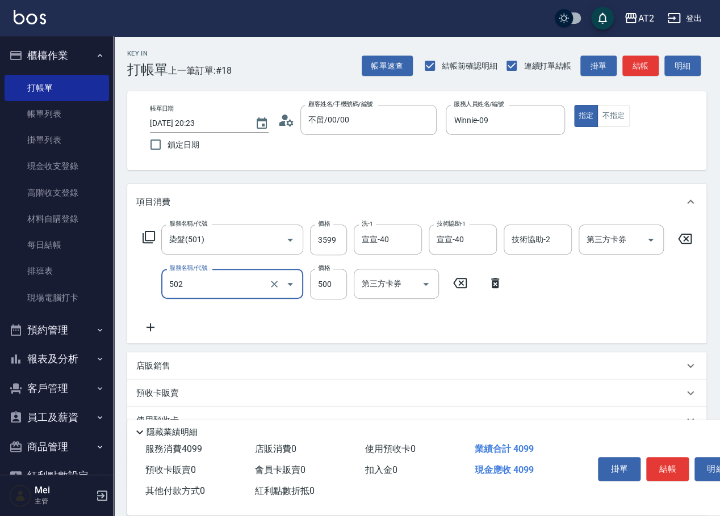
type input "漂髮(502)"
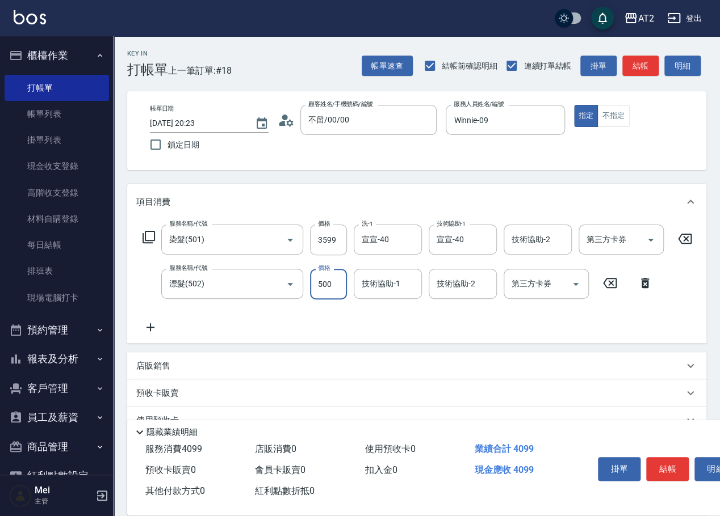
type input "0"
type input "350"
type input "0"
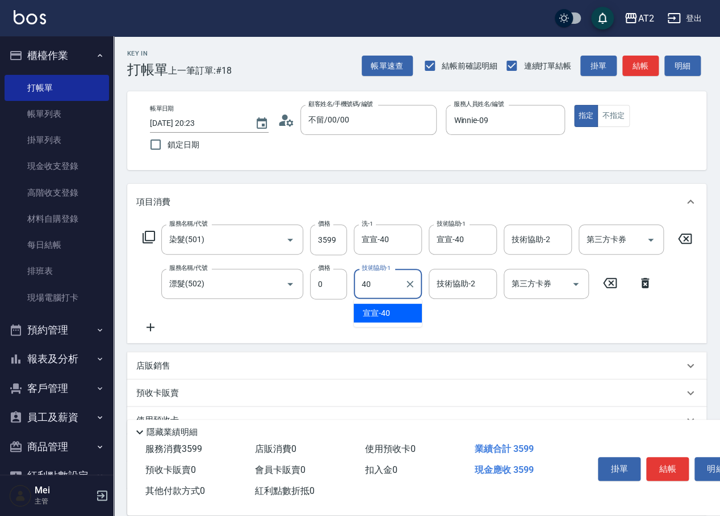
type input "宣宣-40"
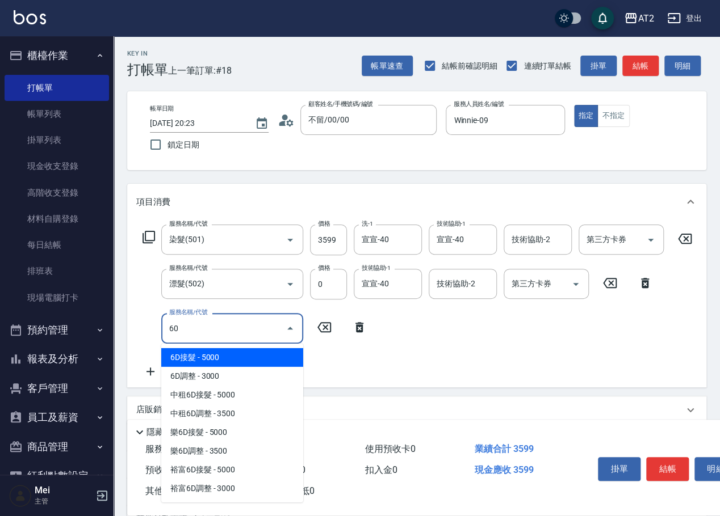
type input "601"
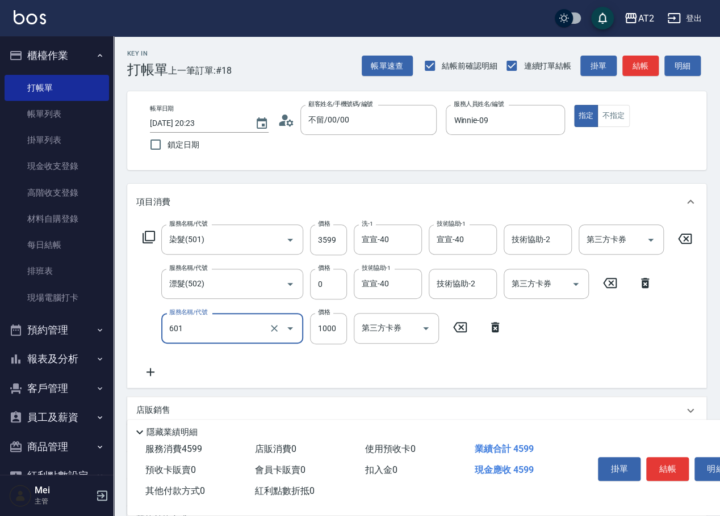
type input "450"
type input "自備護髮(601)"
type input "2"
type input "360"
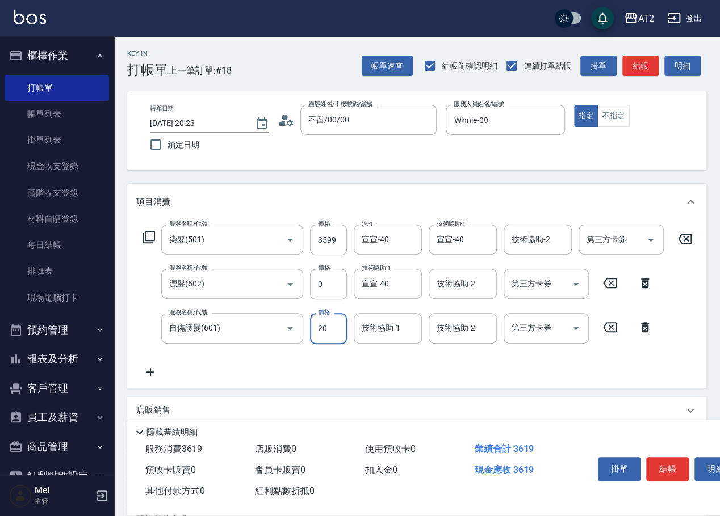
type input "200"
type input "370"
type input "2000"
type input "550"
type input "宣宣-40"
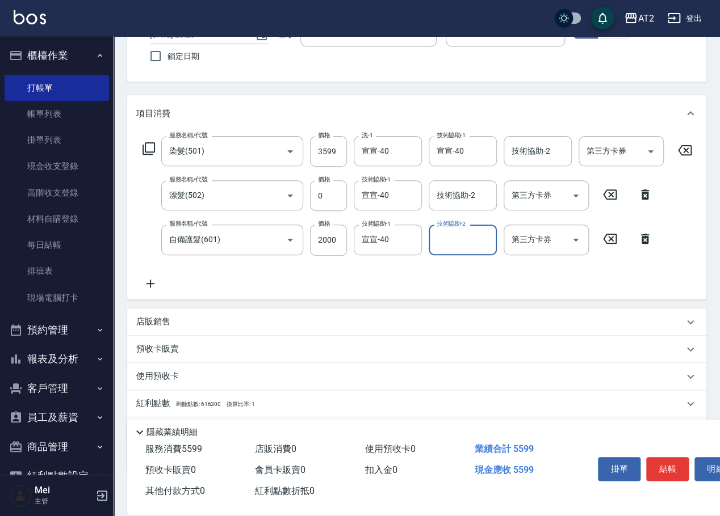
scroll to position [160, 0]
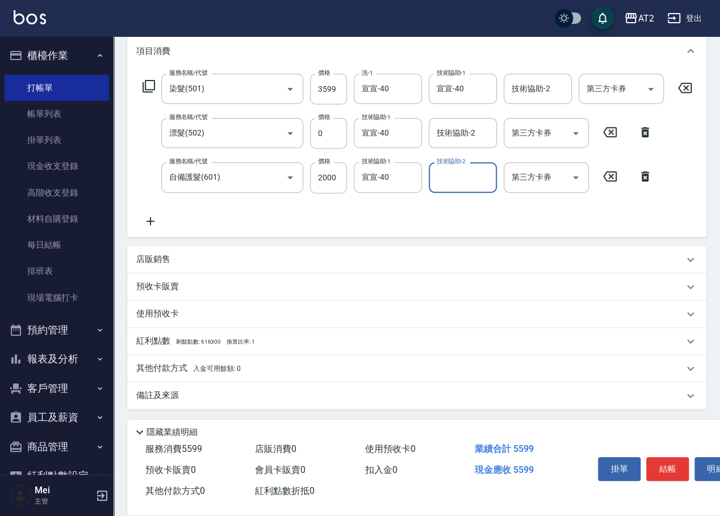
click at [202, 360] on div "其他付款方式 入金可用餘額: 0" at bounding box center [416, 368] width 579 height 27
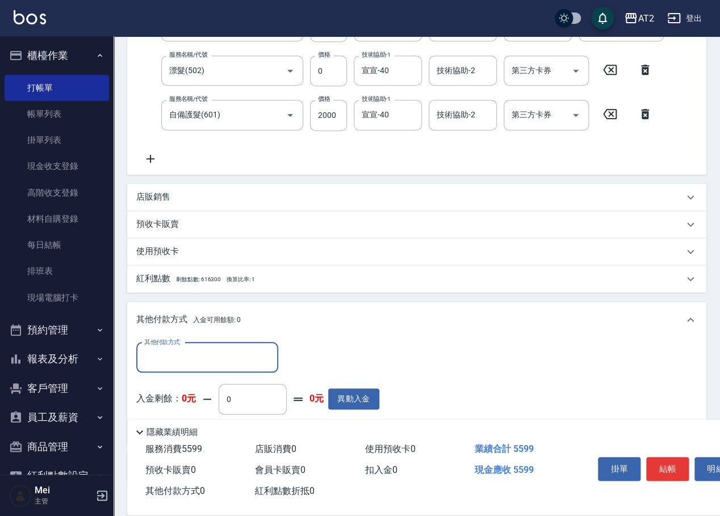
scroll to position [0, 0]
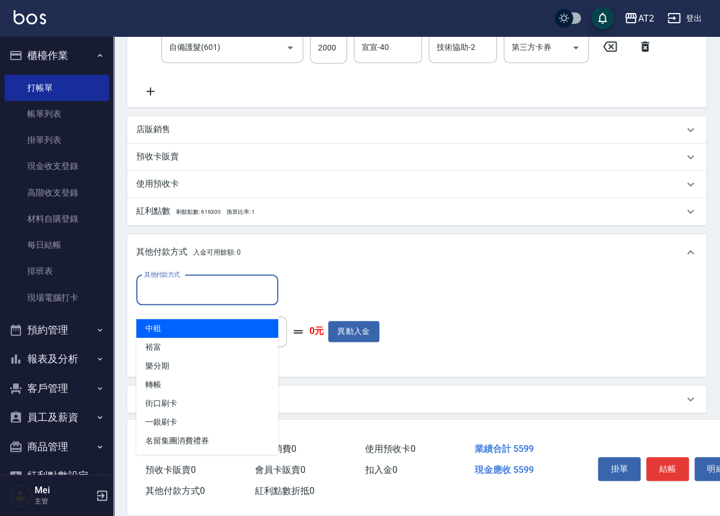
click at [200, 300] on input "其他付款方式" at bounding box center [207, 290] width 132 height 20
click at [201, 323] on span "中租" at bounding box center [207, 328] width 142 height 19
type input "中租"
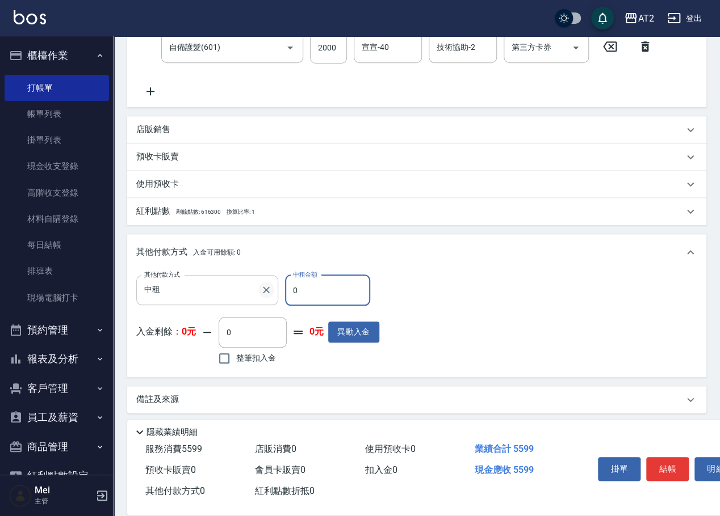
drag, startPoint x: 303, startPoint y: 301, endPoint x: 258, endPoint y: 301, distance: 44.8
click at [259, 301] on div "其他付款方式 中租 其他付款方式 中租金額 0 中租金額" at bounding box center [257, 290] width 243 height 31
type input "55"
type input "500"
type input "559"
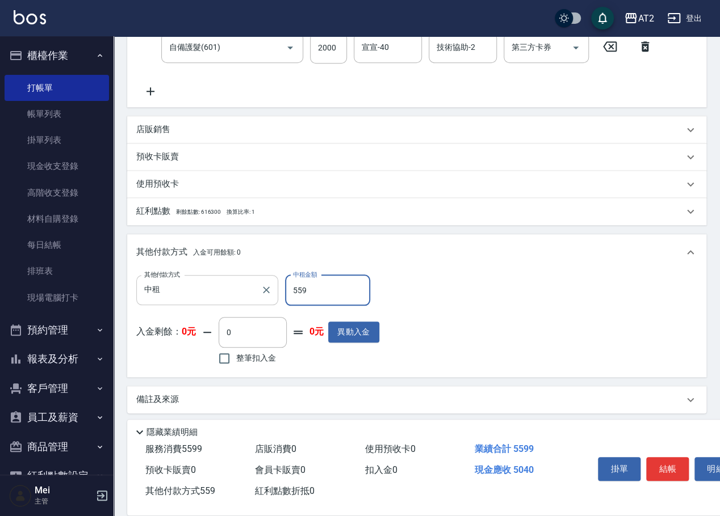
type input "0"
type input "5599"
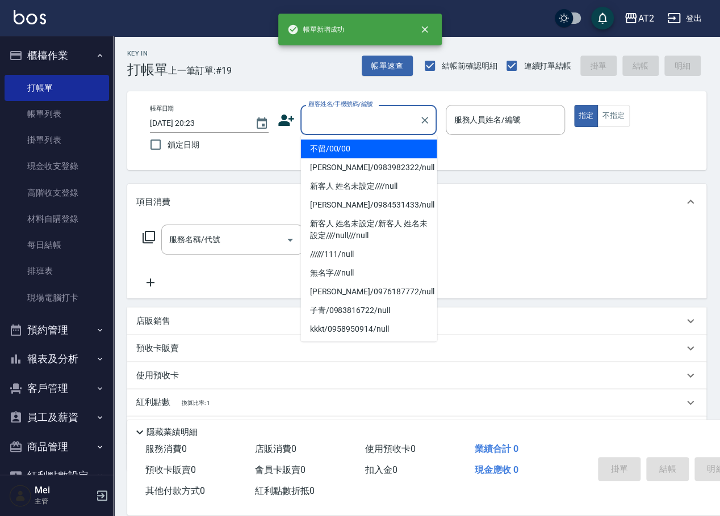
click at [343, 121] on input "顧客姓名/手機號碼/編號" at bounding box center [359, 120] width 109 height 20
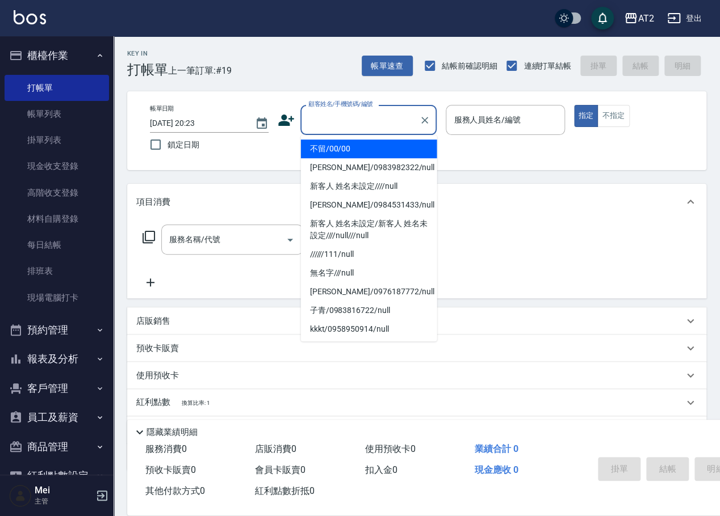
click at [352, 153] on li "不留/00/00" at bounding box center [369, 149] width 136 height 19
type input "不留/00/00"
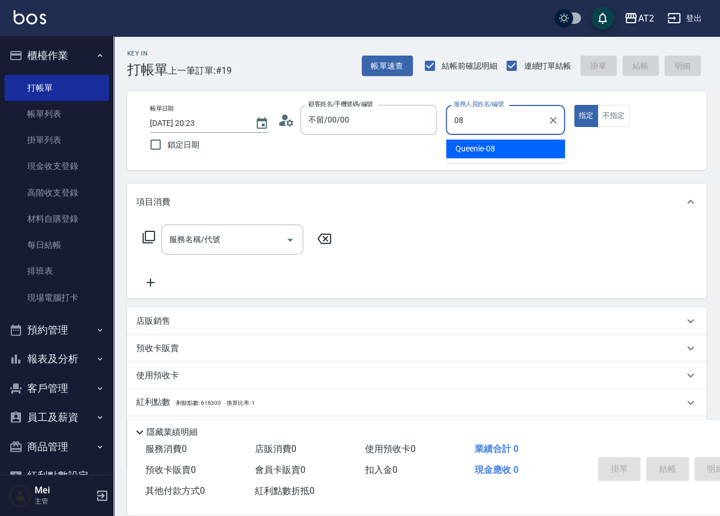
type input "Queenie-08"
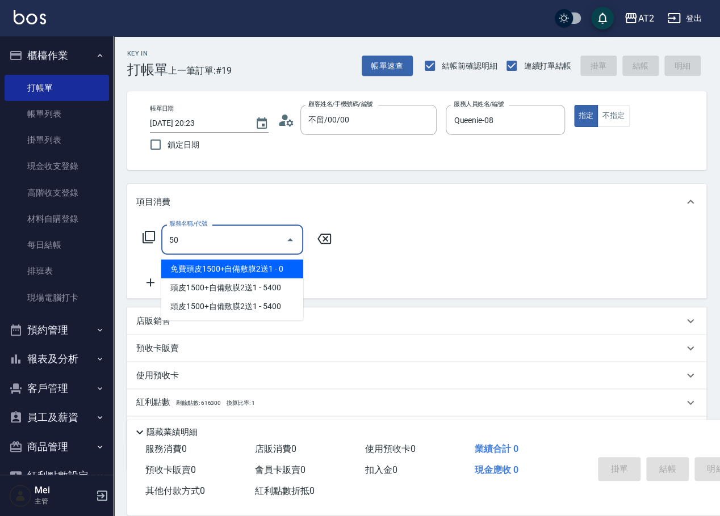
type input "501"
type input "100"
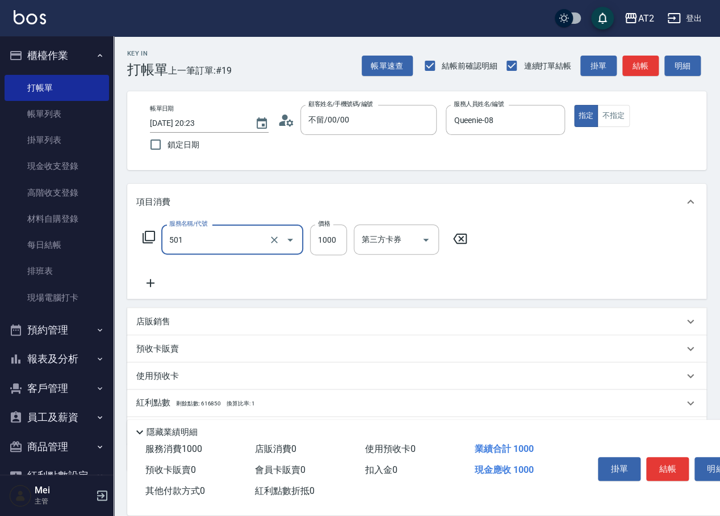
type input "染髮(501)"
type input "0"
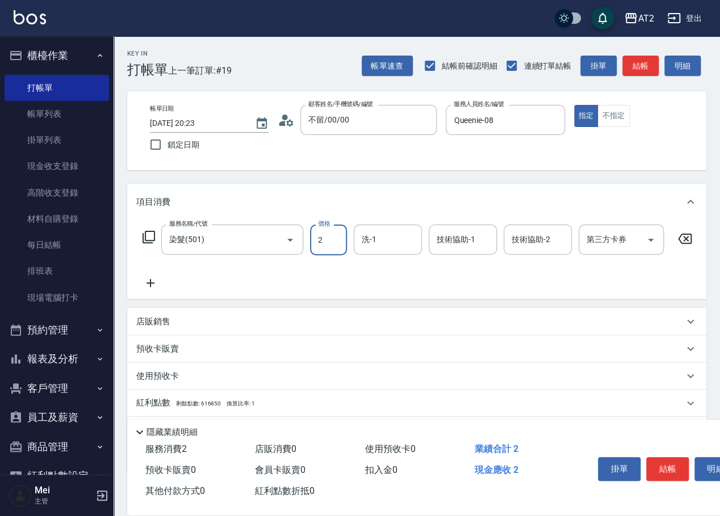
type input "20"
type input "209"
type input "200"
type input "2099"
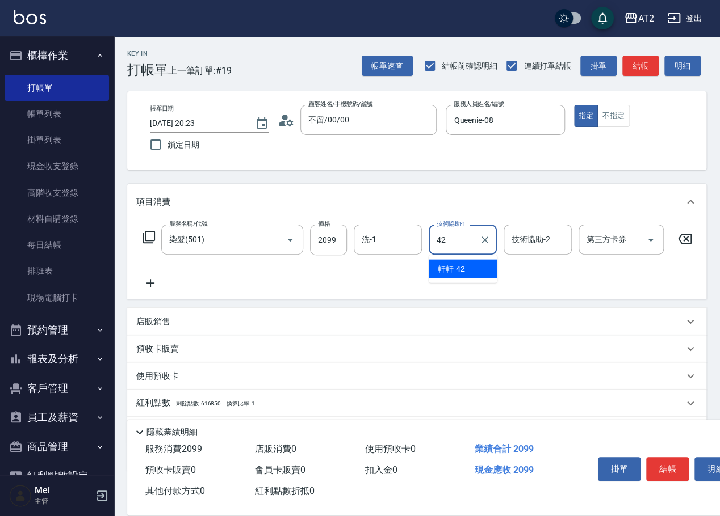
type input "軒軒-42"
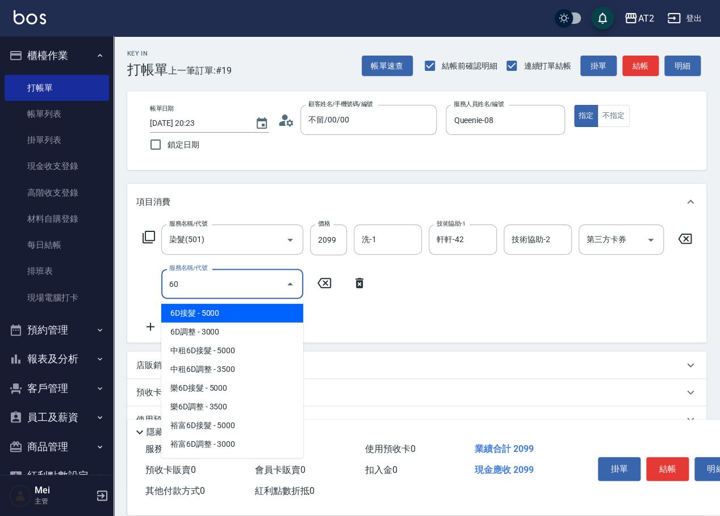
type input "601"
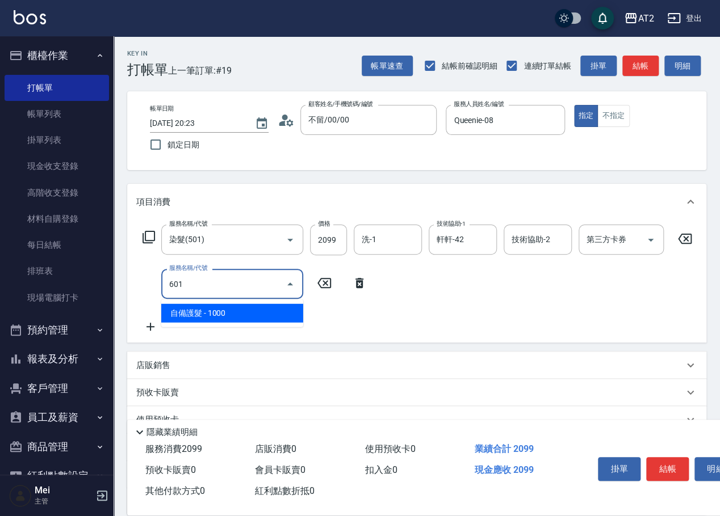
type input "300"
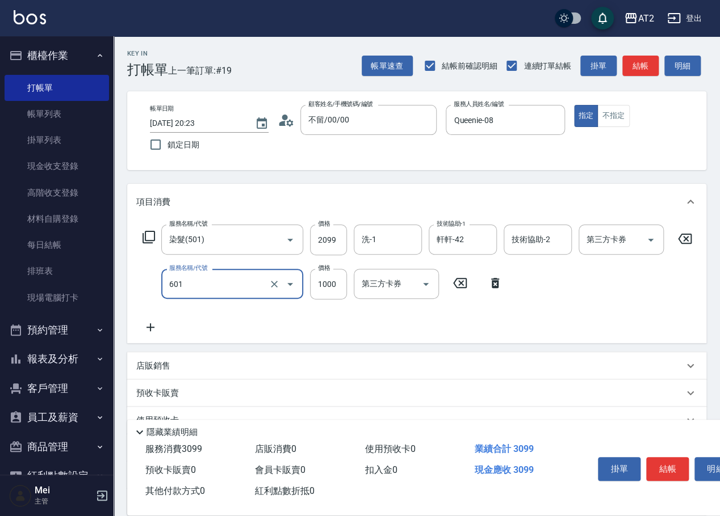
type input "自備護髮(601)"
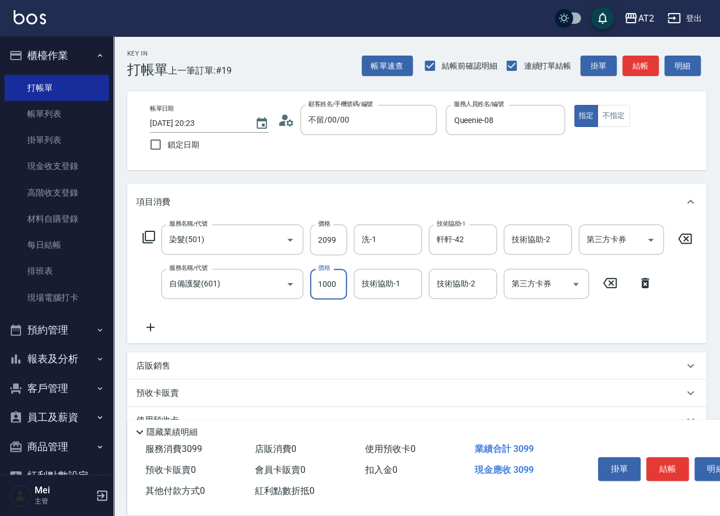
type input "210"
type input "200"
type input "220"
type input "2000"
type input "400"
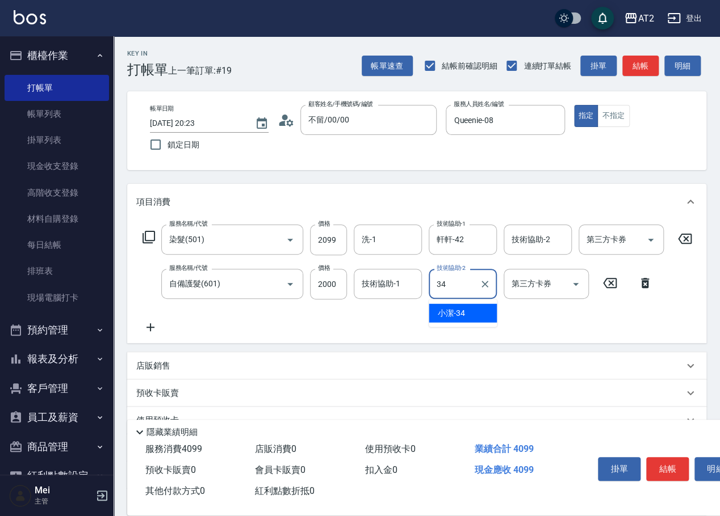
type input "小潔-34"
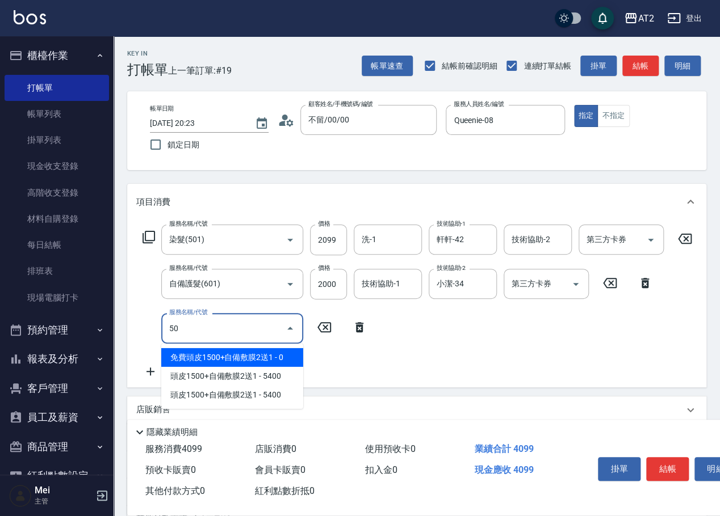
type input "502"
type input "450"
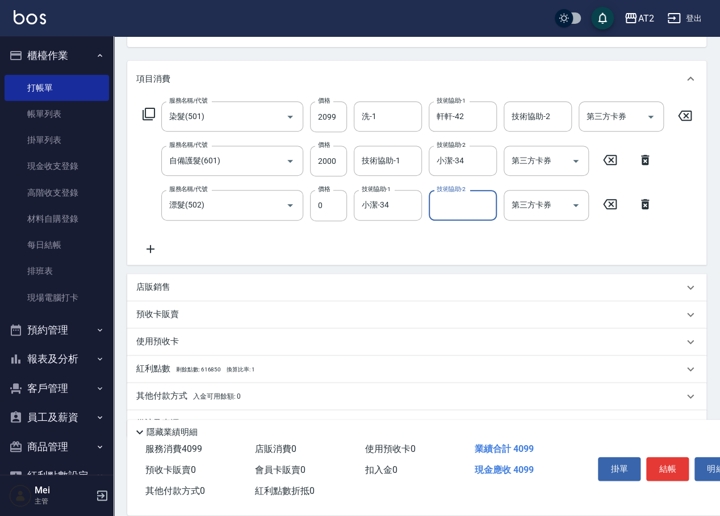
scroll to position [160, 0]
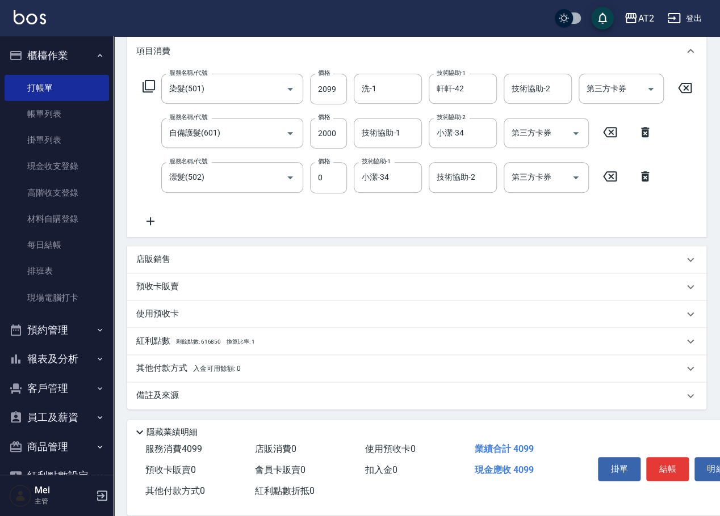
click at [248, 371] on div "其他付款方式 入金可用餘額: 0" at bounding box center [409, 369] width 547 height 12
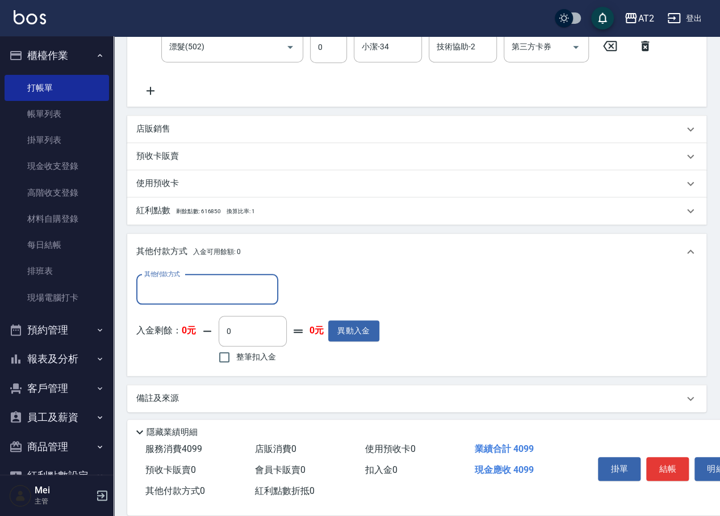
scroll to position [291, 0]
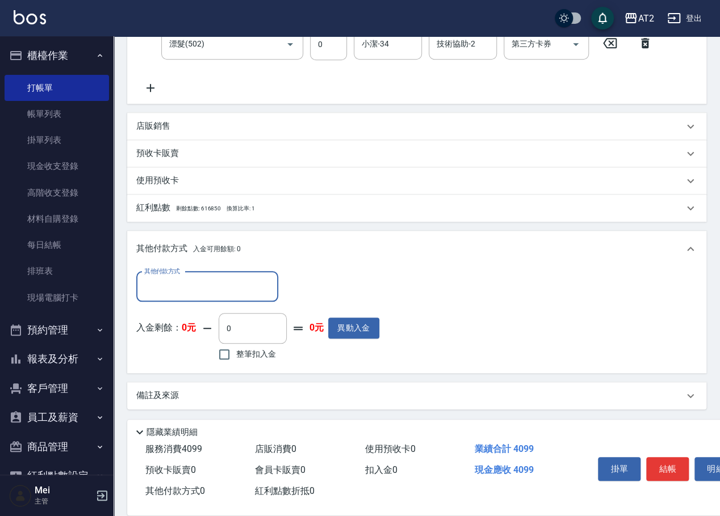
click at [206, 287] on input "其他付款方式" at bounding box center [207, 287] width 132 height 20
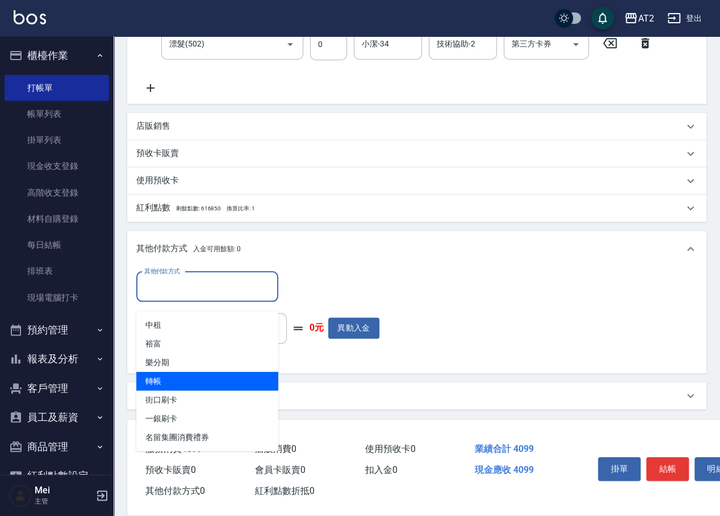
click at [181, 376] on span "轉帳" at bounding box center [207, 381] width 142 height 19
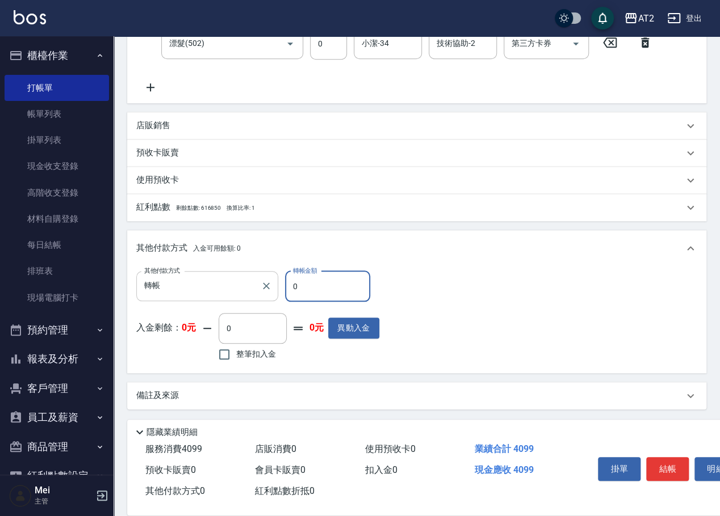
drag, startPoint x: 300, startPoint y: 289, endPoint x: 233, endPoint y: 290, distance: 67.0
click at [250, 289] on div "其他付款方式 轉帳 其他付款方式 轉帳金額 0 轉帳金額" at bounding box center [257, 286] width 243 height 31
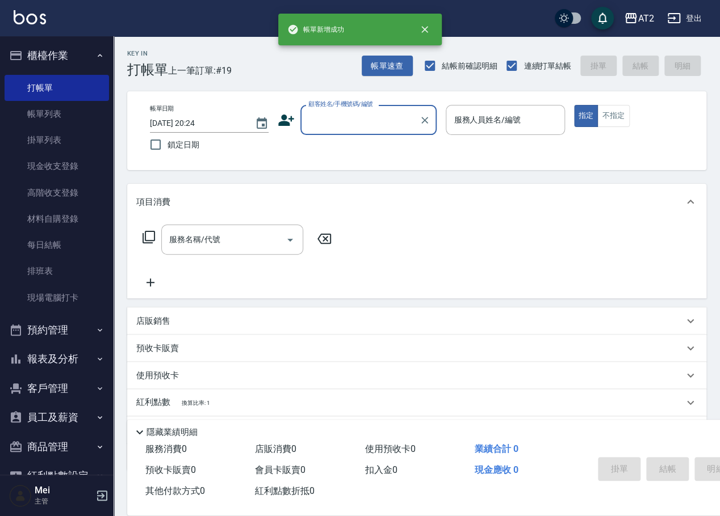
scroll to position [0, 0]
click at [343, 133] on div "顧客姓名/手機號碼/編號" at bounding box center [368, 120] width 136 height 30
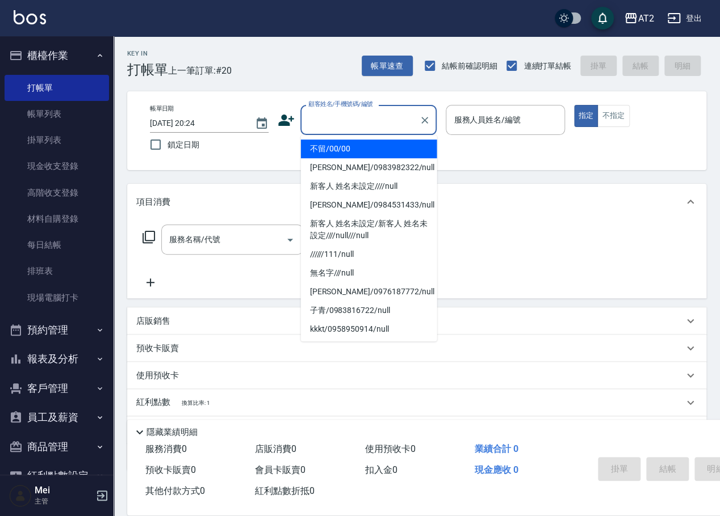
click at [346, 155] on li "不留/00/00" at bounding box center [369, 149] width 136 height 19
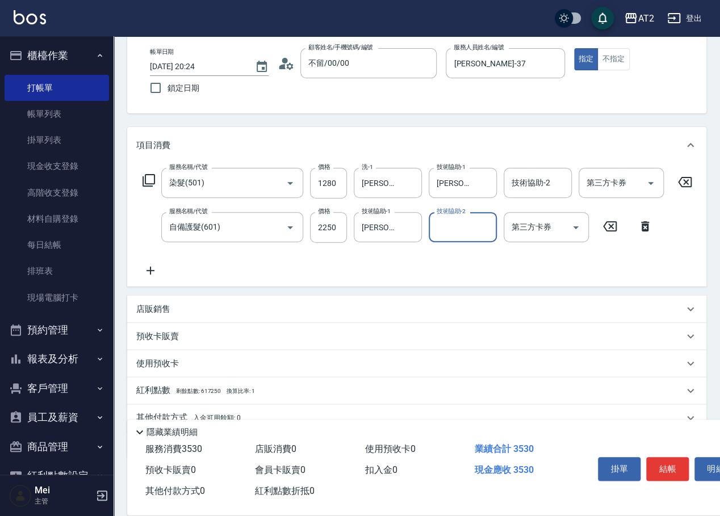
scroll to position [116, 0]
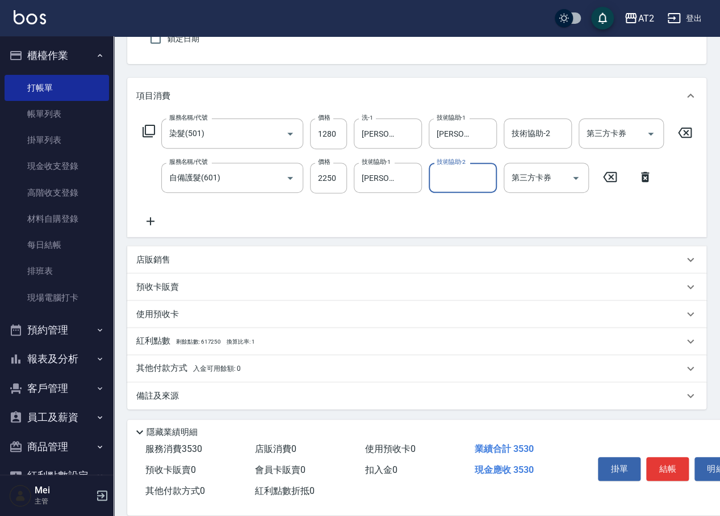
click at [196, 363] on p "其他付款方式 入金可用餘額: 0" at bounding box center [188, 369] width 104 height 12
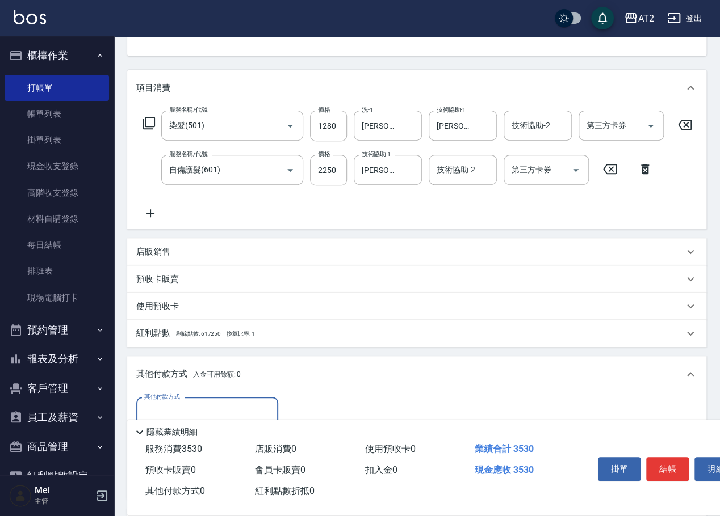
scroll to position [0, 0]
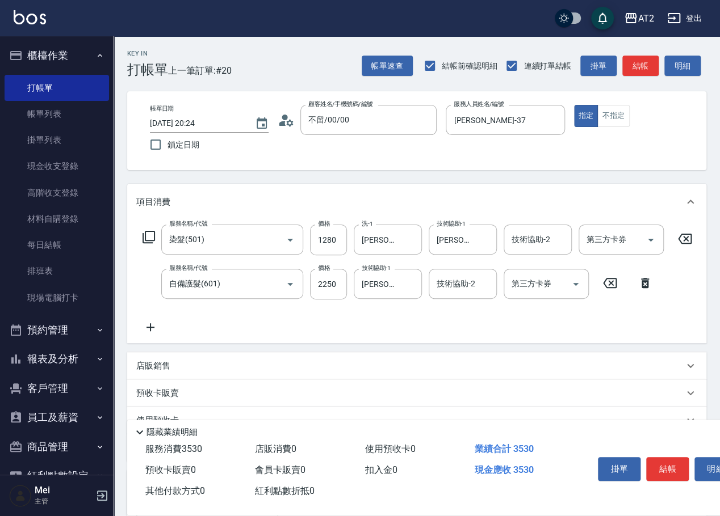
click at [670, 146] on div "帳單日期 2025/10/12 20:24 鎖定日期 顧客姓名/手機號碼/編號 不留/00/00 顧客姓名/手機號碼/編號 服務人員姓名/編號 小玥-37 服…" at bounding box center [417, 131] width 552 height 52
click at [329, 287] on input "2250" at bounding box center [328, 284] width 37 height 31
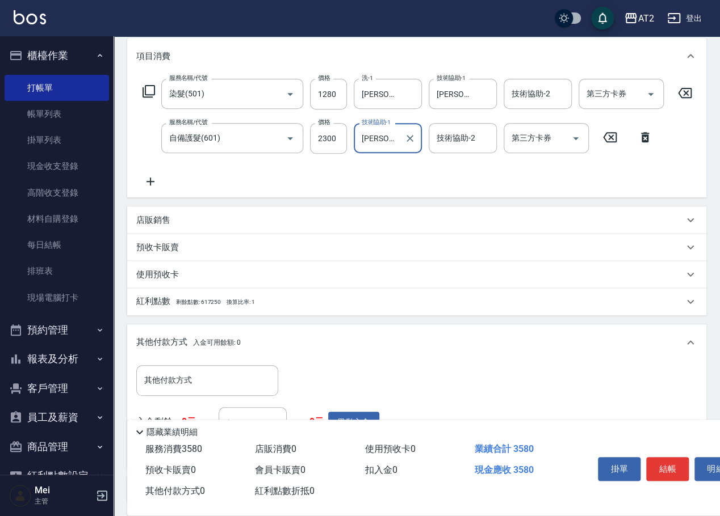
scroll to position [250, 0]
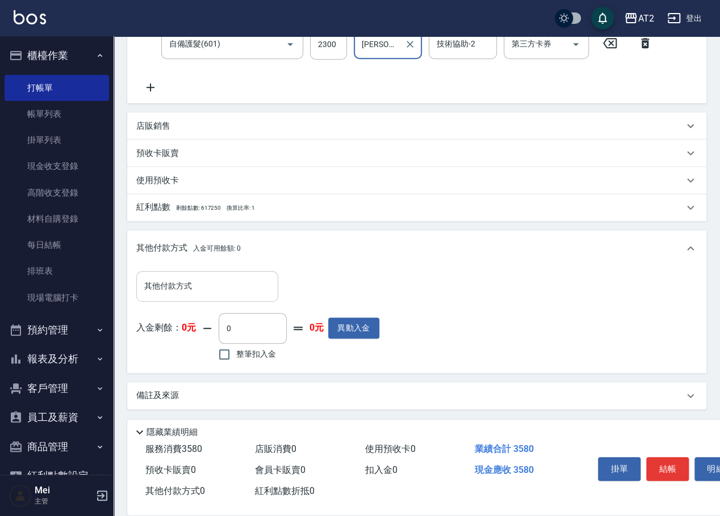
click at [204, 285] on input "其他付款方式" at bounding box center [207, 286] width 132 height 20
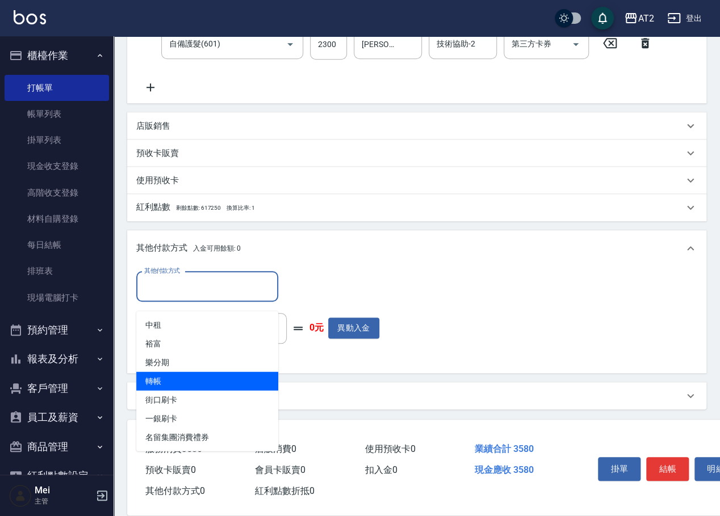
click at [207, 375] on span "轉帳" at bounding box center [207, 381] width 142 height 19
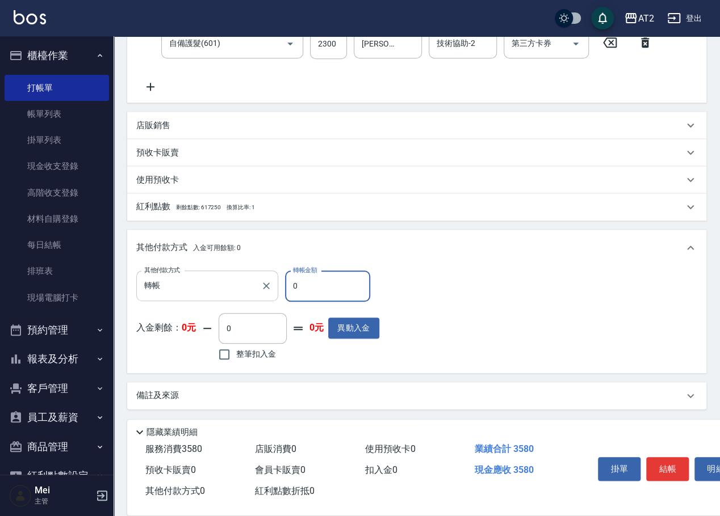
drag, startPoint x: 288, startPoint y: 291, endPoint x: 274, endPoint y: 291, distance: 14.2
click at [276, 291] on div "其他付款方式 轉帳 其他付款方式 轉帳金額 0 轉帳金額" at bounding box center [257, 286] width 243 height 31
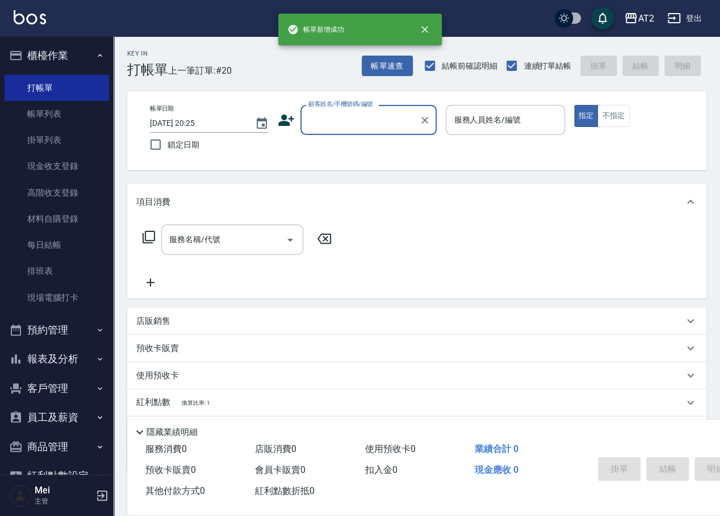
scroll to position [0, 0]
click at [333, 110] on div "顧客姓名/手機號碼/編號" at bounding box center [368, 120] width 136 height 30
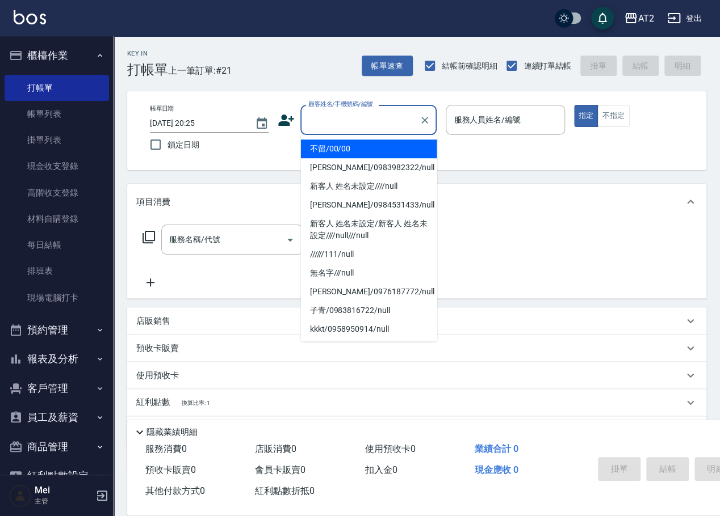
click at [353, 146] on li "不留/00/00" at bounding box center [369, 149] width 136 height 19
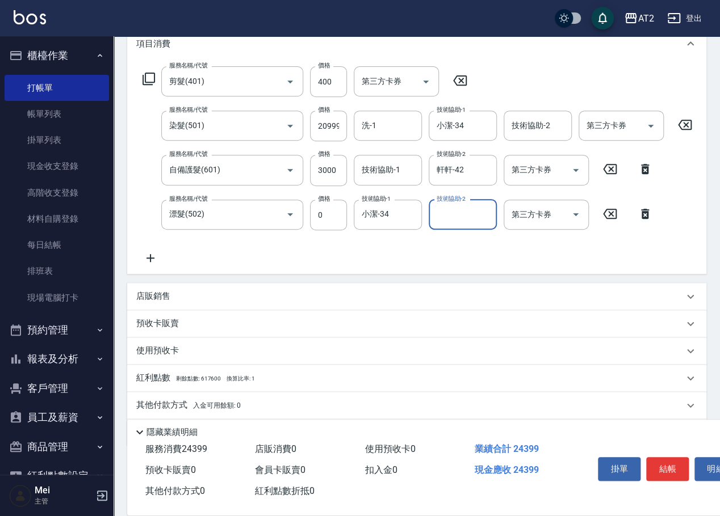
scroll to position [204, 0]
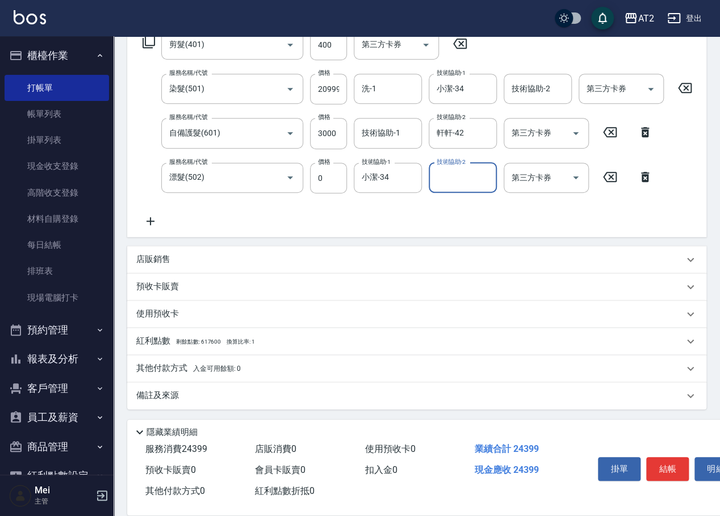
click at [231, 363] on p "其他付款方式 入金可用餘額: 0" at bounding box center [188, 369] width 104 height 12
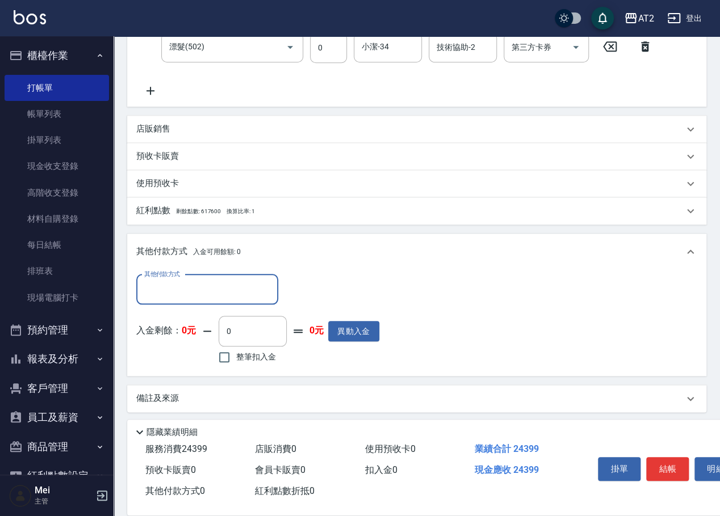
scroll to position [333, 0]
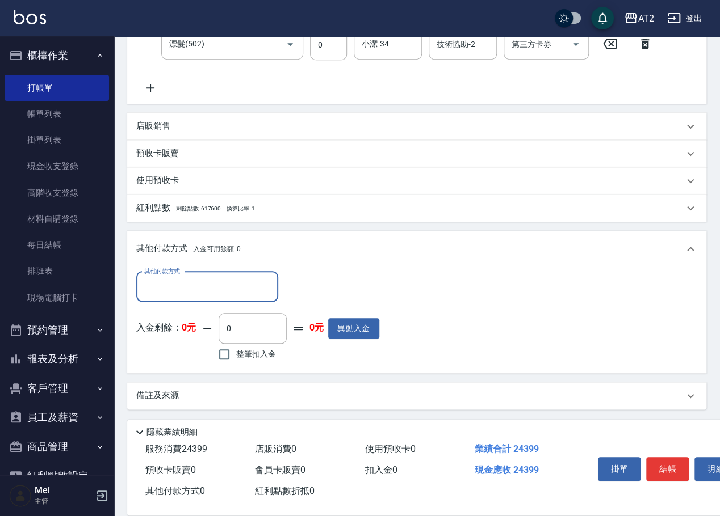
click at [227, 280] on div "其他付款方式" at bounding box center [207, 287] width 142 height 30
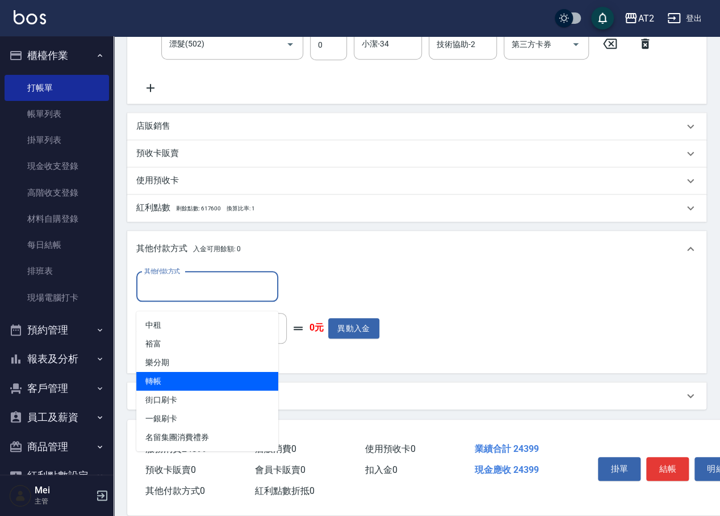
click at [191, 372] on span "轉帳" at bounding box center [207, 381] width 142 height 19
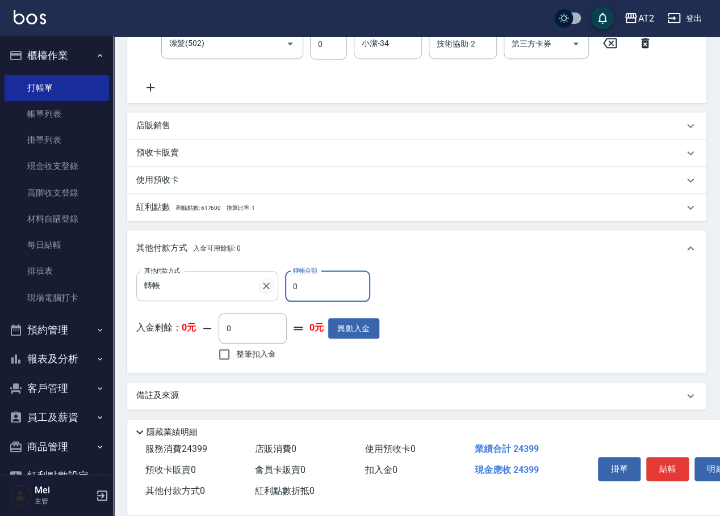
drag, startPoint x: 322, startPoint y: 284, endPoint x: 265, endPoint y: 289, distance: 57.5
click at [270, 289] on div "其他付款方式 轉帳 其他付款方式 轉帳金額 0 轉帳金額" at bounding box center [257, 286] width 243 height 31
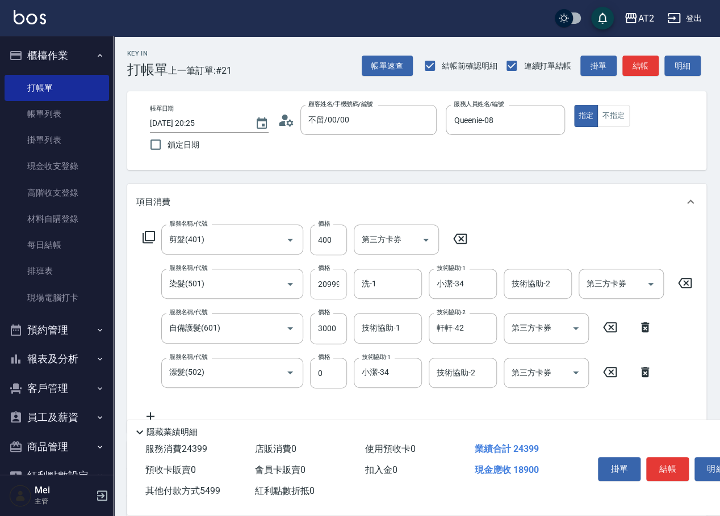
click at [330, 283] on input "20999" at bounding box center [328, 284] width 37 height 31
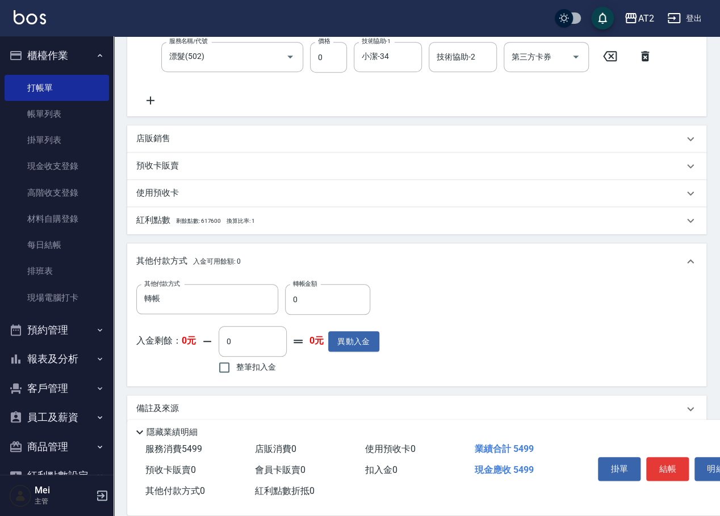
scroll to position [339, 0]
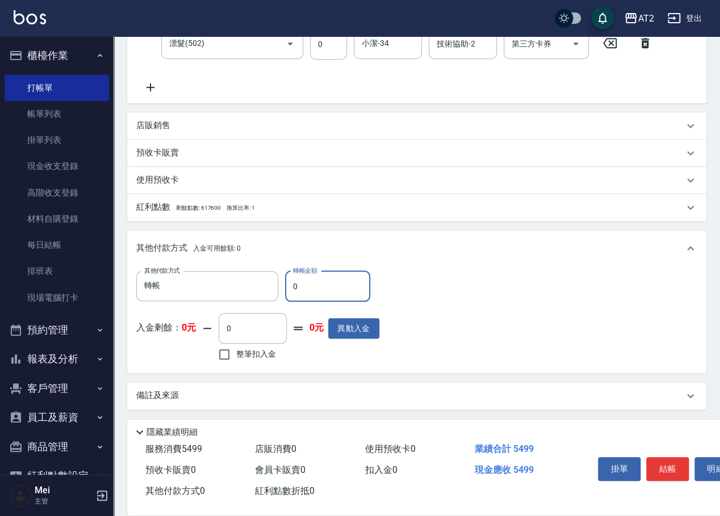
drag, startPoint x: 325, startPoint y: 289, endPoint x: 173, endPoint y: 321, distance: 156.0
click at [173, 321] on div "其他付款方式 轉帳 其他付款方式 轉帳金額 0 轉帳金額 入金剩餘： 0元 0 ​ 整筆扣入金 0元 異動入金" at bounding box center [257, 317] width 243 height 93
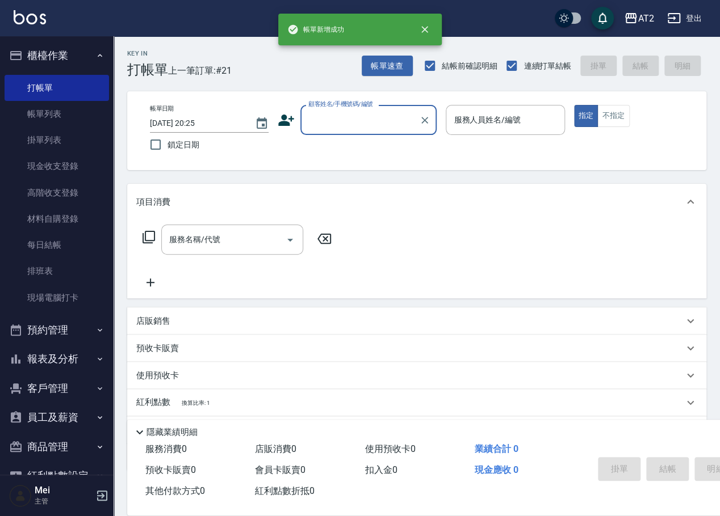
scroll to position [0, 0]
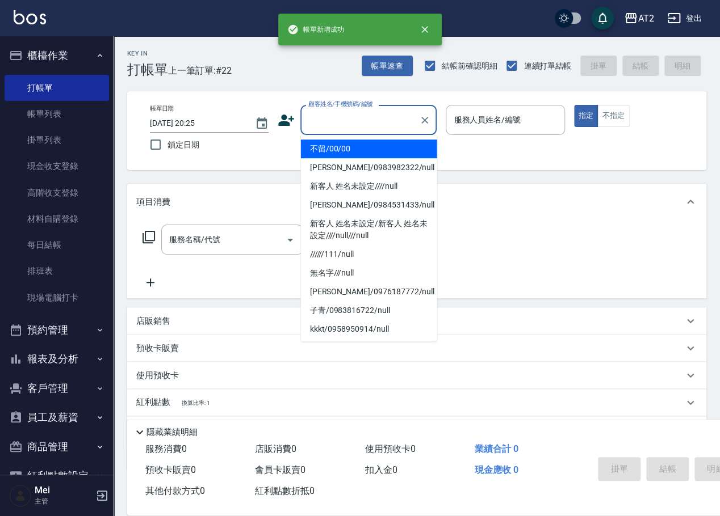
click at [340, 118] on input "顧客姓名/手機號碼/編號" at bounding box center [359, 120] width 109 height 20
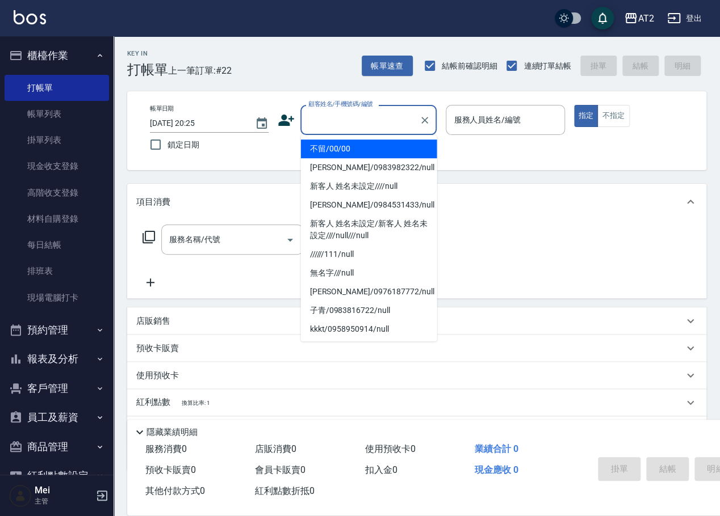
click at [346, 144] on li "不留/00/00" at bounding box center [369, 149] width 136 height 19
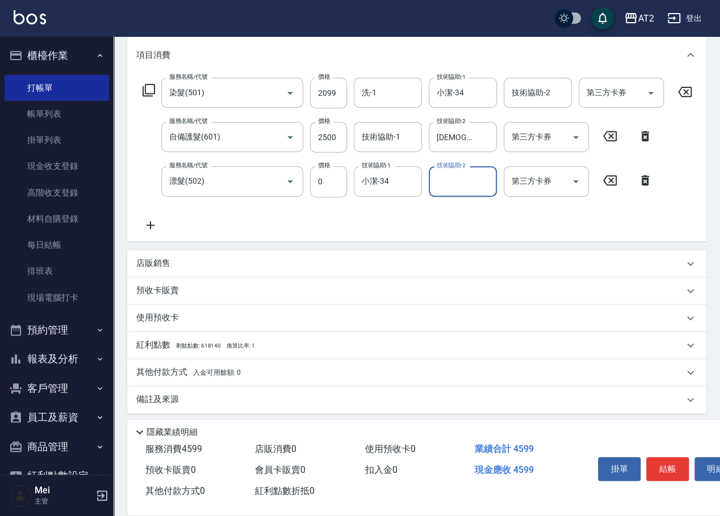
scroll to position [160, 0]
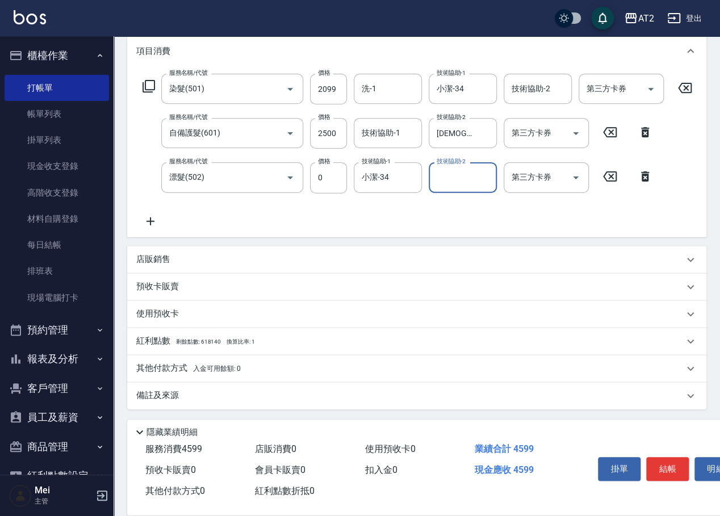
click at [196, 361] on div "其他付款方式 入金可用餘額: 0" at bounding box center [416, 368] width 579 height 27
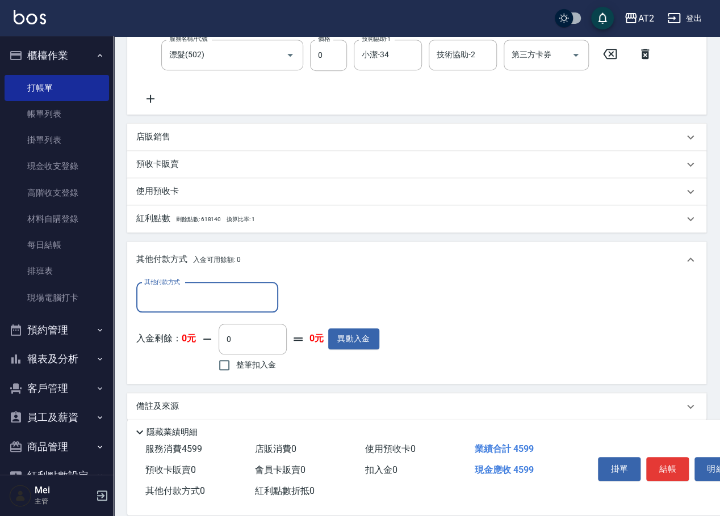
scroll to position [281, 0]
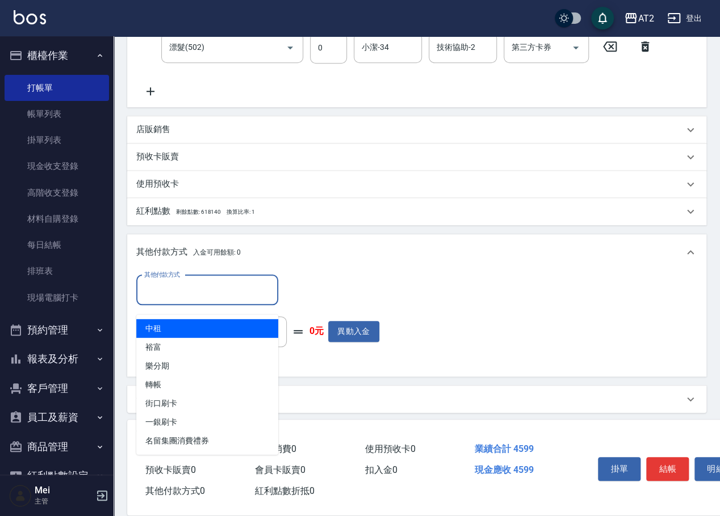
click at [219, 300] on input "其他付款方式" at bounding box center [207, 290] width 132 height 20
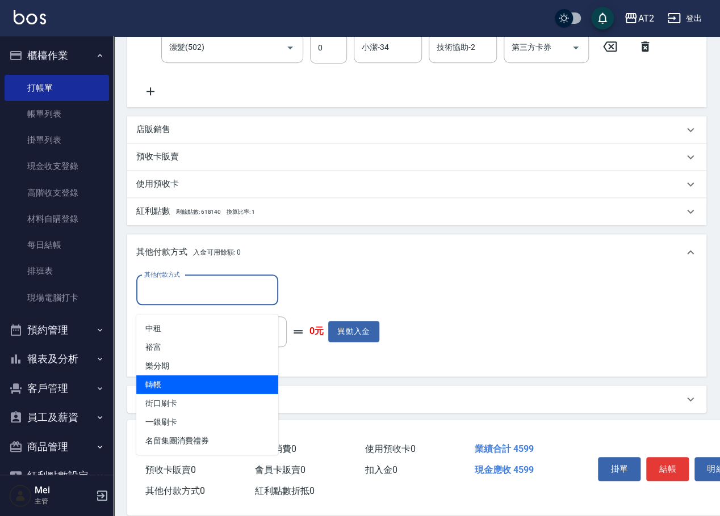
click at [192, 383] on span "轉帳" at bounding box center [207, 385] width 142 height 19
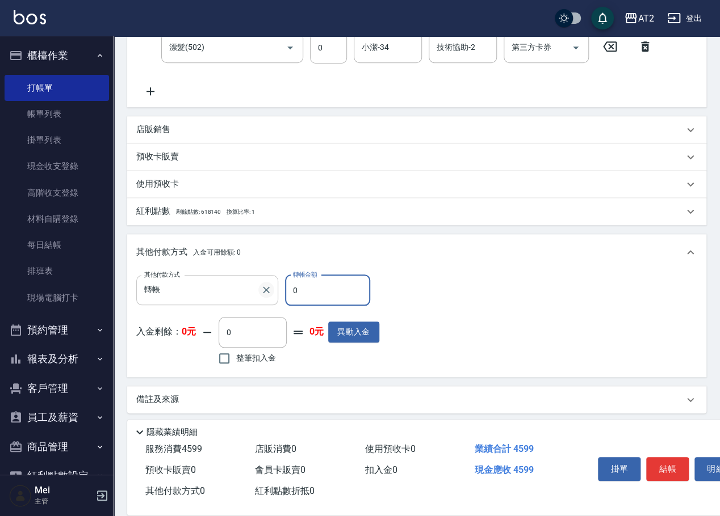
click at [270, 297] on div "其他付款方式 轉帳 其他付款方式 轉帳金額 0 轉帳金額" at bounding box center [257, 290] width 243 height 31
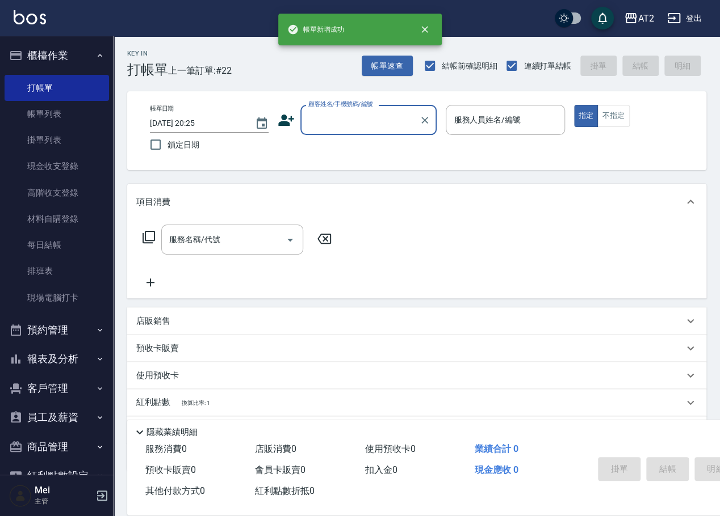
scroll to position [0, 0]
click at [347, 116] on input "顧客姓名/手機號碼/編號" at bounding box center [359, 120] width 109 height 20
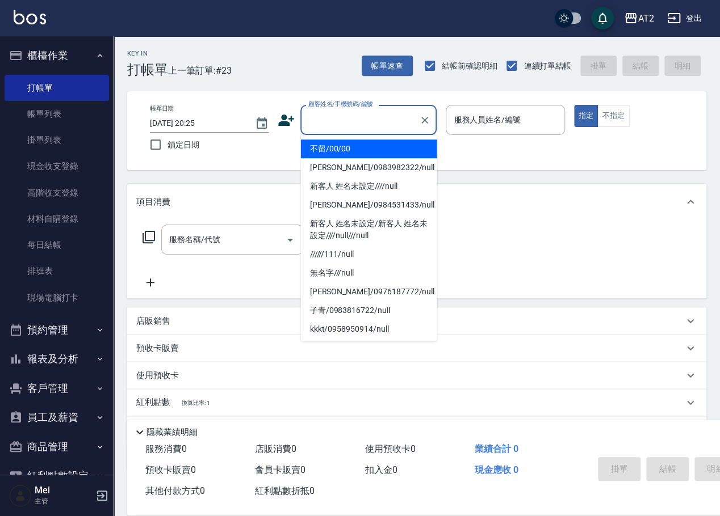
click at [349, 146] on li "不留/00/00" at bounding box center [369, 149] width 136 height 19
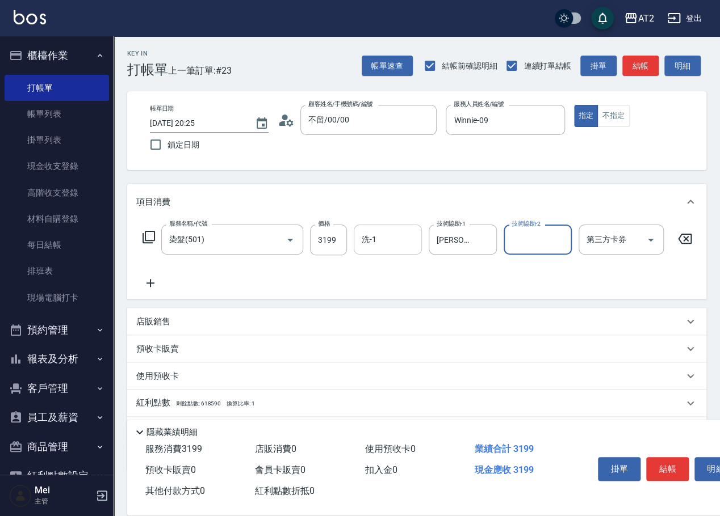
click at [399, 246] on input "洗-1" at bounding box center [388, 240] width 58 height 20
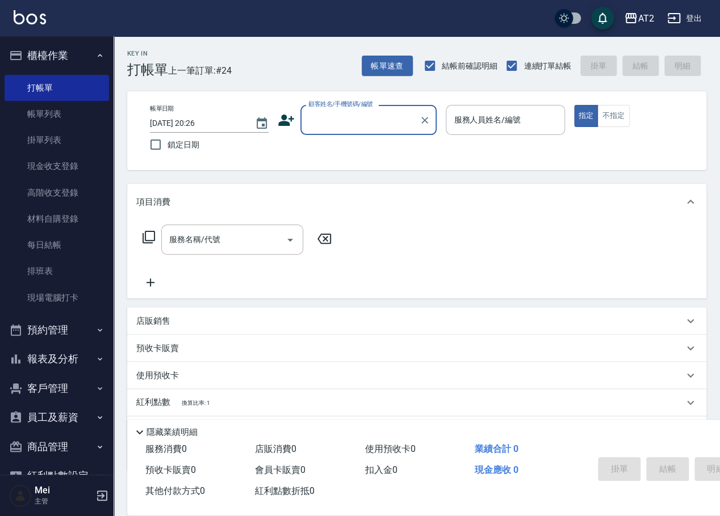
click at [366, 126] on input "顧客姓名/手機號碼/編號" at bounding box center [359, 120] width 109 height 20
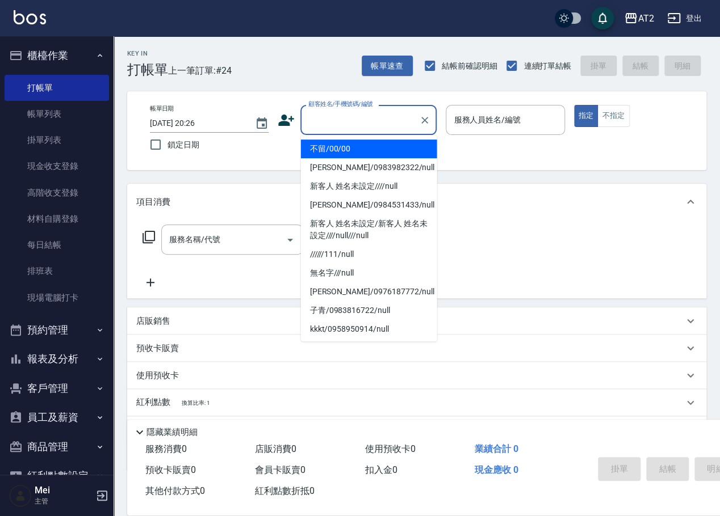
click at [363, 149] on li "不留/00/00" at bounding box center [369, 149] width 136 height 19
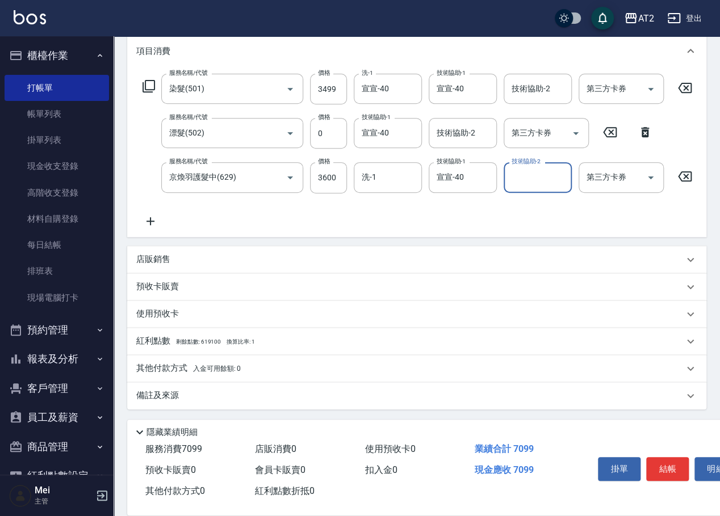
scroll to position [160, 0]
click at [223, 367] on span "入金可用餘額: 0" at bounding box center [217, 369] width 48 height 8
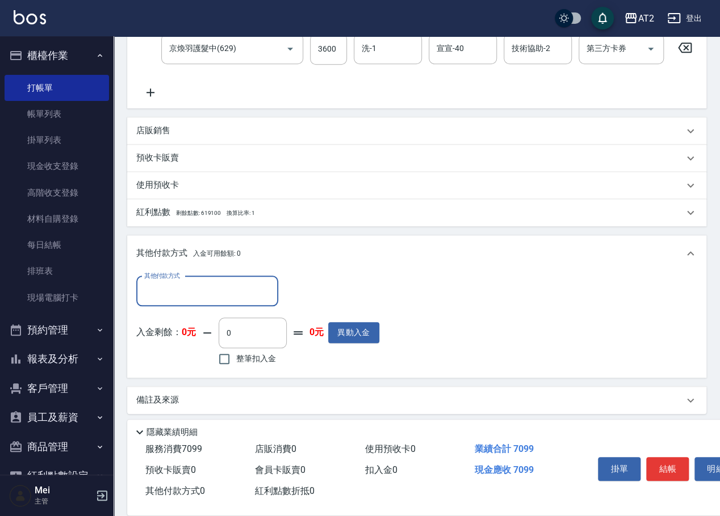
scroll to position [285, 0]
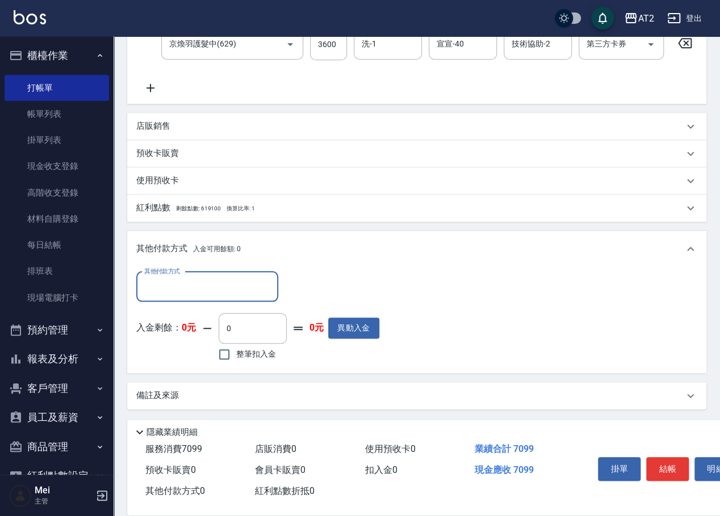
click at [217, 297] on input "其他付款方式" at bounding box center [207, 287] width 132 height 20
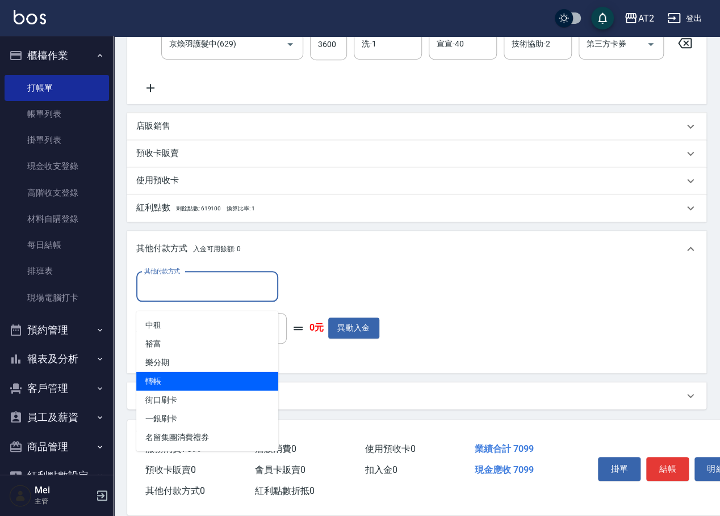
click at [201, 379] on span "轉帳" at bounding box center [207, 381] width 142 height 19
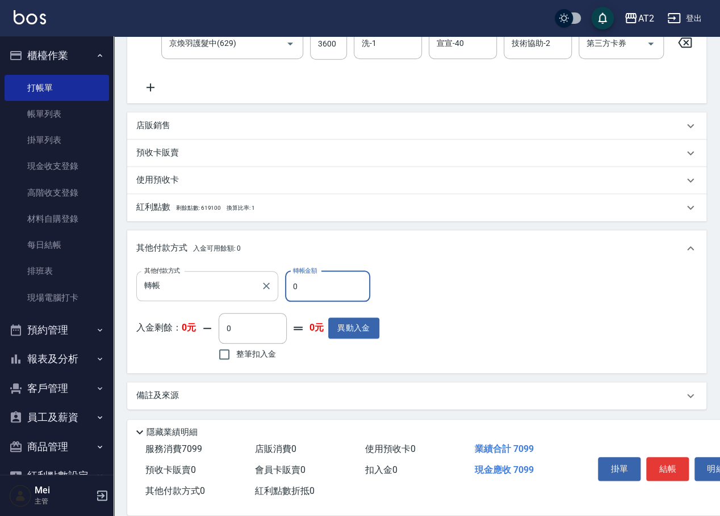
drag, startPoint x: 315, startPoint y: 300, endPoint x: 177, endPoint y: 309, distance: 138.2
click at [232, 301] on div "其他付款方式 轉帳 其他付款方式 轉帳金額 0 轉帳金額" at bounding box center [257, 286] width 243 height 31
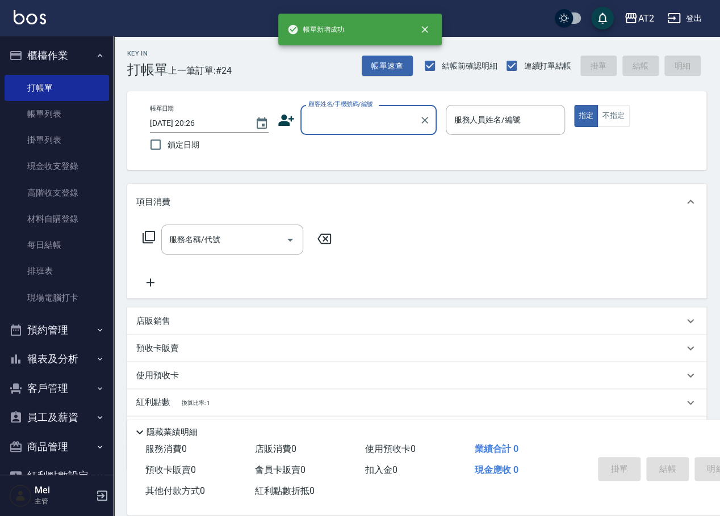
scroll to position [0, 0]
drag, startPoint x: 395, startPoint y: 100, endPoint x: 393, endPoint y: 119, distance: 18.8
click at [393, 119] on div "帳單日期 2025/10/12 20:26 鎖定日期 顧客姓名/手機號碼/編號 顧客姓名/手機號碼/編號 服務人員姓名/編號 服務人員姓名/編號 指定 不指定" at bounding box center [416, 130] width 579 height 79
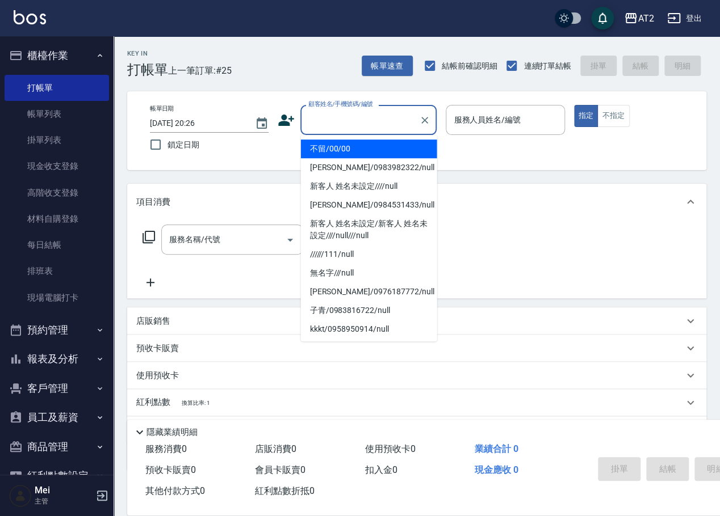
drag, startPoint x: 393, startPoint y: 119, endPoint x: 384, endPoint y: 143, distance: 26.2
click at [393, 119] on input "顧客姓名/手機號碼/編號" at bounding box center [359, 120] width 109 height 20
click at [381, 153] on li "不留/00/00" at bounding box center [369, 149] width 136 height 19
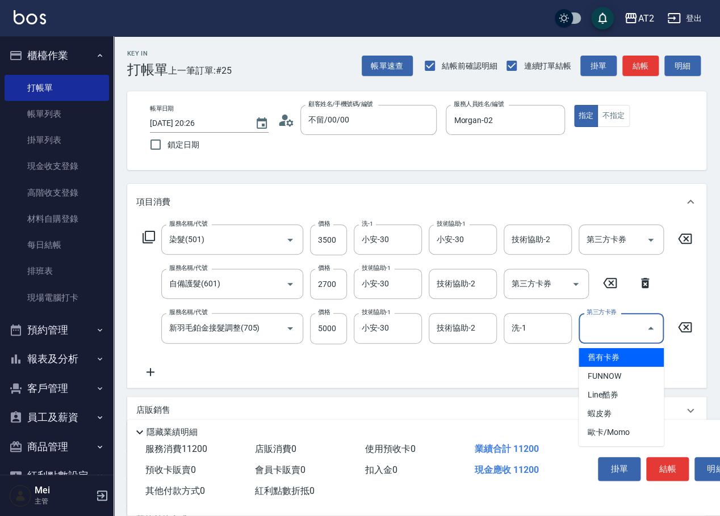
click at [149, 370] on icon at bounding box center [150, 372] width 28 height 14
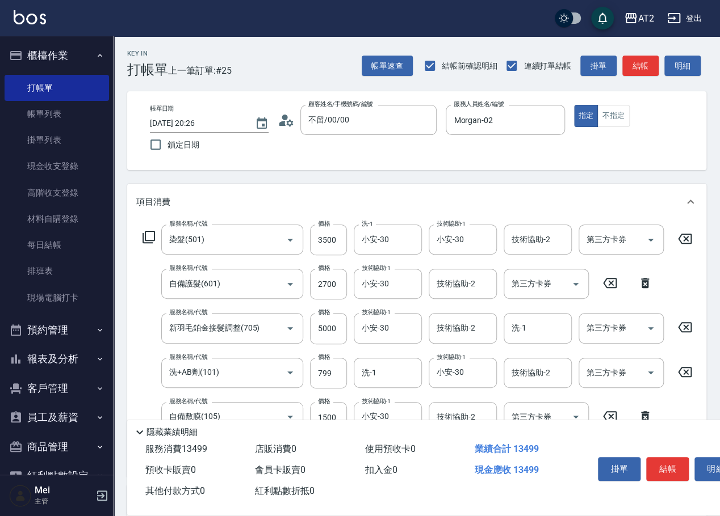
click at [658, 166] on div "帳單日期 2025/10/12 20:26 鎖定日期 顧客姓名/手機號碼/編號 不留/00/00 顧客姓名/手機號碼/編號 服務人員姓名/編號 Morgan-…" at bounding box center [416, 130] width 579 height 79
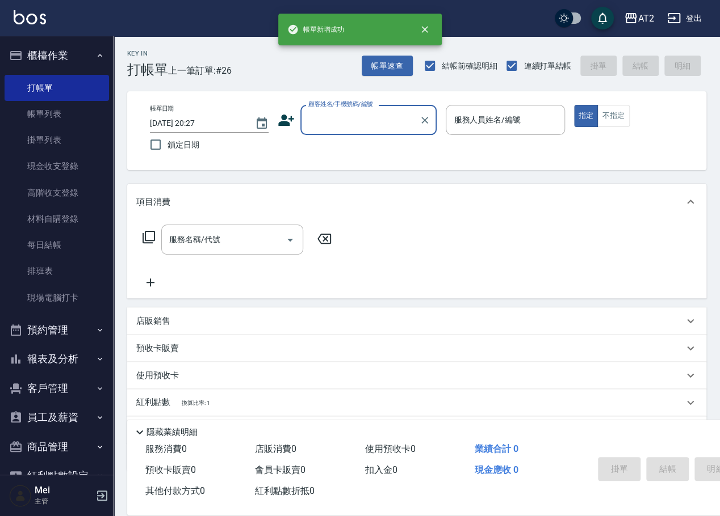
click at [329, 131] on div "顧客姓名/手機號碼/編號" at bounding box center [368, 120] width 136 height 30
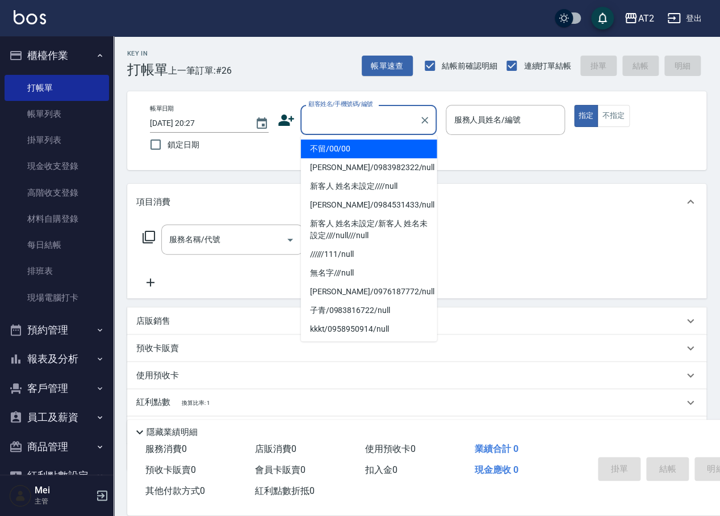
click at [335, 148] on li "不留/00/00" at bounding box center [369, 149] width 136 height 19
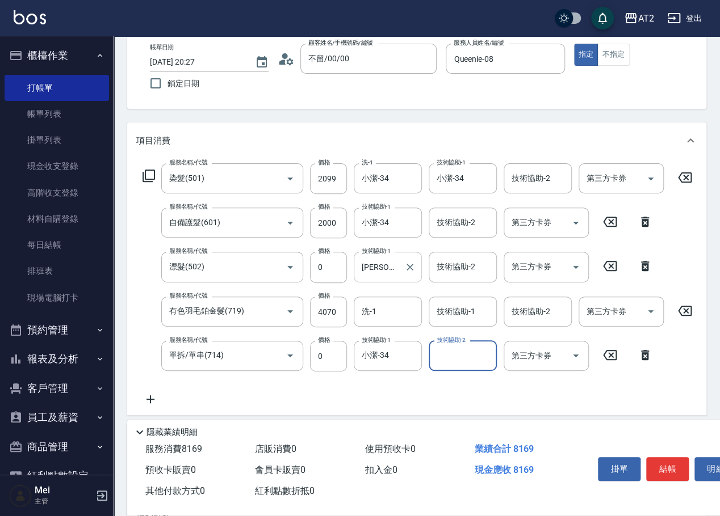
scroll to position [63, 0]
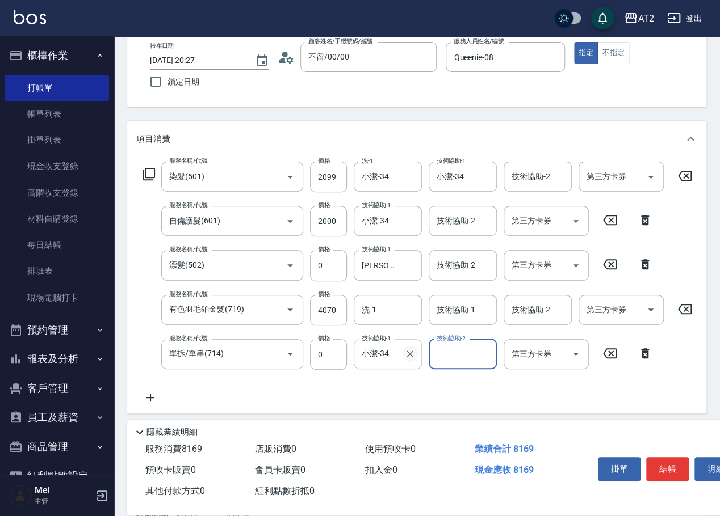
click at [409, 354] on icon "Clear" at bounding box center [409, 354] width 7 height 7
click at [645, 354] on icon at bounding box center [644, 354] width 28 height 14
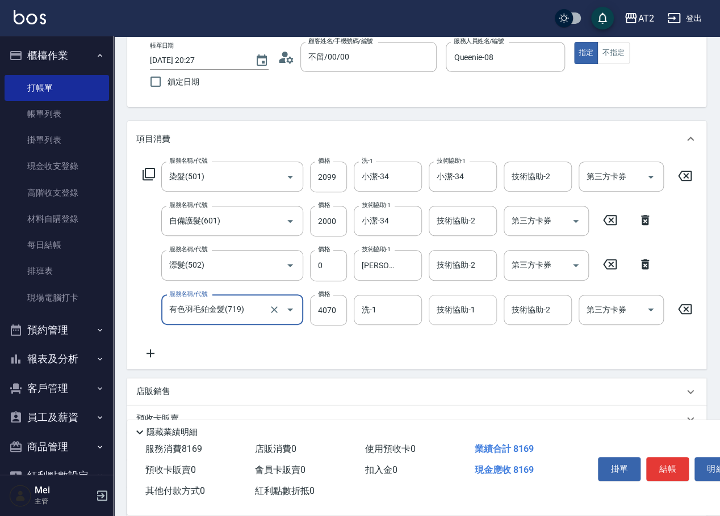
click at [462, 307] on div "技術協助-1 技術協助-1" at bounding box center [462, 310] width 68 height 30
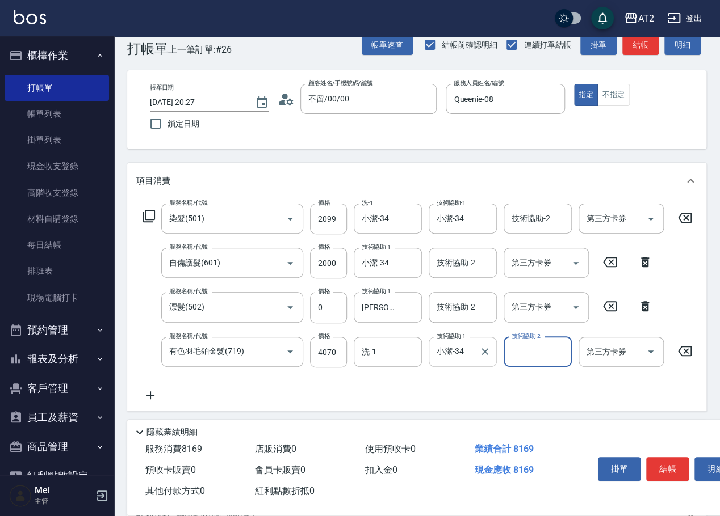
scroll to position [0, 0]
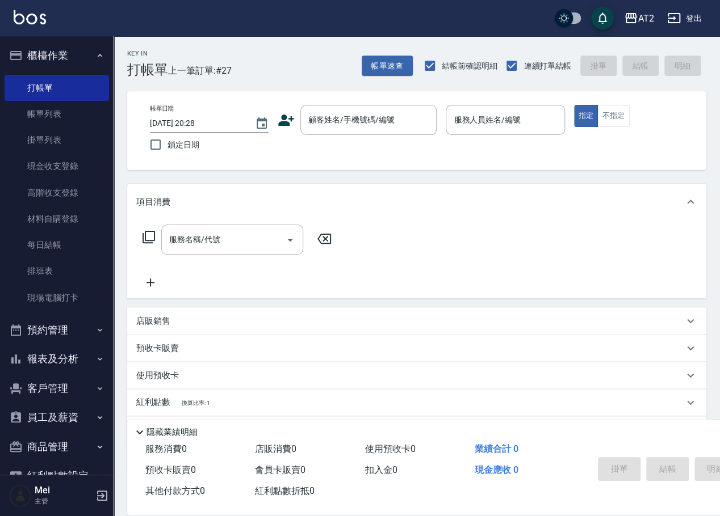
click at [696, 119] on div "帳單日期 2025/10/12 20:28 鎖定日期 顧客姓名/手機號碼/編號 顧客姓名/手機號碼/編號 服務人員姓名/編號 服務人員姓名/編號 指定 不指定" at bounding box center [416, 130] width 579 height 79
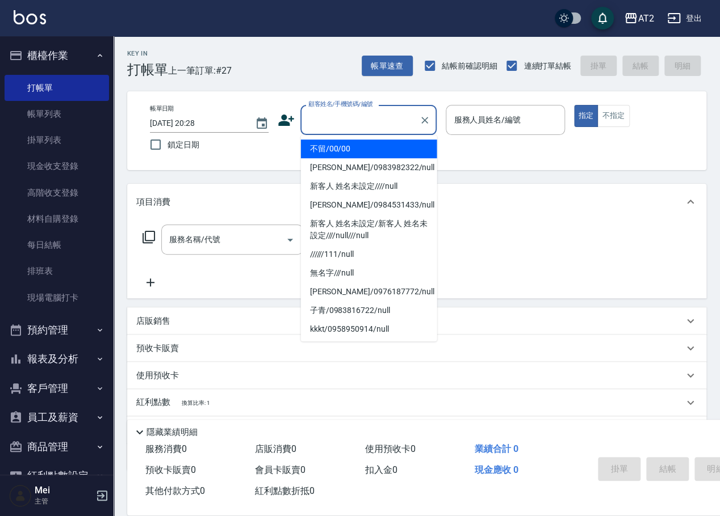
click at [401, 115] on input "顧客姓名/手機號碼/編號" at bounding box center [359, 120] width 109 height 20
click at [388, 145] on li "不留/00/00" at bounding box center [369, 149] width 136 height 19
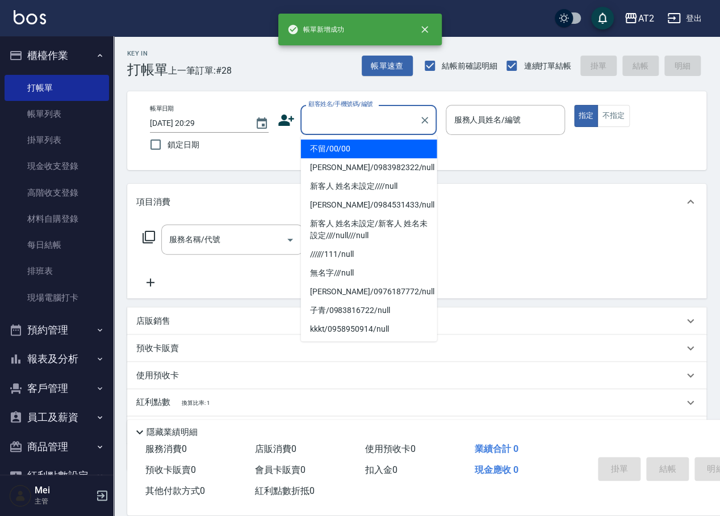
drag, startPoint x: 357, startPoint y: 123, endPoint x: 340, endPoint y: 158, distance: 38.3
click at [356, 124] on input "顧客姓名/手機號碼/編號" at bounding box center [359, 120] width 109 height 20
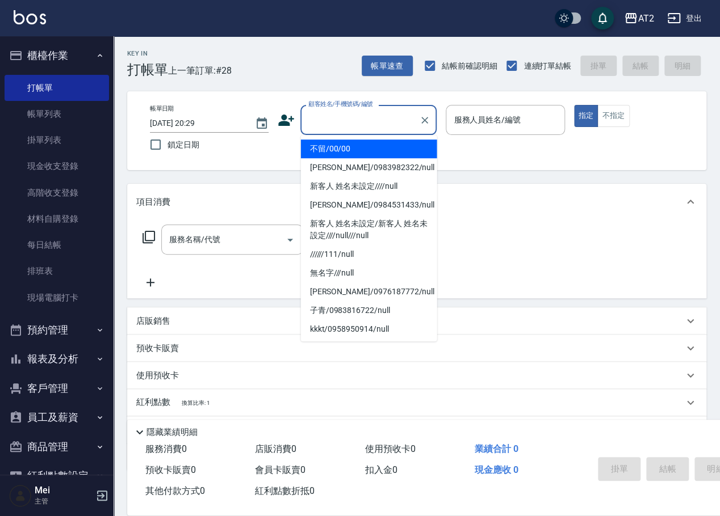
click at [340, 152] on li "不留/00/00" at bounding box center [369, 149] width 136 height 19
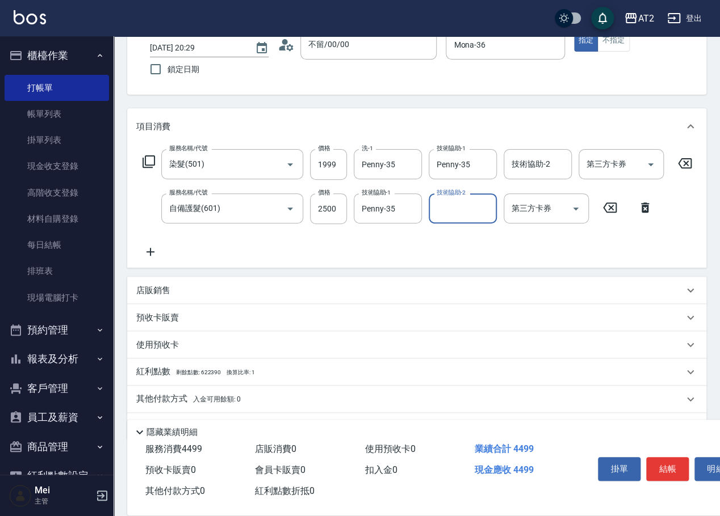
scroll to position [116, 0]
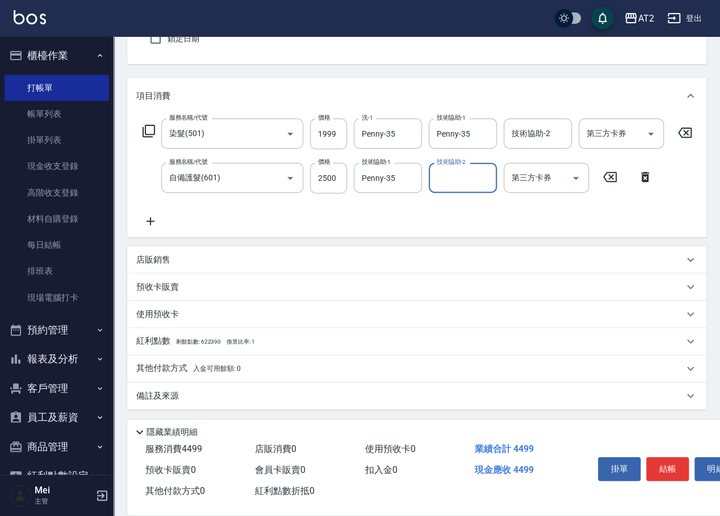
click at [197, 370] on span "入金可用餘額: 0" at bounding box center [217, 369] width 48 height 8
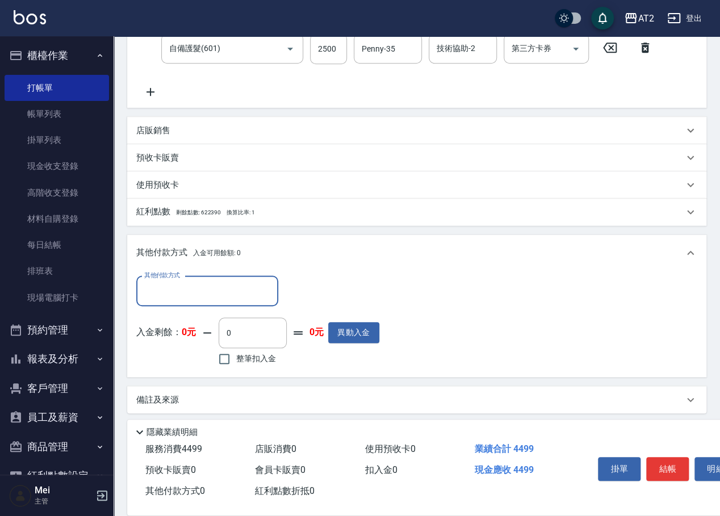
scroll to position [246, 0]
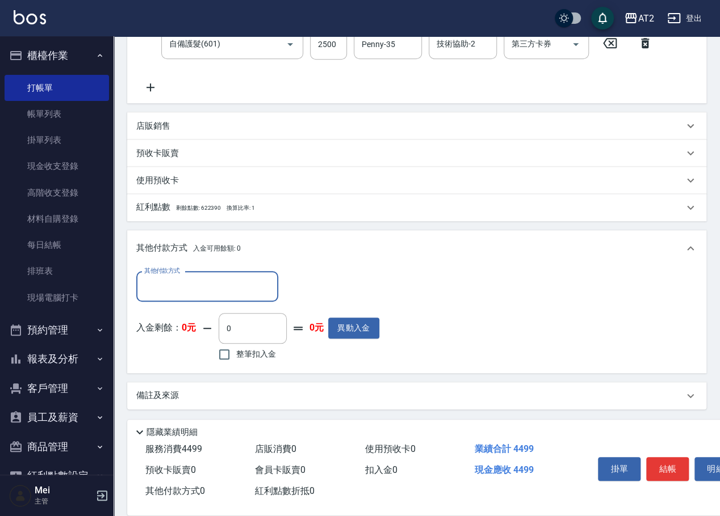
click at [188, 296] on input "其他付款方式" at bounding box center [207, 286] width 132 height 20
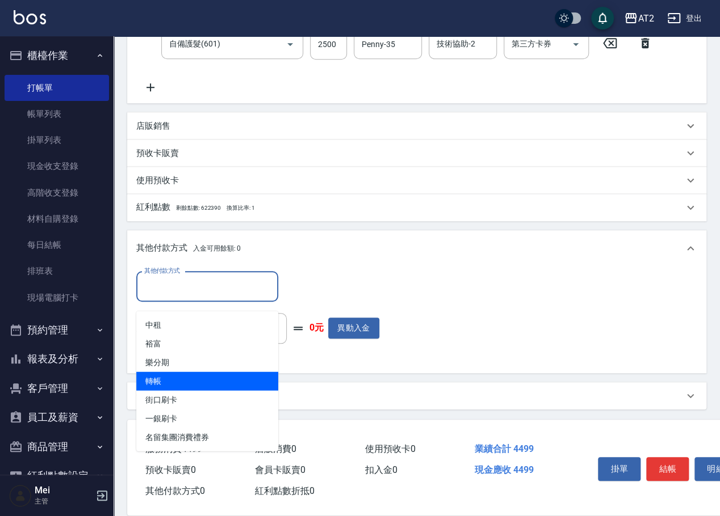
click at [180, 377] on span "轉帳" at bounding box center [207, 381] width 142 height 19
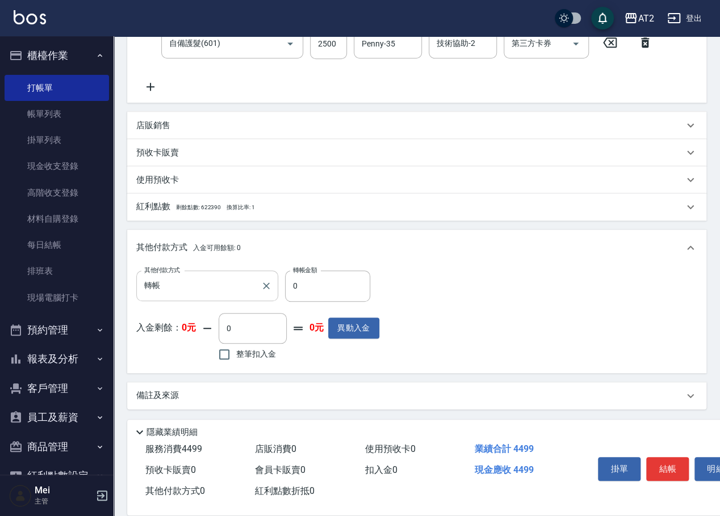
drag, startPoint x: 301, startPoint y: 277, endPoint x: 277, endPoint y: 277, distance: 23.8
click at [275, 277] on div "其他付款方式 轉帳 其他付款方式 轉帳金額 0 轉帳金額" at bounding box center [257, 286] width 243 height 31
click at [272, 290] on div "其他付款方式 轉帳 其他付款方式 轉帳金額 0 轉帳金額" at bounding box center [257, 286] width 243 height 31
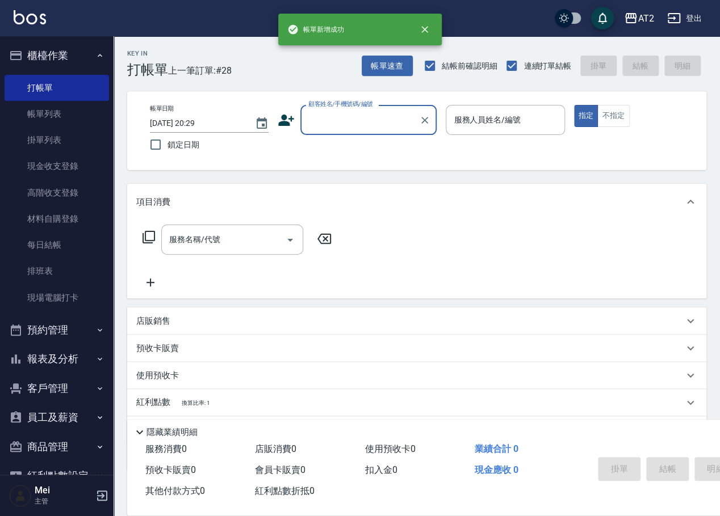
scroll to position [0, 0]
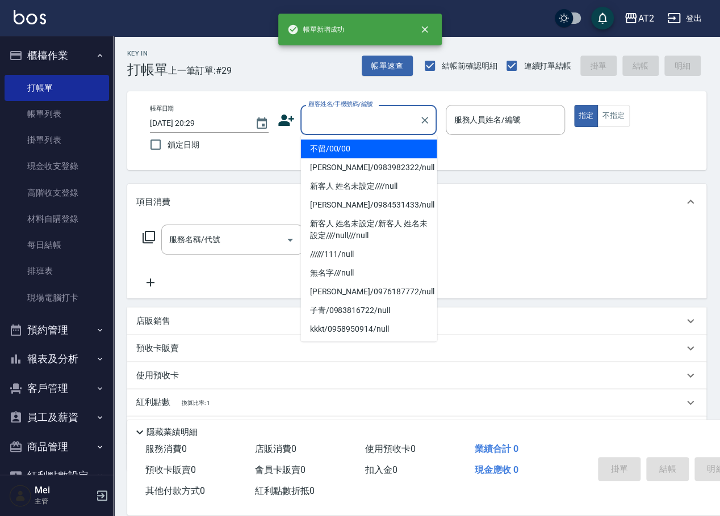
drag, startPoint x: 358, startPoint y: 125, endPoint x: 359, endPoint y: 178, distance: 52.8
click at [358, 127] on input "顧客姓名/手機號碼/編號" at bounding box center [359, 120] width 109 height 20
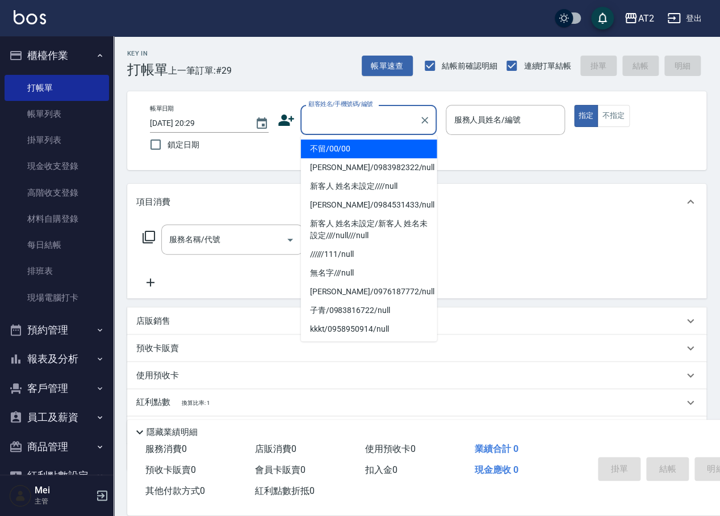
click at [358, 148] on li "不留/00/00" at bounding box center [369, 149] width 136 height 19
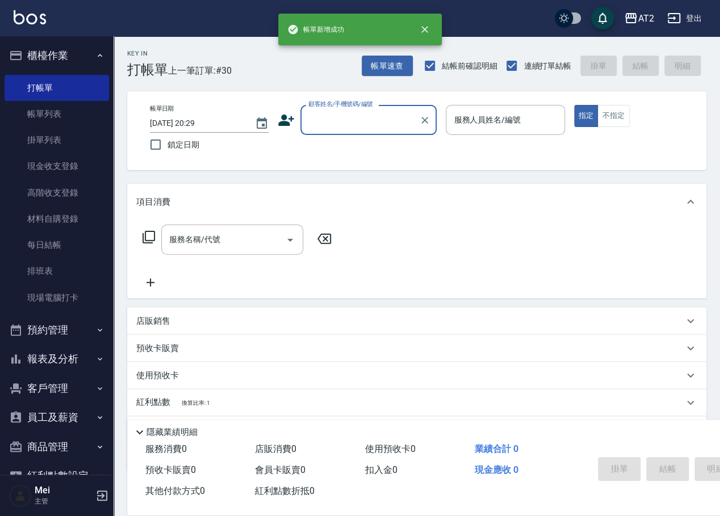
click at [374, 126] on input "顧客姓名/手機號碼/編號" at bounding box center [359, 120] width 109 height 20
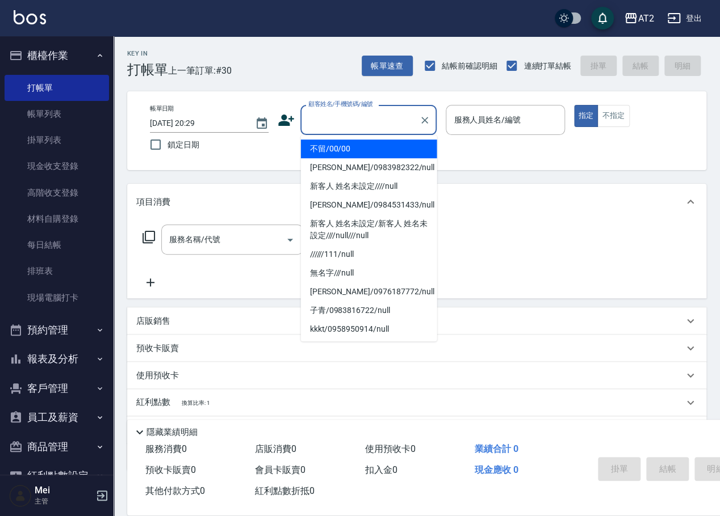
click at [371, 151] on li "不留/00/00" at bounding box center [369, 149] width 136 height 19
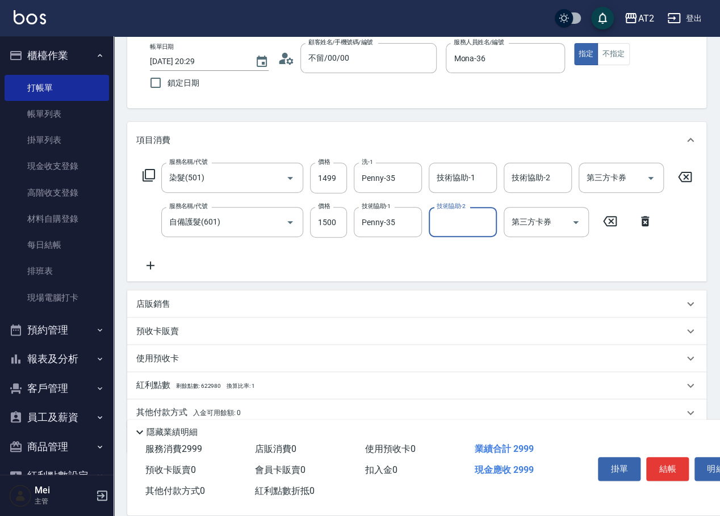
scroll to position [116, 0]
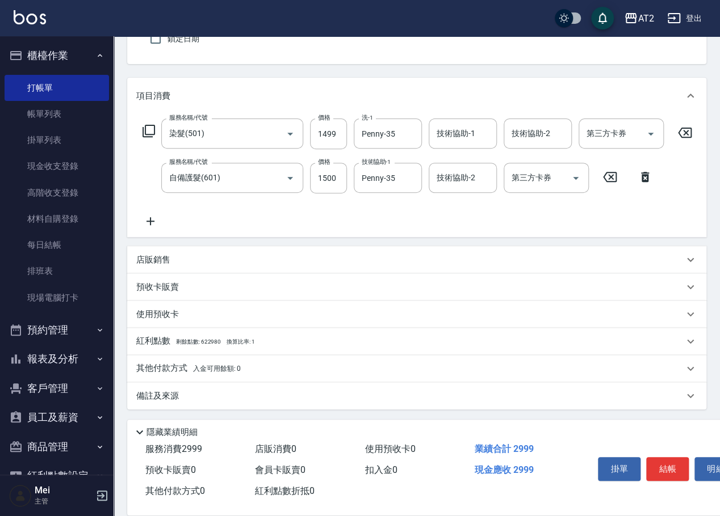
click at [159, 361] on div "其他付款方式 入金可用餘額: 0" at bounding box center [416, 368] width 579 height 27
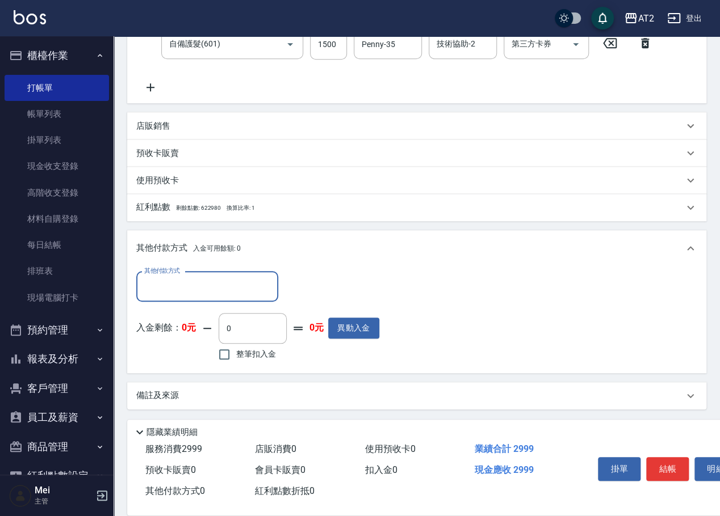
scroll to position [246, 0]
click at [181, 295] on input "其他付款方式" at bounding box center [207, 286] width 132 height 20
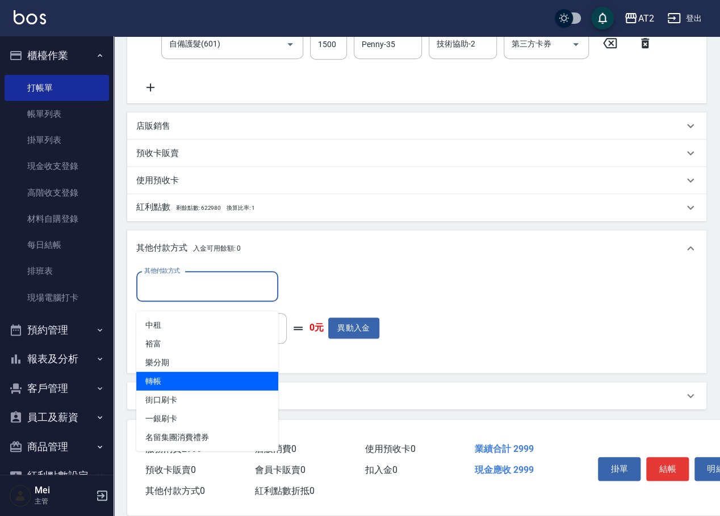
click at [188, 372] on span "轉帳" at bounding box center [207, 381] width 142 height 19
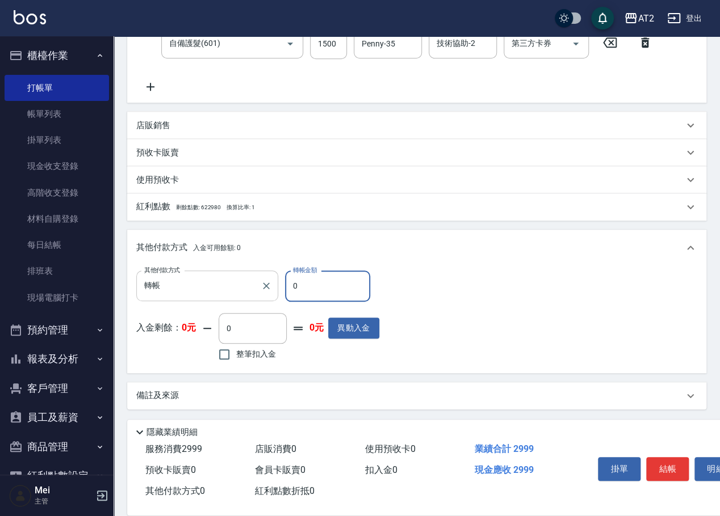
drag, startPoint x: 315, startPoint y: 293, endPoint x: 247, endPoint y: 293, distance: 68.1
click at [262, 293] on div "其他付款方式 轉帳 其他付款方式 轉帳金額 0 轉帳金額" at bounding box center [257, 286] width 243 height 31
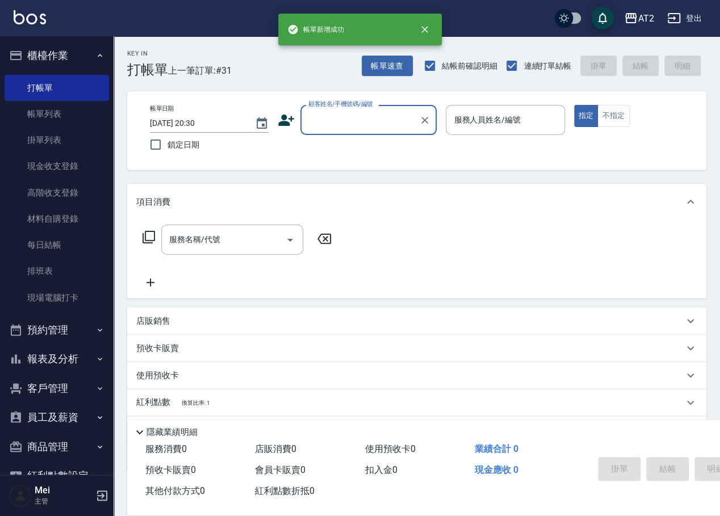
scroll to position [0, 0]
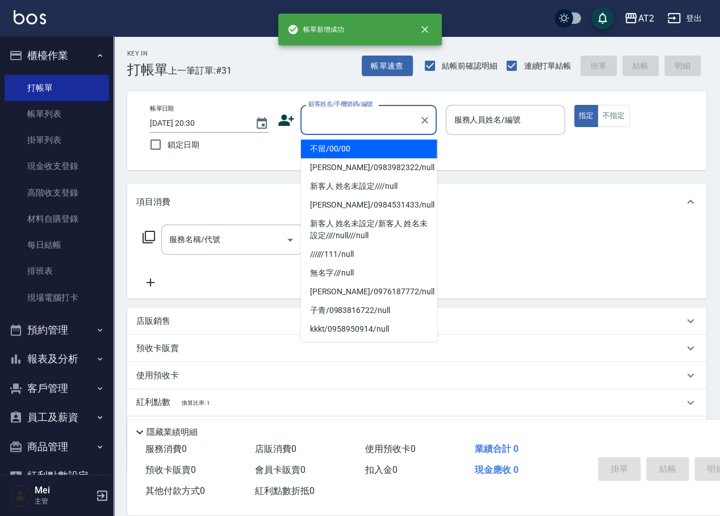
drag, startPoint x: 319, startPoint y: 123, endPoint x: 348, endPoint y: 158, distance: 44.8
click at [319, 124] on input "顧客姓名/手機號碼/編號" at bounding box center [359, 120] width 109 height 20
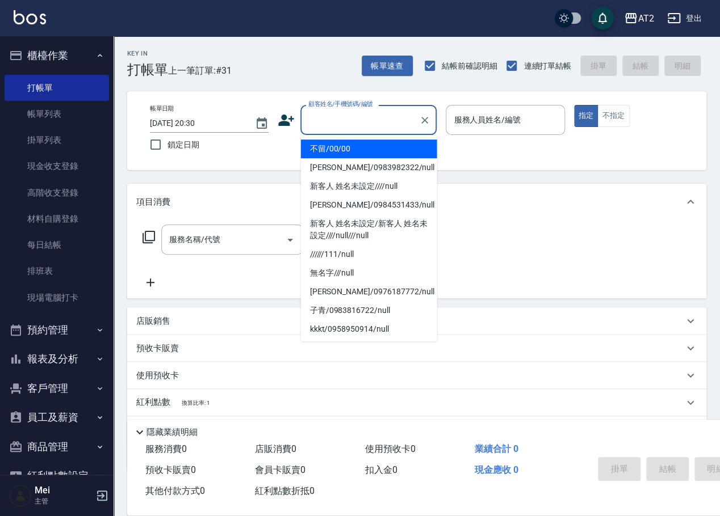
click at [350, 147] on li "不留/00/00" at bounding box center [369, 149] width 136 height 19
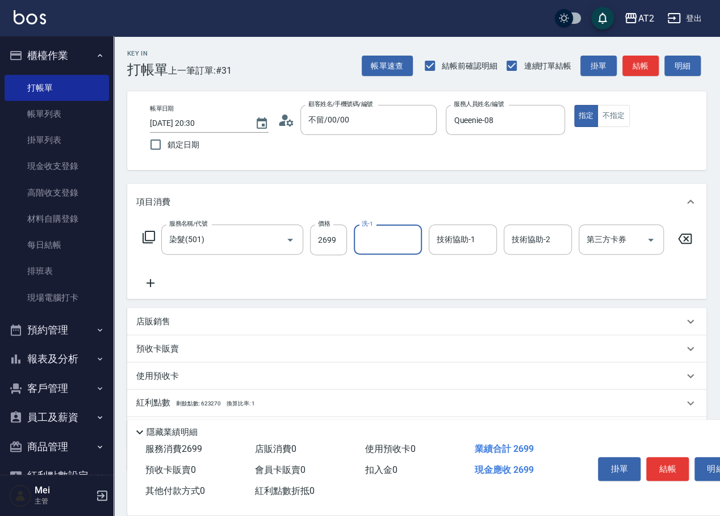
click at [308, 250] on div "服務名稱/代號 染髮(501) 服務名稱/代號 價格 2699 價格 洗-1 洗-1 技術協助-1 技術協助-1 技術協助-2 技術協助-2 第三方卡券 第三…" at bounding box center [417, 240] width 562 height 31
click at [320, 242] on input "2699" at bounding box center [328, 240] width 37 height 31
click at [407, 243] on icon "Clear" at bounding box center [409, 239] width 11 height 11
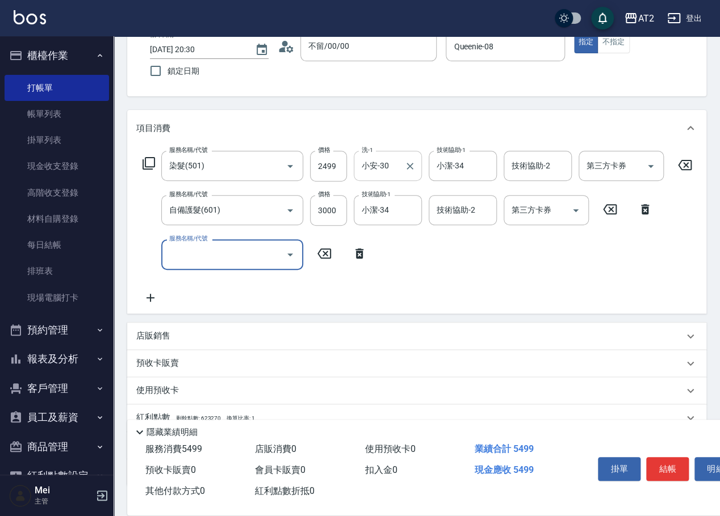
scroll to position [159, 0]
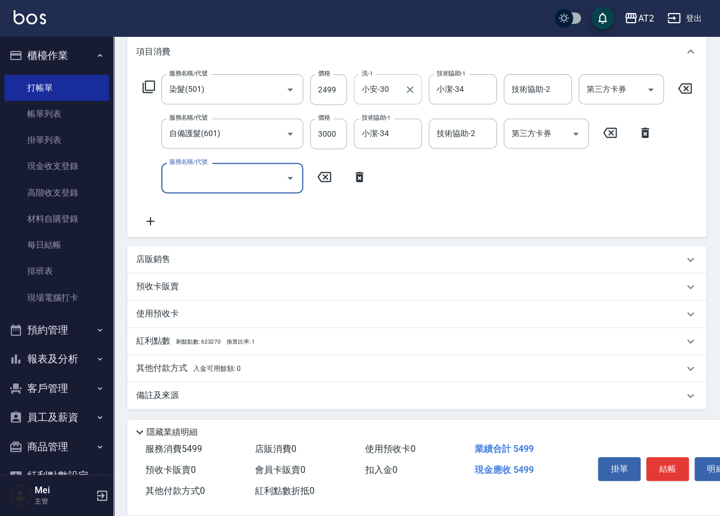
click at [242, 257] on div "店販銷售" at bounding box center [409, 260] width 547 height 12
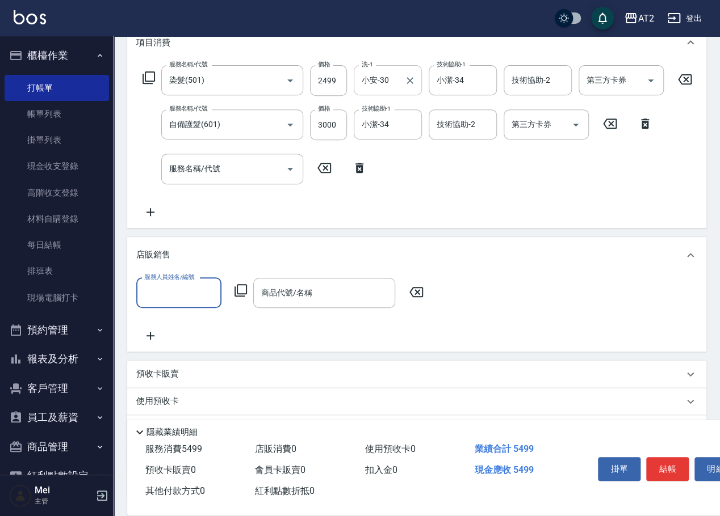
scroll to position [0, 0]
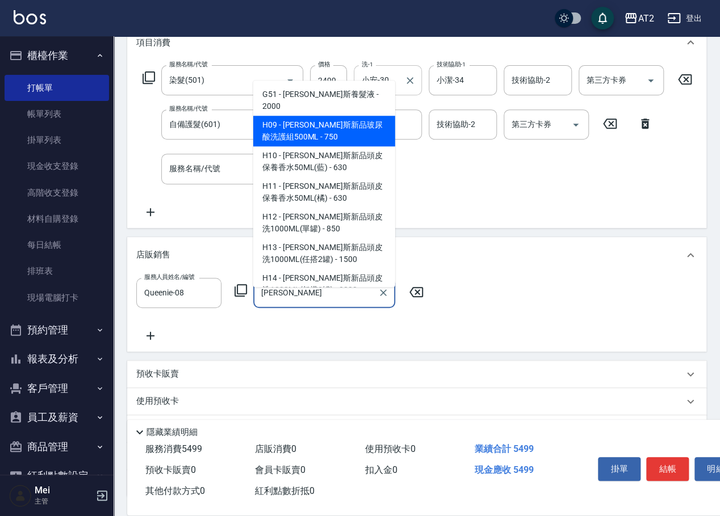
click at [336, 123] on span "H09 - 喬娜斯新品玻尿酸洗護組500ML - 750" at bounding box center [324, 131] width 142 height 31
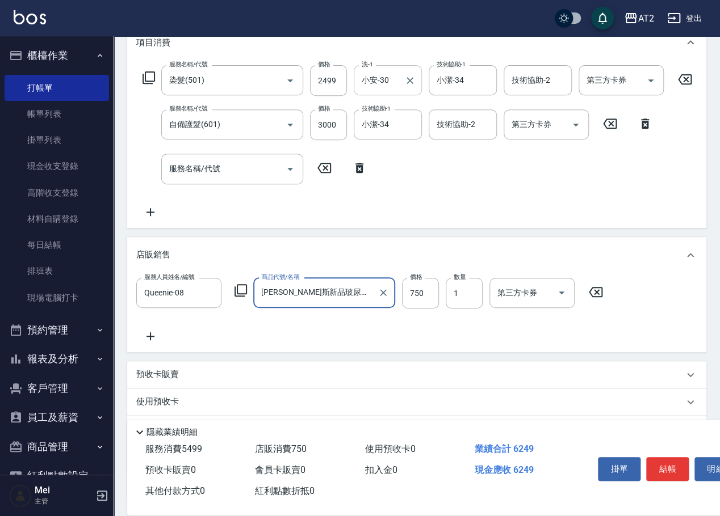
scroll to position [256, 0]
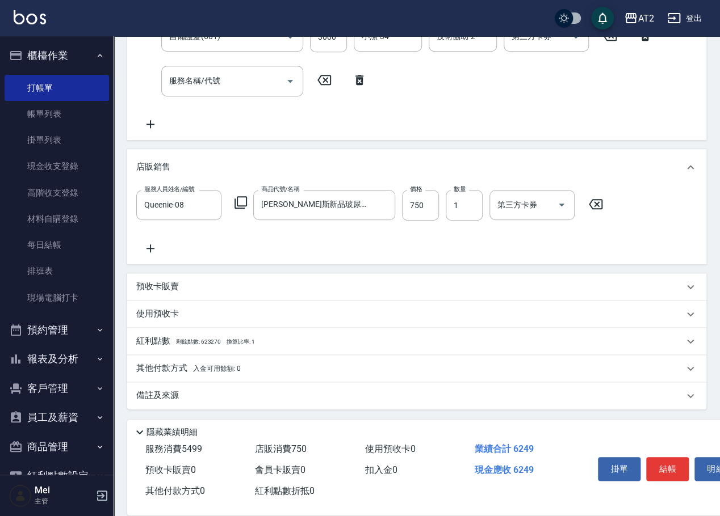
click at [229, 359] on div "其他付款方式 入金可用餘額: 0" at bounding box center [416, 368] width 579 height 27
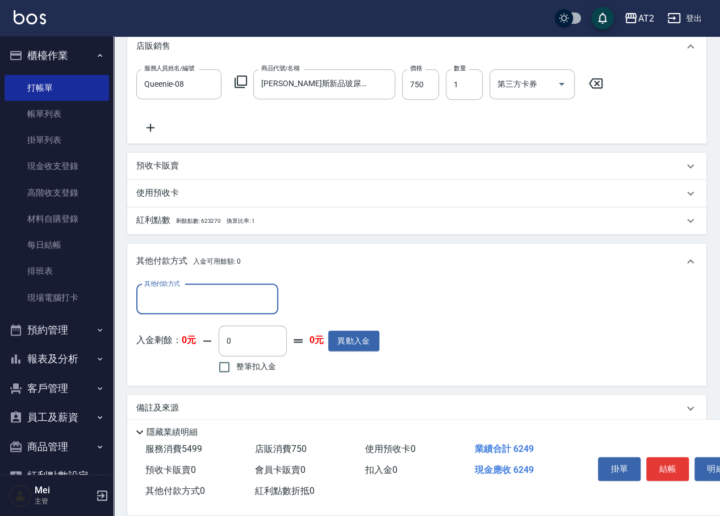
scroll to position [381, 0]
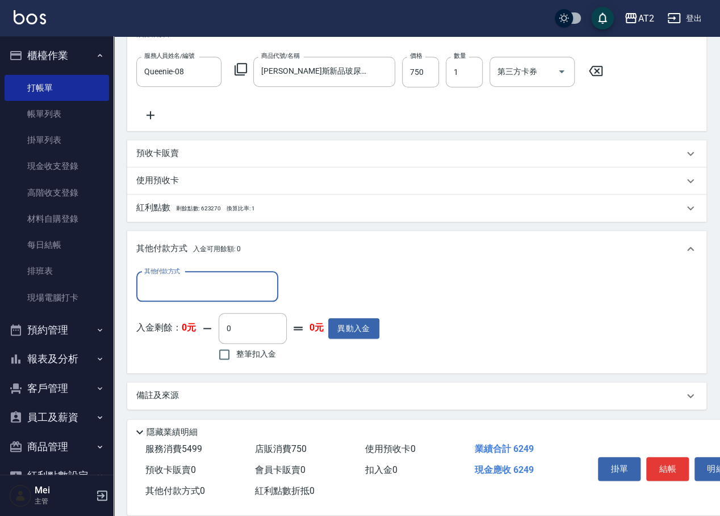
click at [194, 297] on input "其他付款方式" at bounding box center [207, 287] width 132 height 20
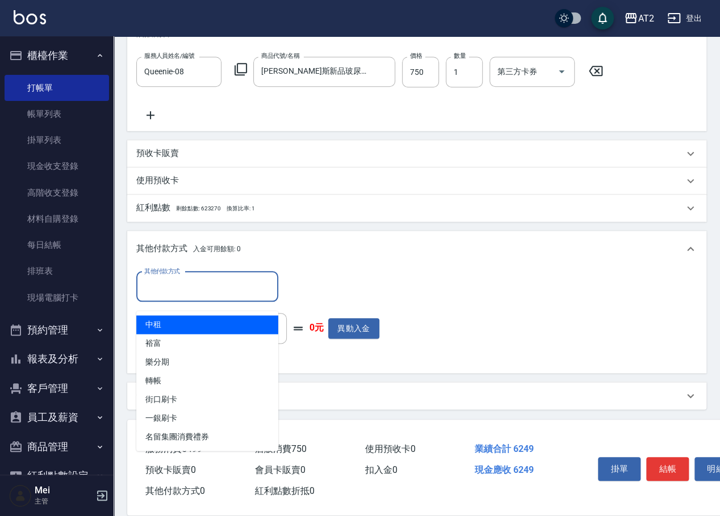
click at [188, 329] on span "中租" at bounding box center [207, 325] width 142 height 19
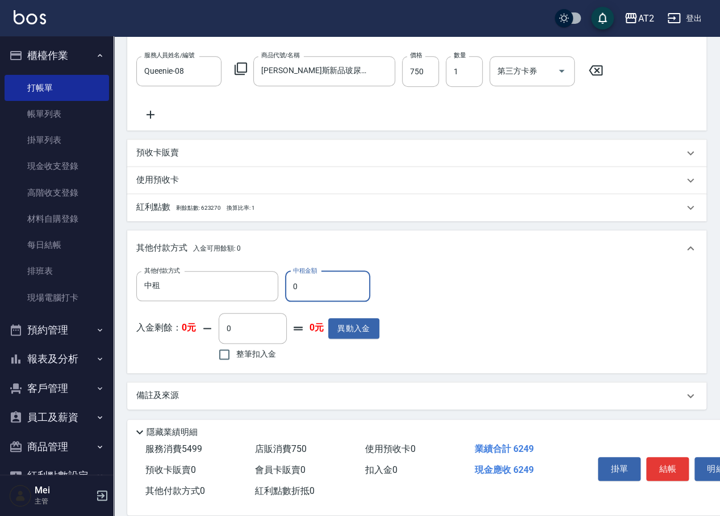
drag, startPoint x: 291, startPoint y: 301, endPoint x: 308, endPoint y: 301, distance: 17.0
click at [308, 301] on input "0" at bounding box center [327, 286] width 85 height 31
click at [639, 305] on div "其他付款方式 中租 其他付款方式 中租金額 6249 中租金額 入金剩餘： 0元 0 ​ 整筆扣入金 0元 異動入金" at bounding box center [416, 317] width 561 height 93
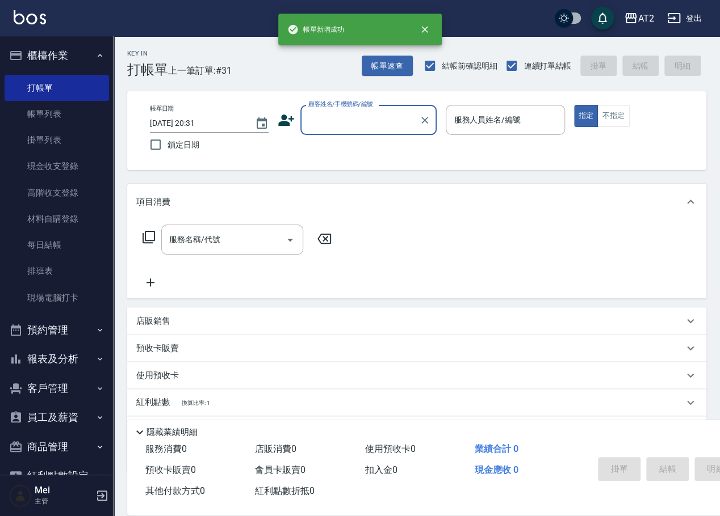
scroll to position [0, 0]
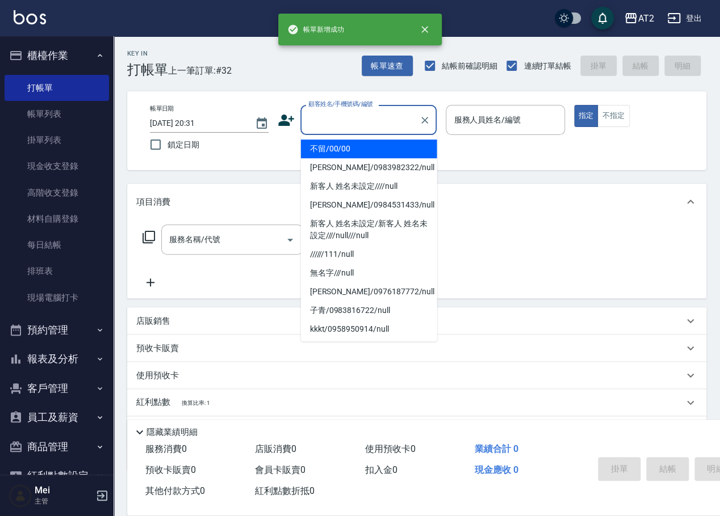
click at [347, 112] on input "顧客姓名/手機號碼/編號" at bounding box center [359, 120] width 109 height 20
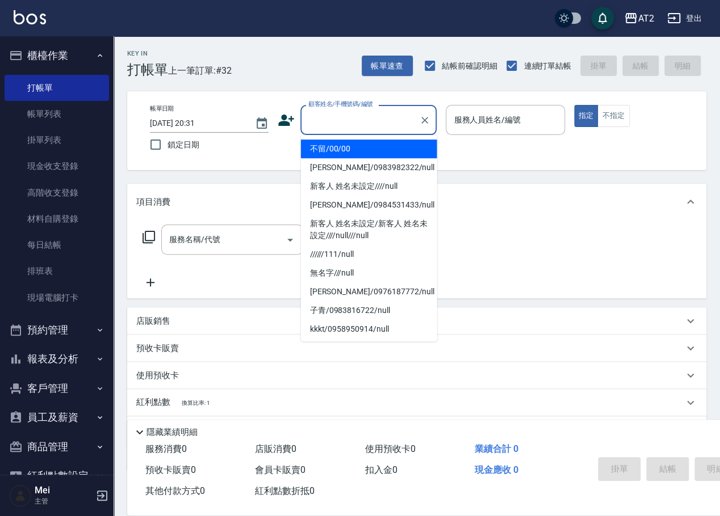
click at [370, 142] on li "不留/00/00" at bounding box center [369, 149] width 136 height 19
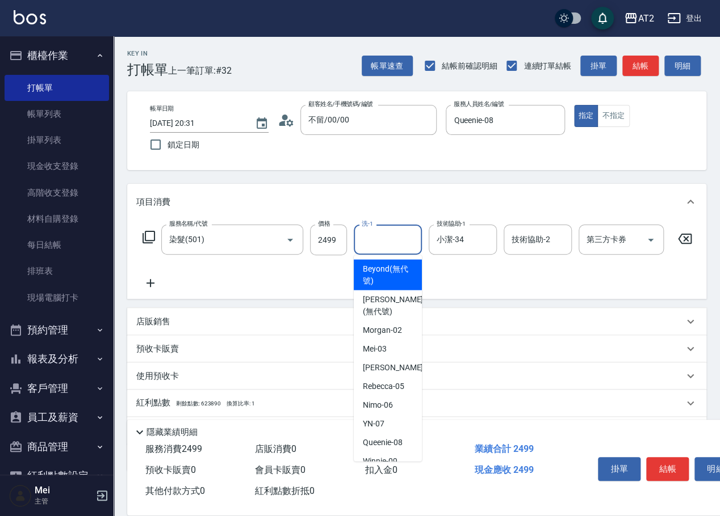
click at [386, 249] on input "洗-1" at bounding box center [388, 240] width 58 height 20
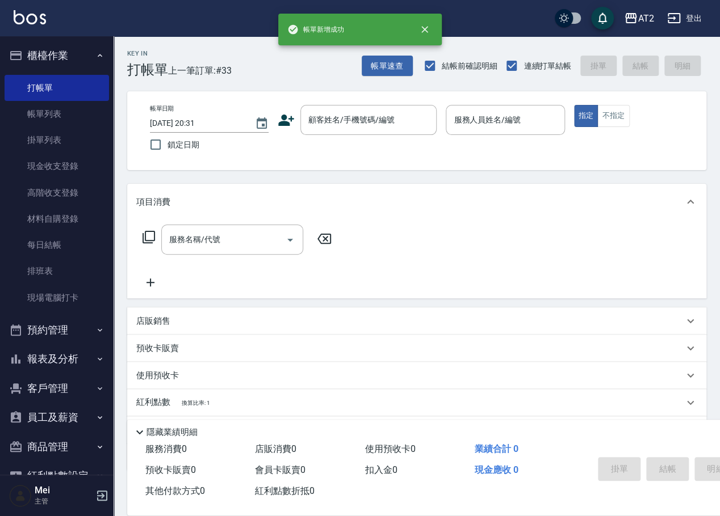
drag, startPoint x: 663, startPoint y: 89, endPoint x: 657, endPoint y: 90, distance: 6.3
click at [663, 89] on div "Key In 打帳單 上一筆訂單:#33 帳單速查 結帳前確認明細 連續打單結帳 掛單 結帳 明細 帳單日期 2025/10/12 20:31 鎖定日期 顧客…" at bounding box center [416, 306] width 606 height 541
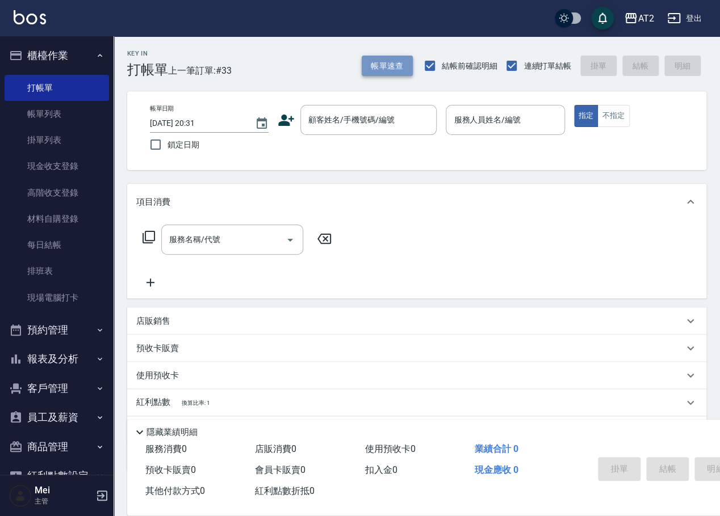
click at [397, 57] on button "帳單速查" at bounding box center [386, 66] width 51 height 21
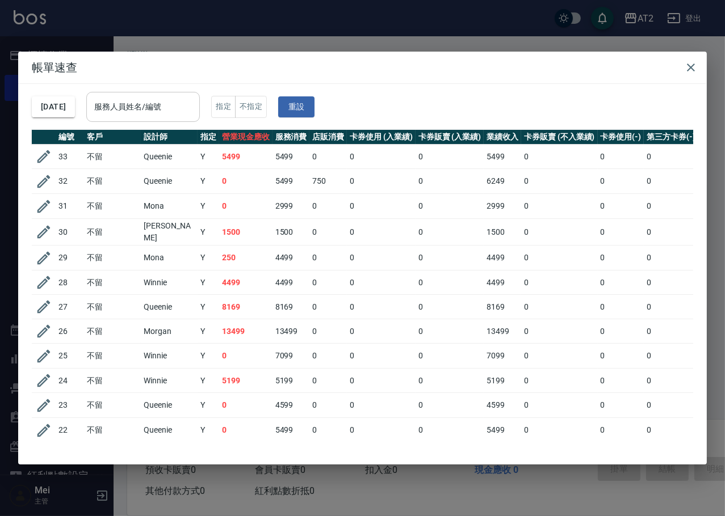
click at [173, 97] on input "服務人員姓名/編號" at bounding box center [142, 107] width 103 height 20
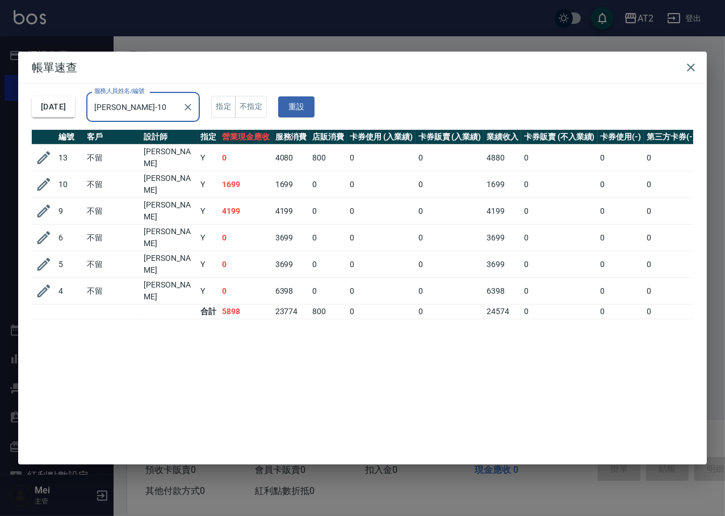
click at [387, 33] on div "帳單速查 2025/10/12 服務人員姓名/編號 Cindy-10 服務人員姓名/編號 指定 不指定 重設 編號 客戶 設計師 指定 營業現金應收 服務消費…" at bounding box center [362, 258] width 725 height 516
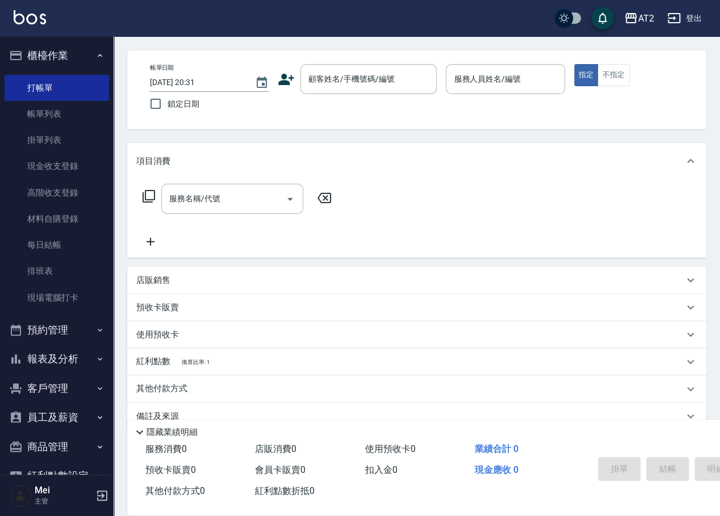
scroll to position [61, 0]
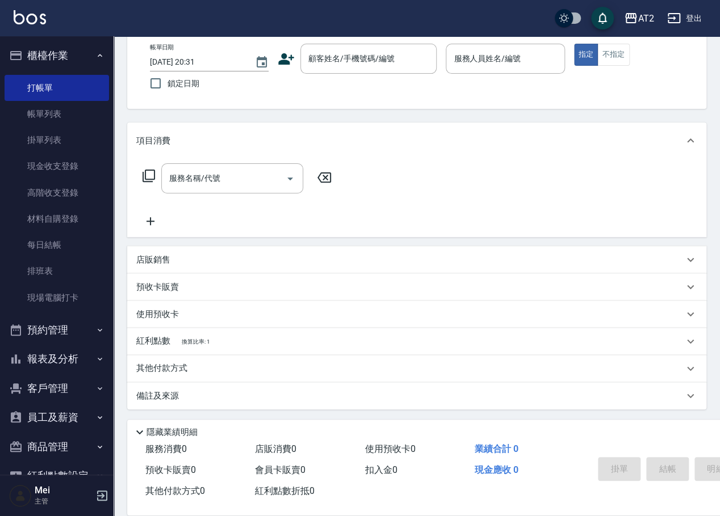
click at [359, 90] on div "帳單日期 2025/10/12 20:31 鎖定日期 顧客姓名/手機號碼/編號 顧客姓名/手機號碼/編號 服務人員姓名/編號 服務人員姓名/編號 指定 不指定" at bounding box center [417, 70] width 552 height 52
click at [680, 16] on icon "button" at bounding box center [674, 18] width 14 height 14
